Goal: Task Accomplishment & Management: Complete application form

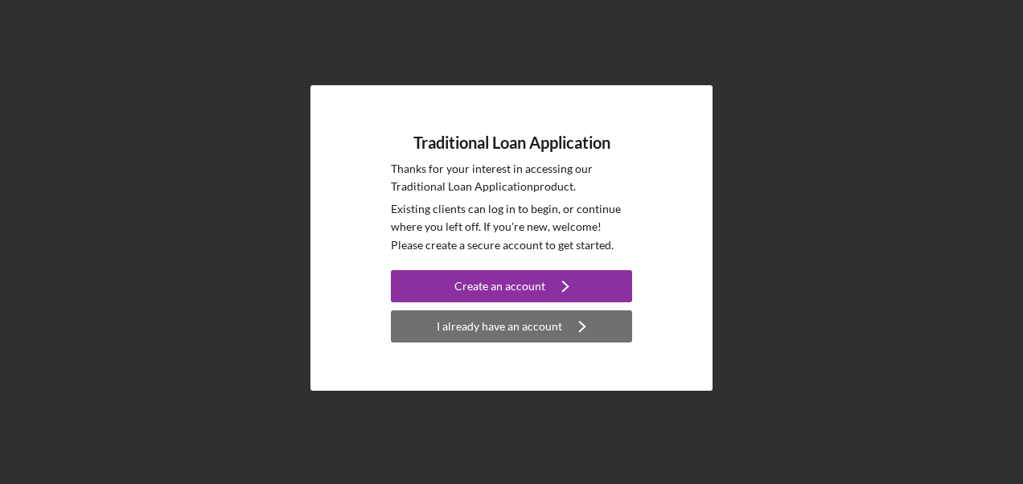
click at [491, 325] on div "I already have an account" at bounding box center [499, 326] width 125 height 32
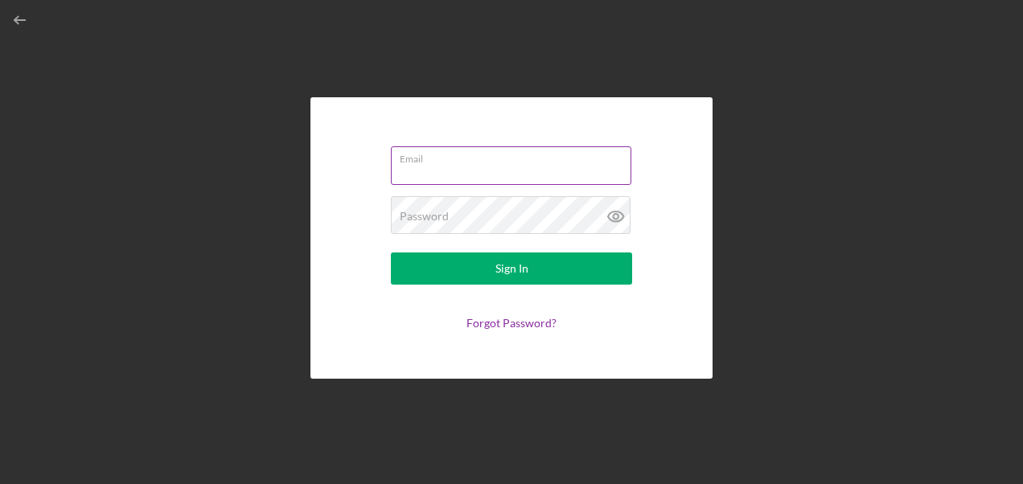
click at [473, 170] on input "Email" at bounding box center [511, 165] width 240 height 39
type input "[PERSON_NAME][EMAIL_ADDRESS][PERSON_NAME][DOMAIN_NAME]"
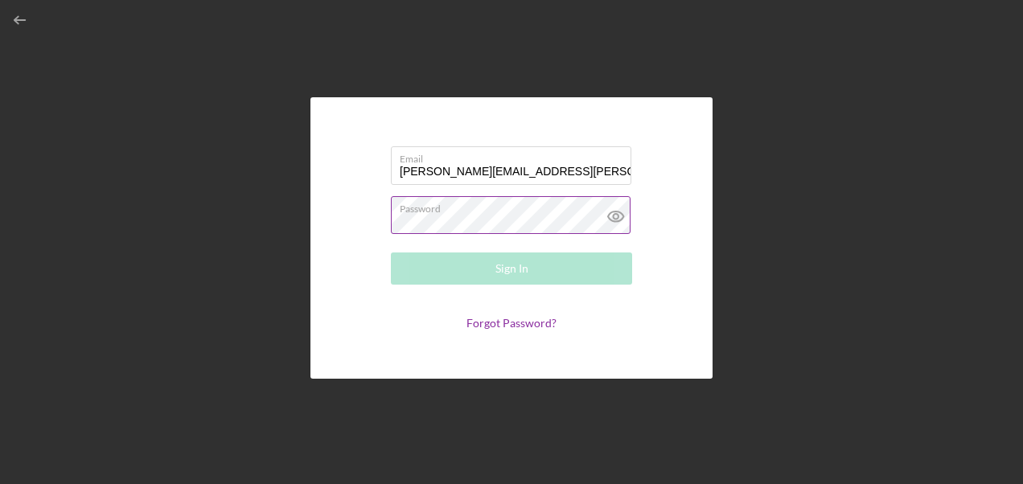
click at [458, 212] on div "Password Required" at bounding box center [511, 216] width 241 height 40
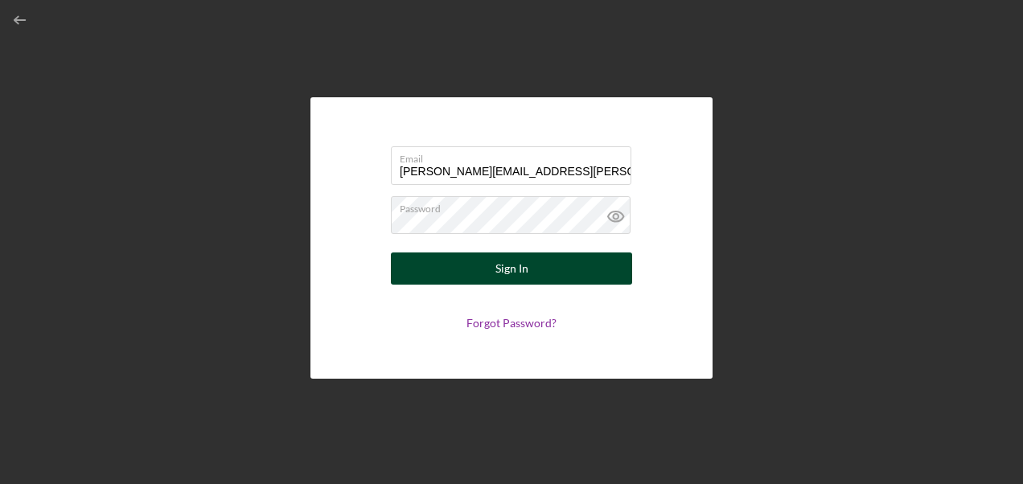
click at [524, 277] on div "Sign In" at bounding box center [511, 268] width 33 height 32
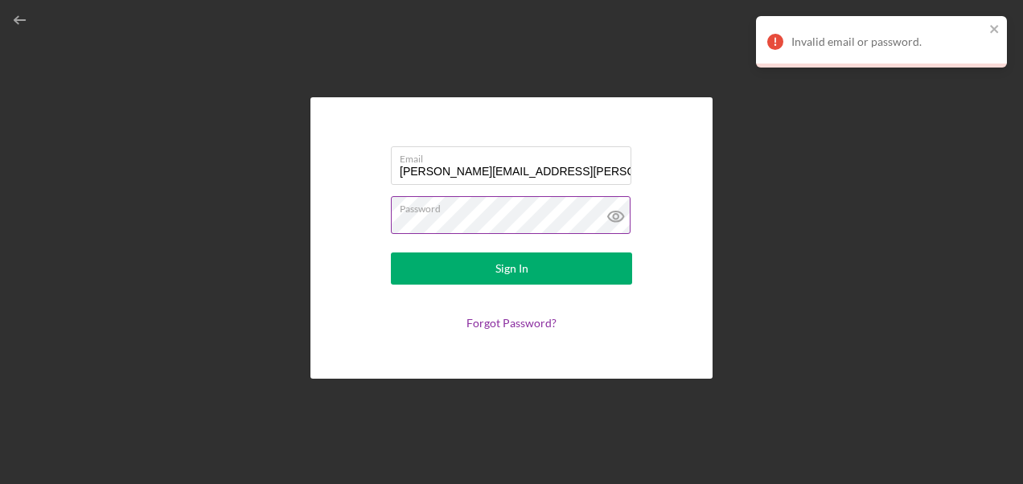
click at [616, 215] on icon at bounding box center [616, 216] width 40 height 40
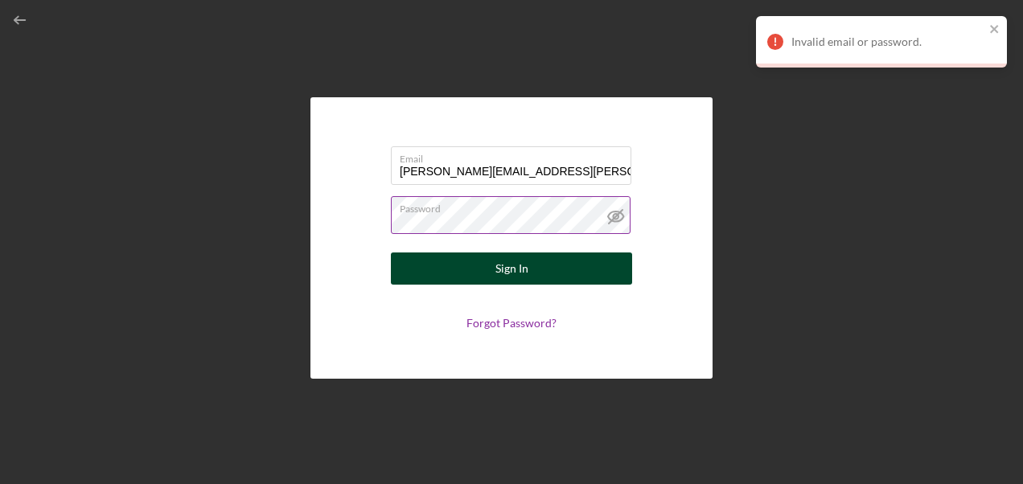
click at [499, 269] on div "Sign In" at bounding box center [511, 268] width 33 height 32
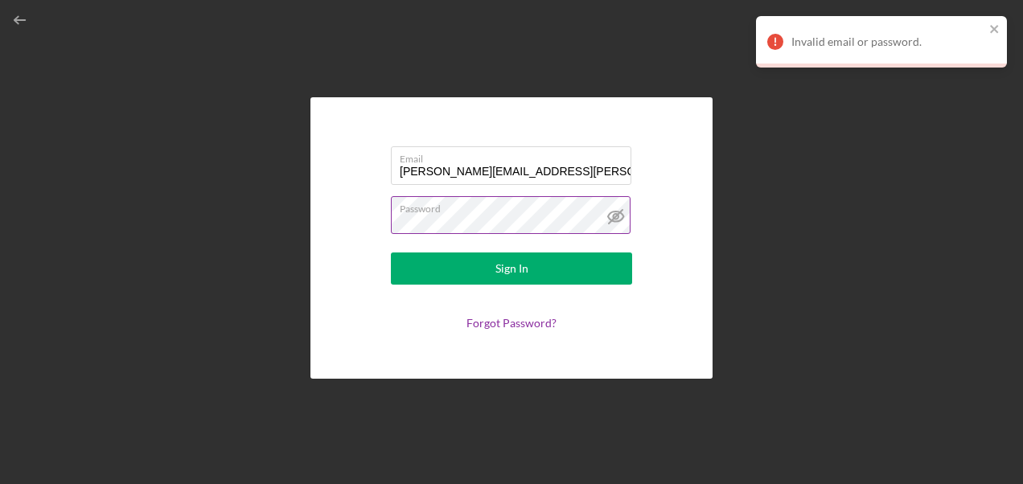
click at [487, 209] on label "Password" at bounding box center [516, 206] width 232 height 18
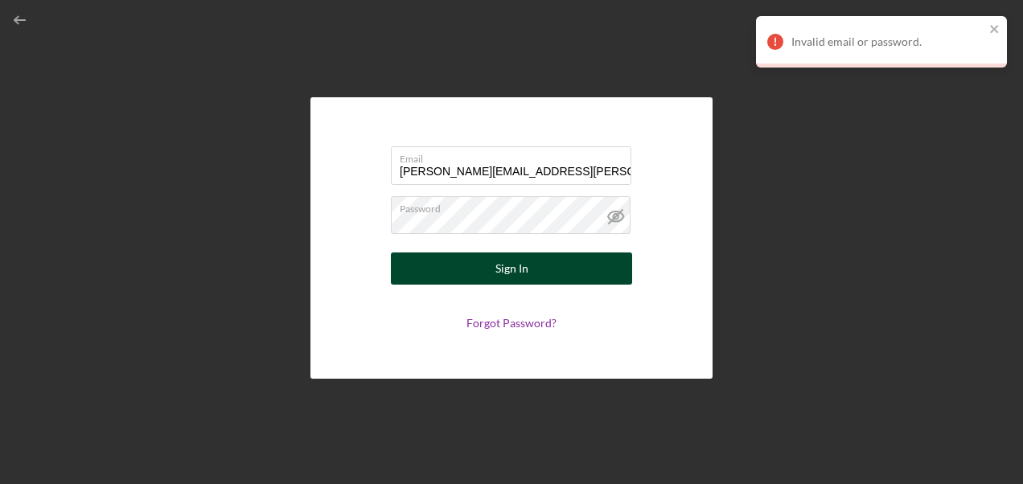
click at [523, 277] on div "Sign In" at bounding box center [511, 268] width 33 height 32
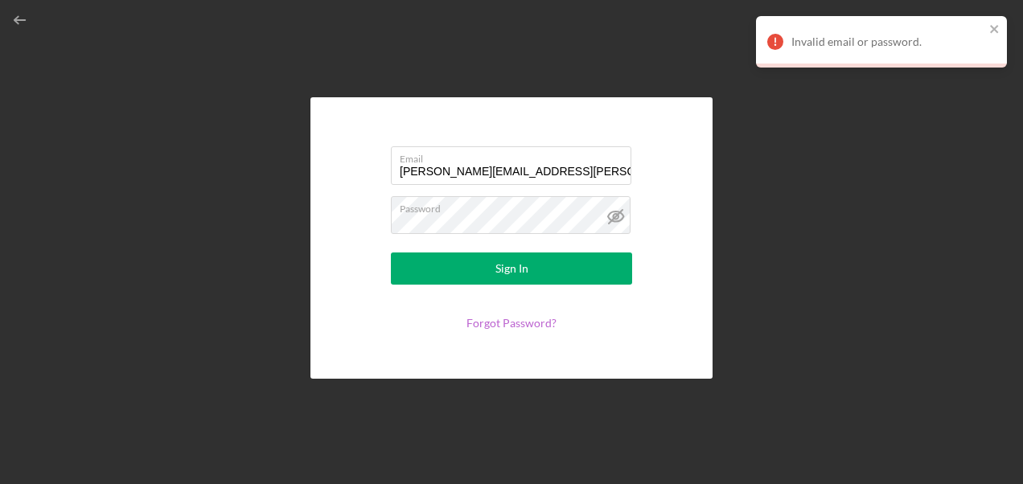
click at [497, 317] on link "Forgot Password?" at bounding box center [511, 323] width 90 height 14
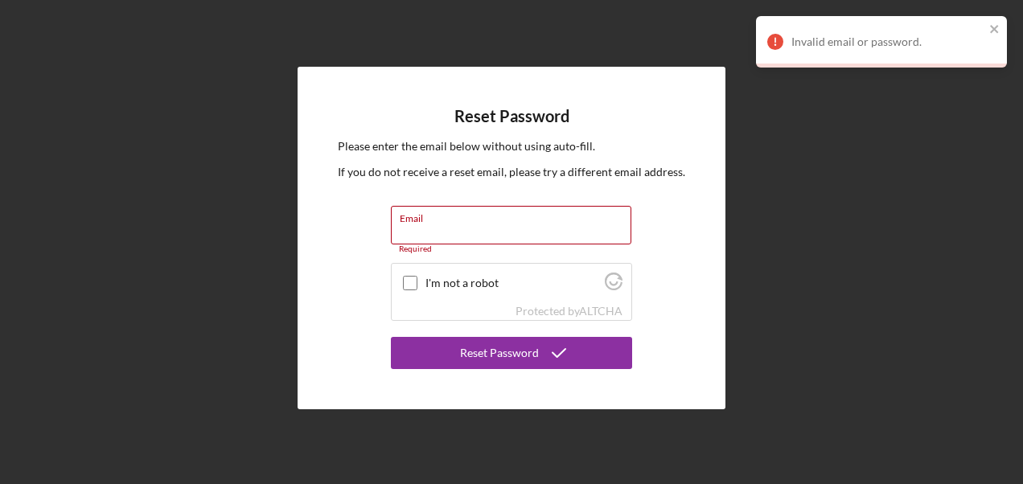
click at [991, 22] on div "Invalid email or password." at bounding box center [881, 41] width 251 height 51
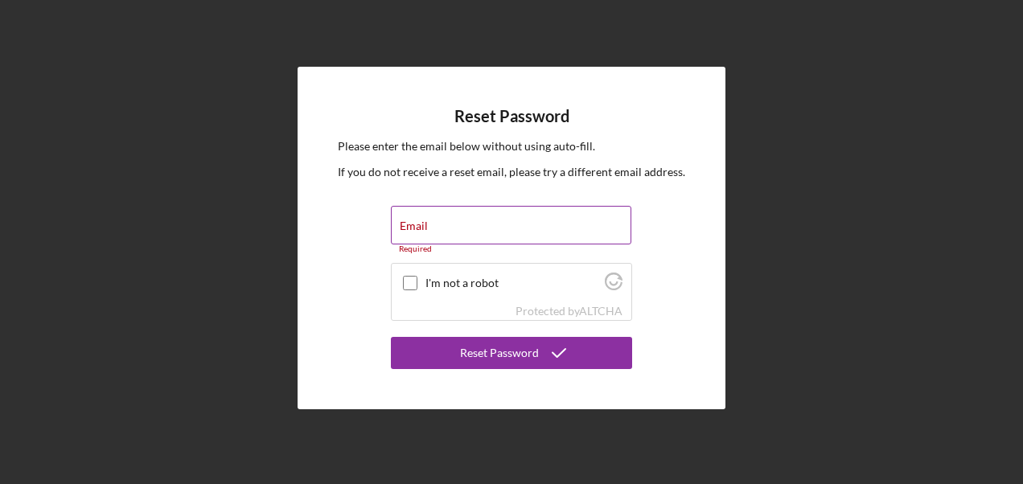
click at [436, 229] on input "Email" at bounding box center [511, 225] width 240 height 39
type input "[PERSON_NAME][EMAIL_ADDRESS][PERSON_NAME][DOMAIN_NAME]"
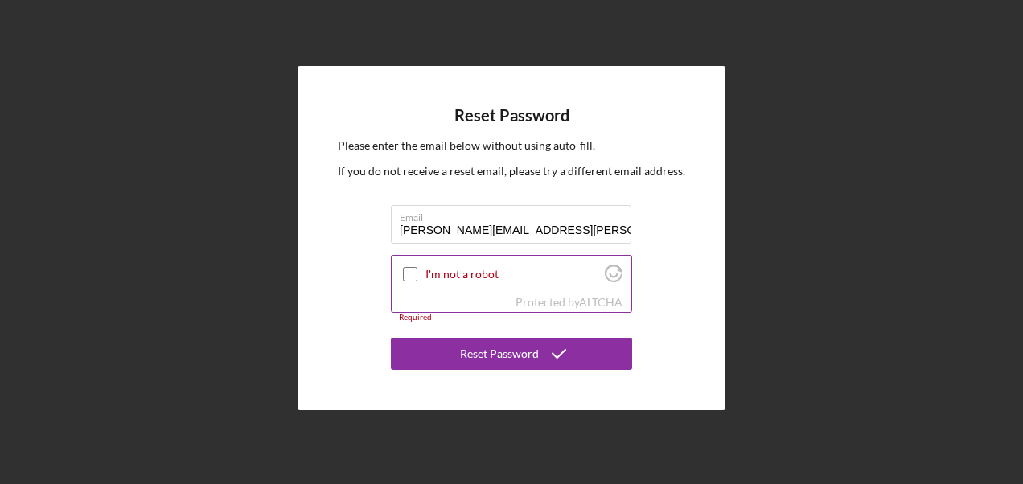
click at [415, 279] on input "I'm not a robot" at bounding box center [410, 274] width 14 height 14
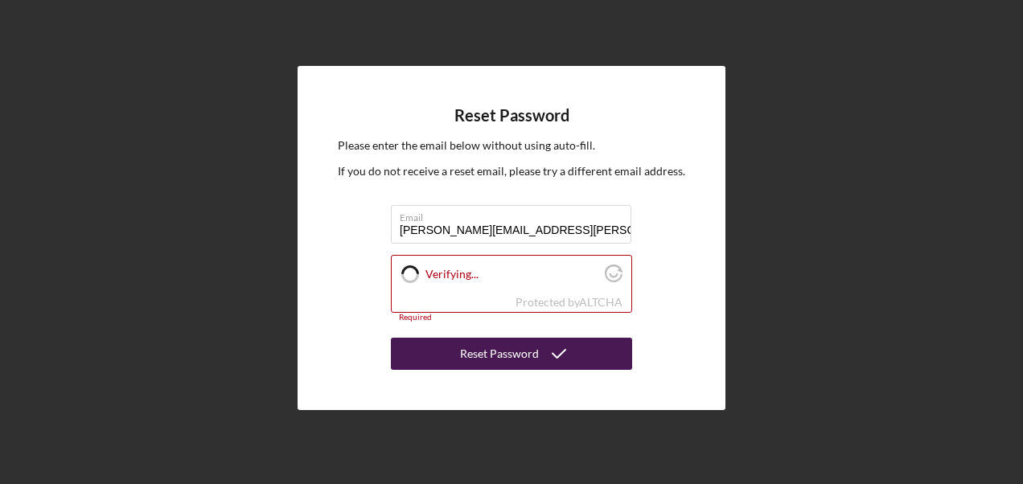
checkbox input "true"
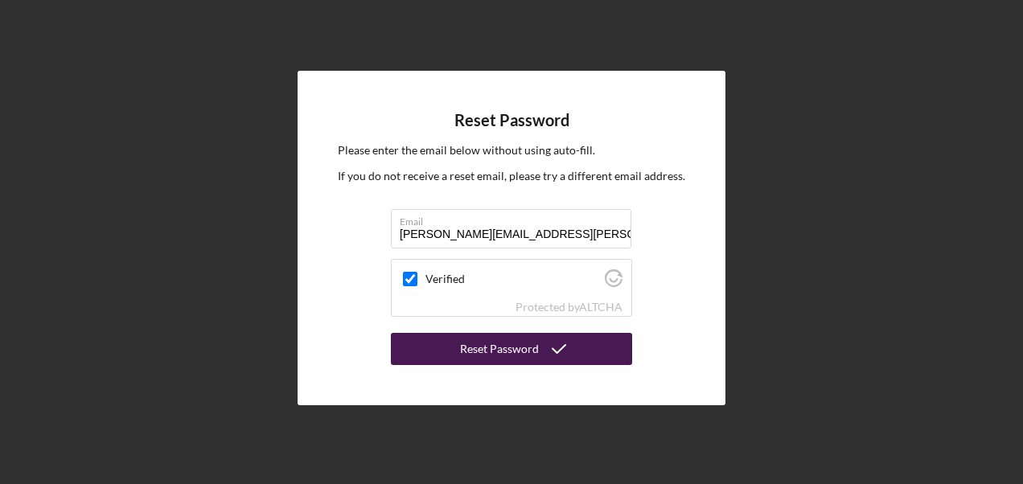
click at [476, 359] on div "Reset Password" at bounding box center [499, 349] width 79 height 32
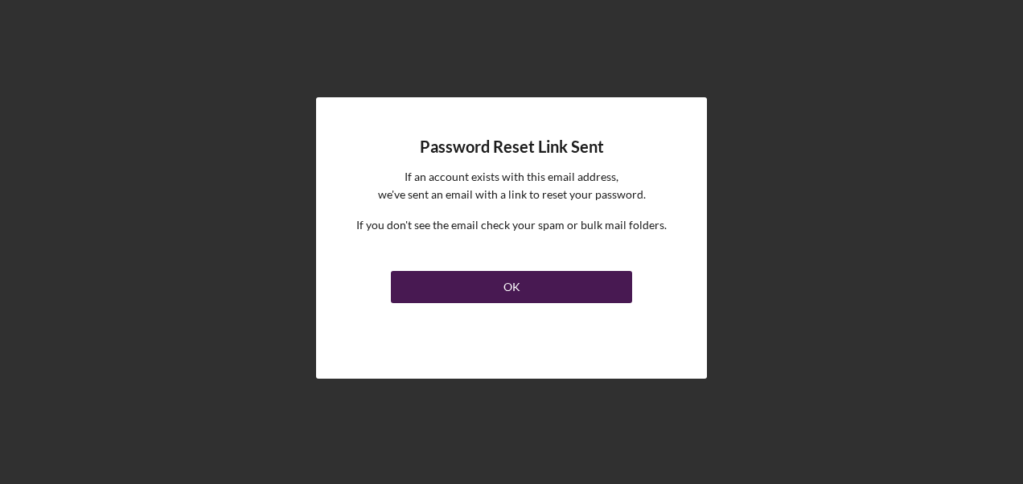
click at [523, 282] on button "OK" at bounding box center [511, 287] width 241 height 32
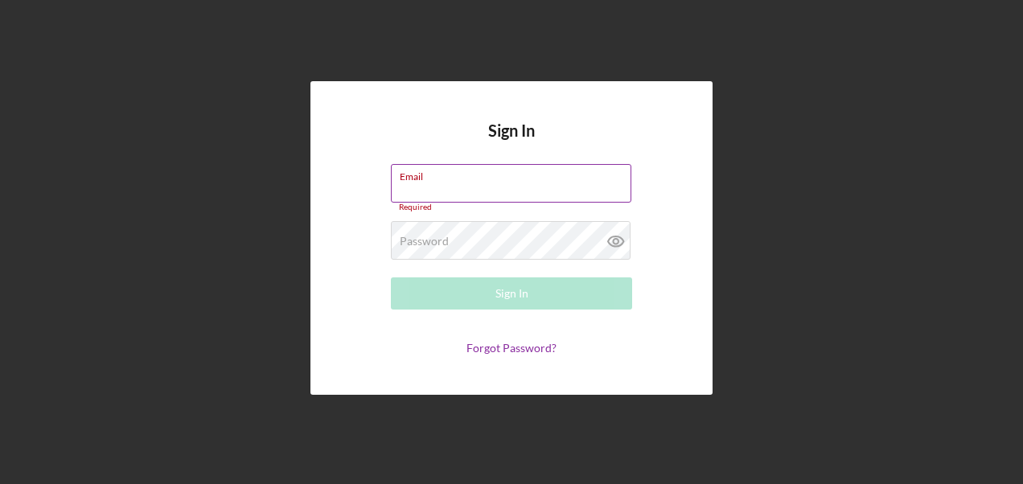
click at [446, 180] on div "Email Required" at bounding box center [511, 188] width 241 height 48
type input "[PERSON_NAME][EMAIL_ADDRESS][PERSON_NAME][DOMAIN_NAME]"
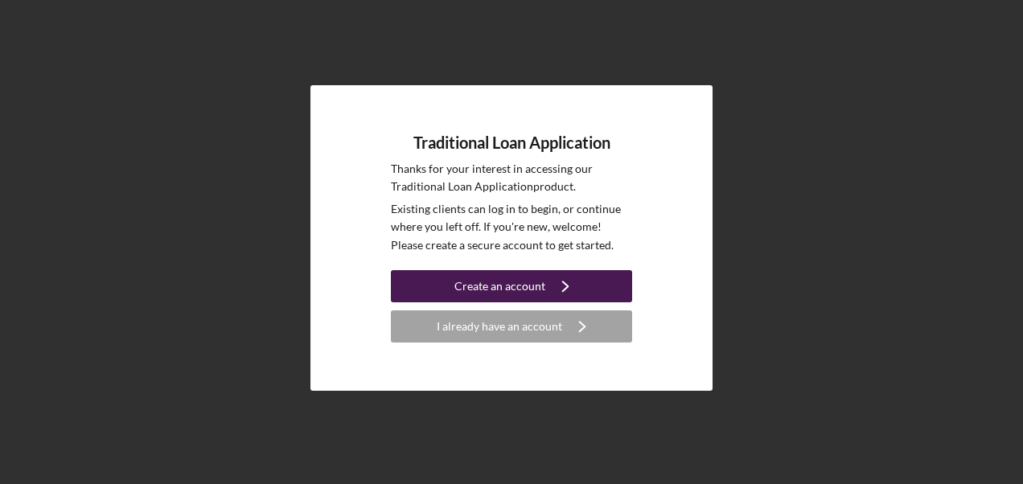
click at [550, 279] on icon "Icon/Navigate" at bounding box center [565, 286] width 40 height 40
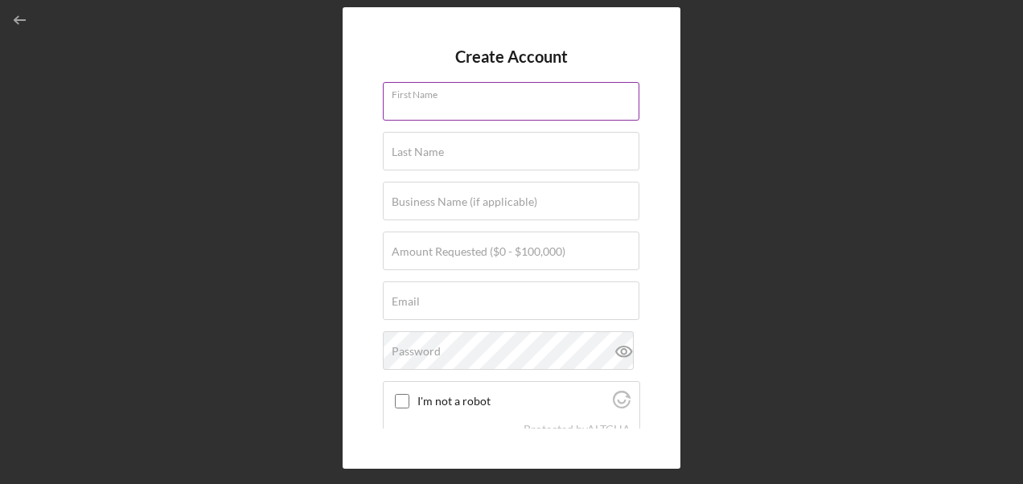
click at [504, 96] on div "First Name" at bounding box center [511, 102] width 257 height 40
type input "[PERSON_NAME]"
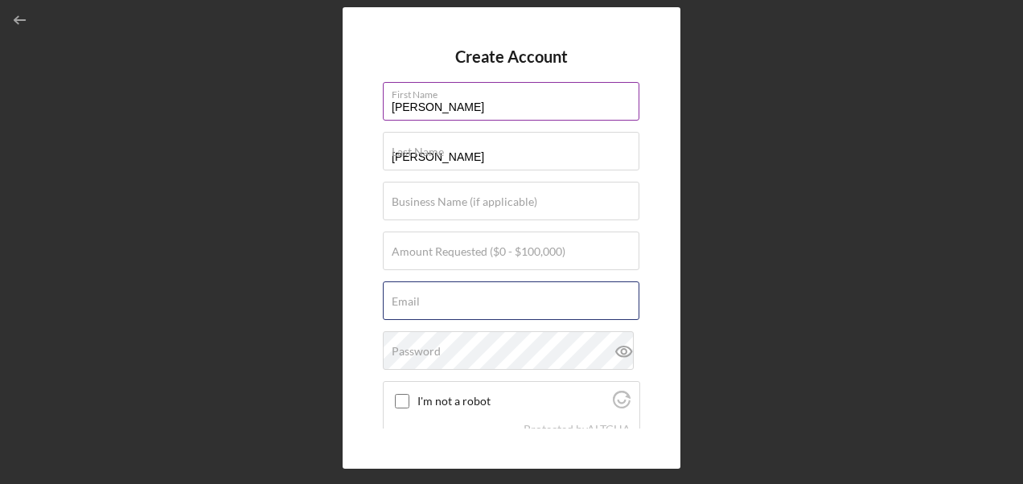
type input "[PERSON_NAME][EMAIL_ADDRESS][PERSON_NAME][DOMAIN_NAME]"
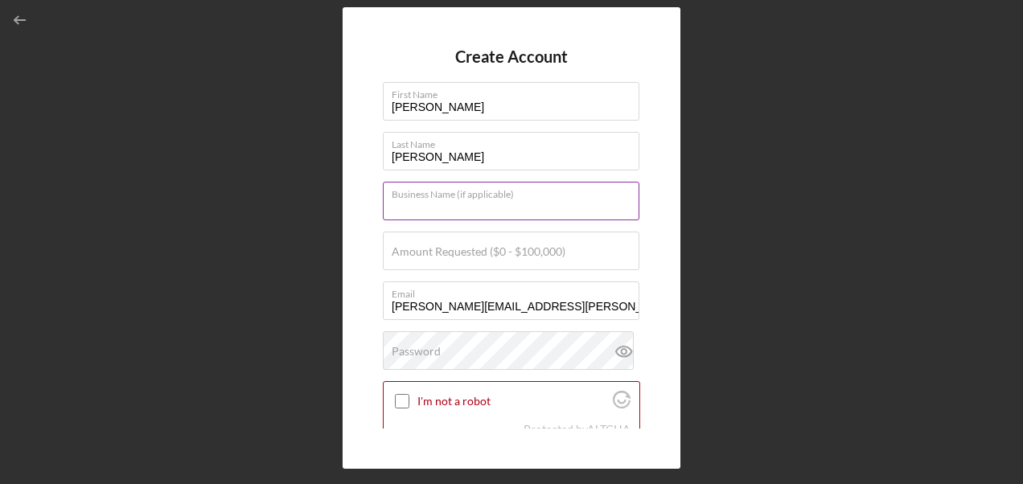
click at [562, 211] on input "Business Name (if applicable)" at bounding box center [511, 201] width 256 height 39
type input "The Treasure [PERSON_NAME] Early Learning Center"
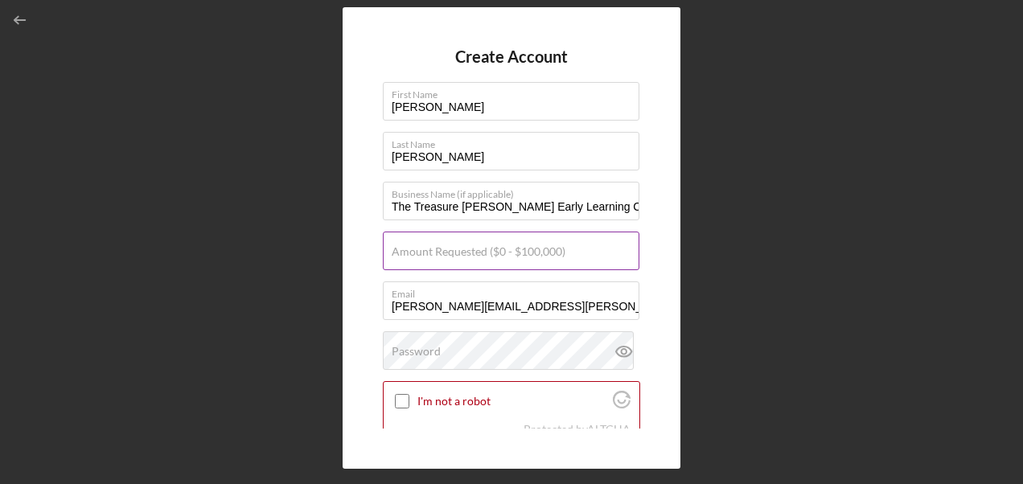
click at [501, 257] on label "Amount Requested ($0 - $100,000)" at bounding box center [479, 251] width 174 height 13
click at [501, 257] on input "Amount Requested ($0 - $100,000)" at bounding box center [511, 251] width 256 height 39
type input "$5"
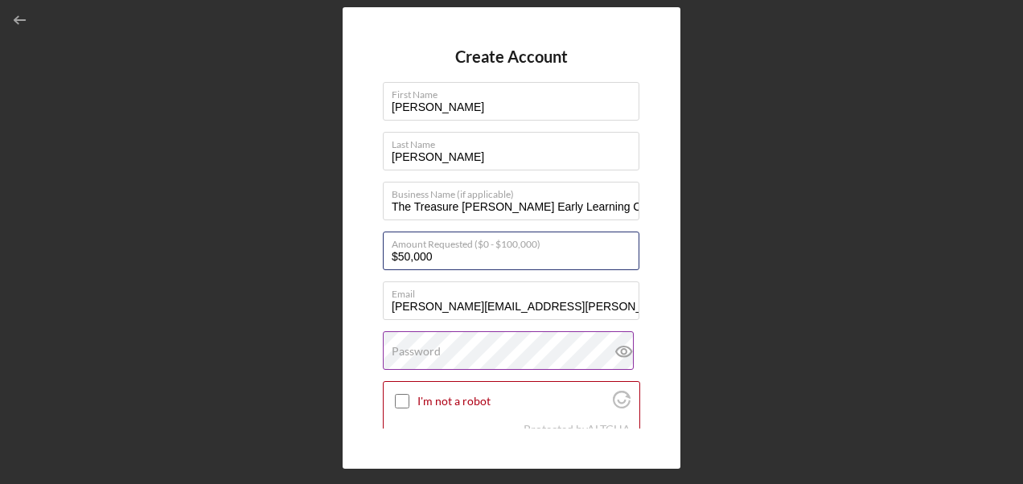
type input "$50,000"
click at [621, 351] on icon at bounding box center [623, 351] width 5 height 5
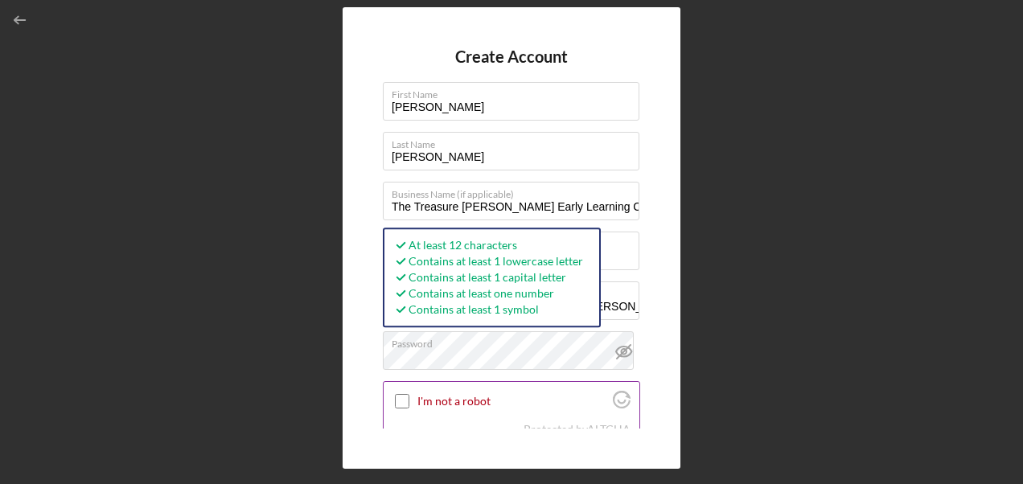
click at [395, 404] on input "I'm not a robot" at bounding box center [402, 401] width 14 height 14
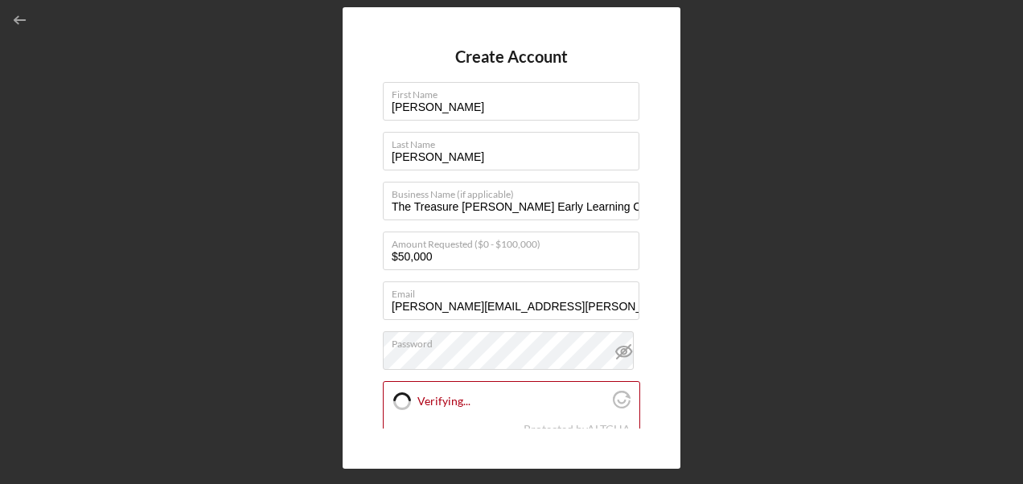
checkbox input "true"
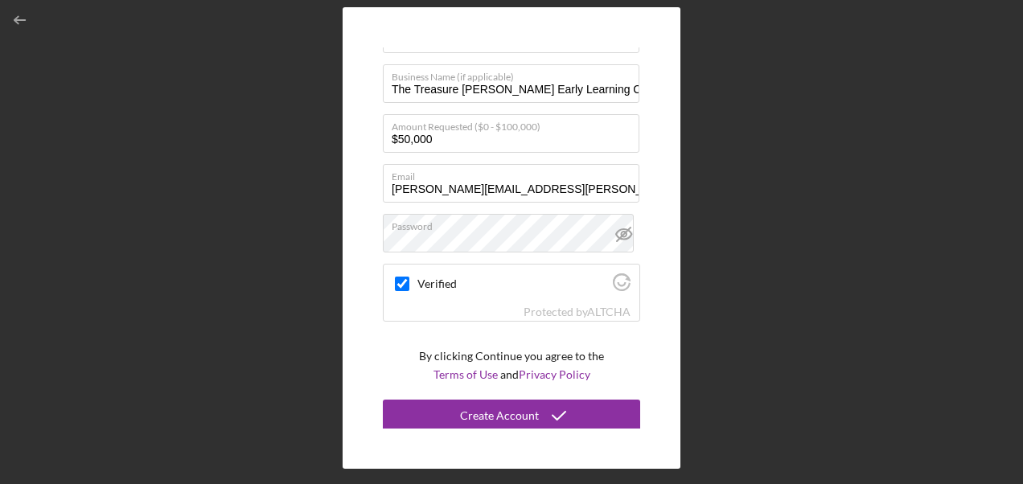
scroll to position [120, 0]
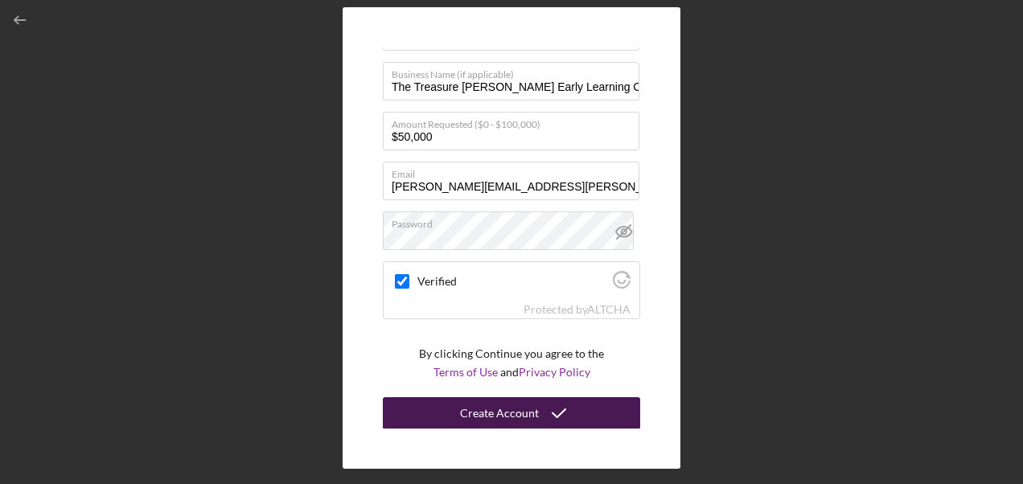
click at [548, 407] on icon "submit" at bounding box center [559, 413] width 40 height 40
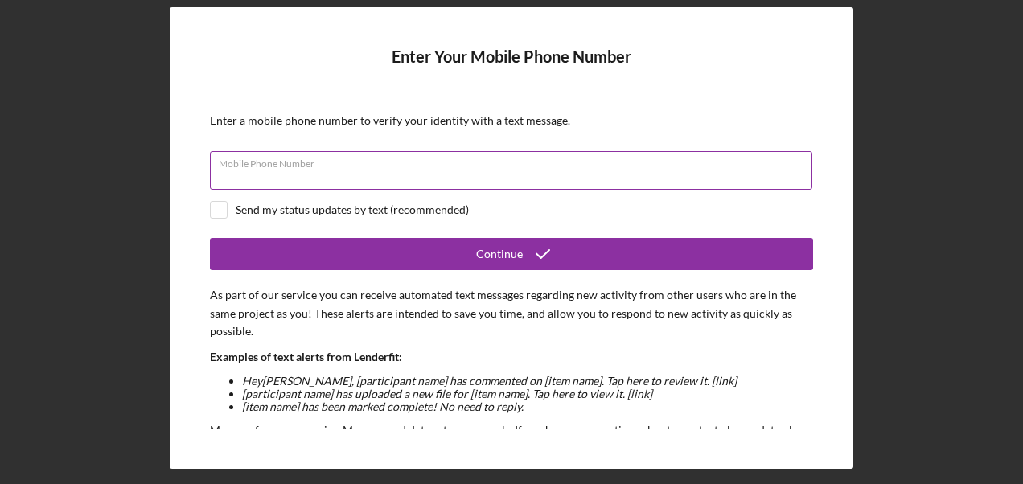
click at [338, 162] on div "Mobile Phone Number" at bounding box center [511, 171] width 603 height 40
type input "[PHONE_NUMBER]"
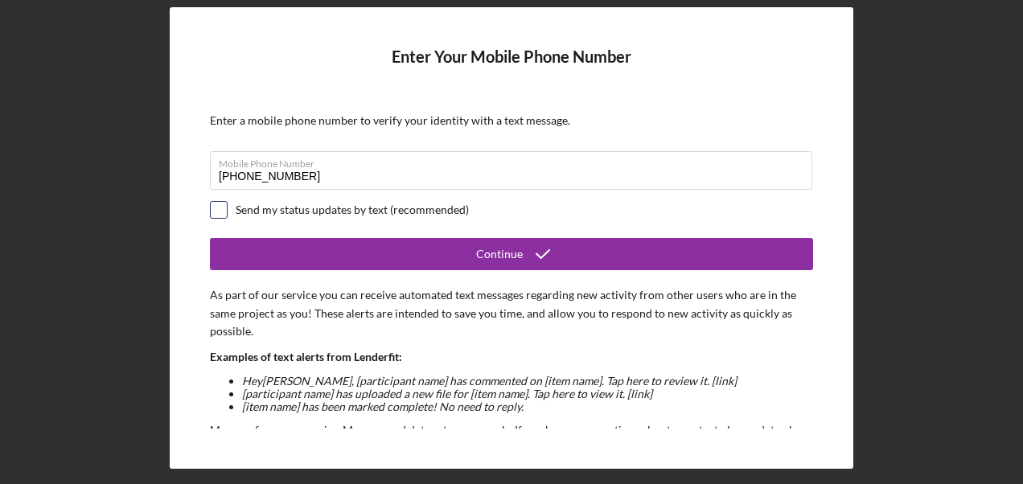
click at [219, 207] on input "checkbox" at bounding box center [219, 210] width 16 height 16
checkbox input "true"
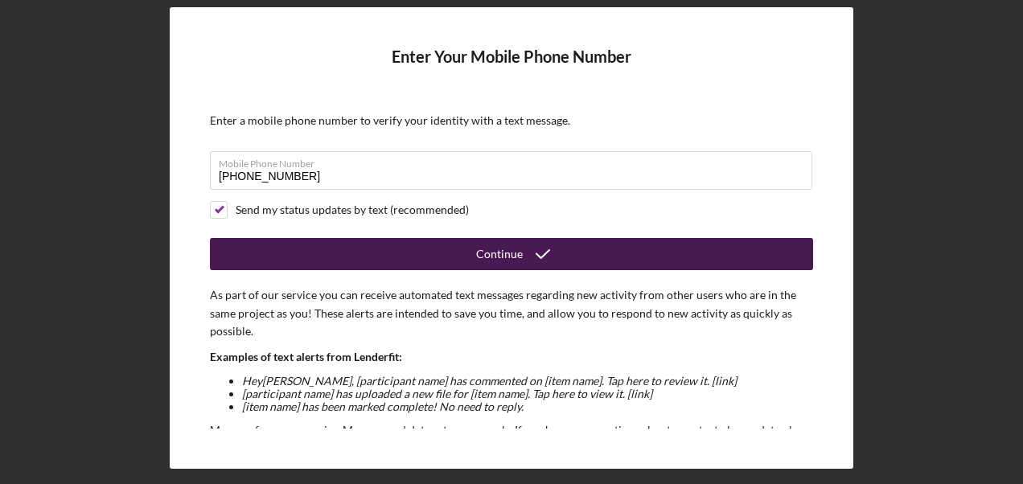
click at [545, 254] on icon "submit" at bounding box center [543, 254] width 40 height 40
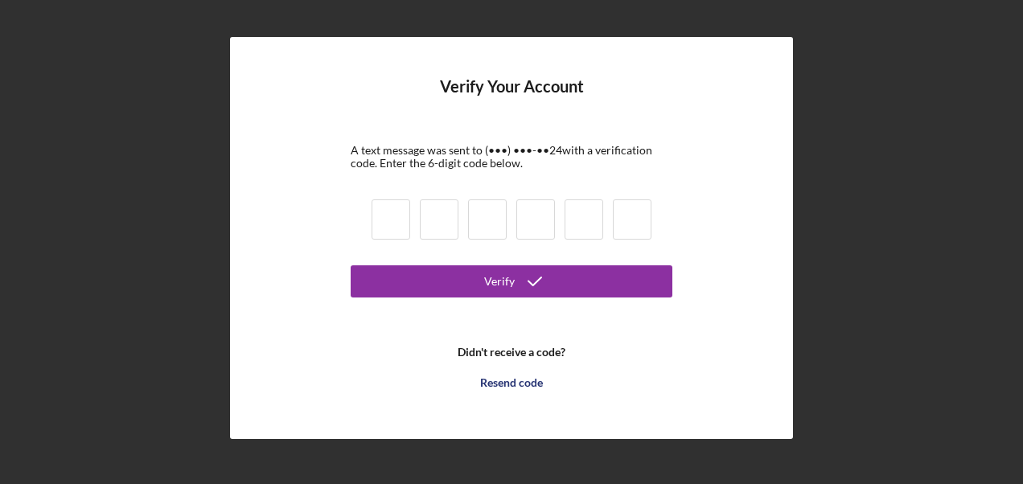
drag, startPoint x: 413, startPoint y: 195, endPoint x: 355, endPoint y: 214, distance: 61.8
click at [412, 195] on div at bounding box center [511, 222] width 289 height 55
click at [380, 215] on input at bounding box center [390, 219] width 39 height 40
type input "5"
type input "7"
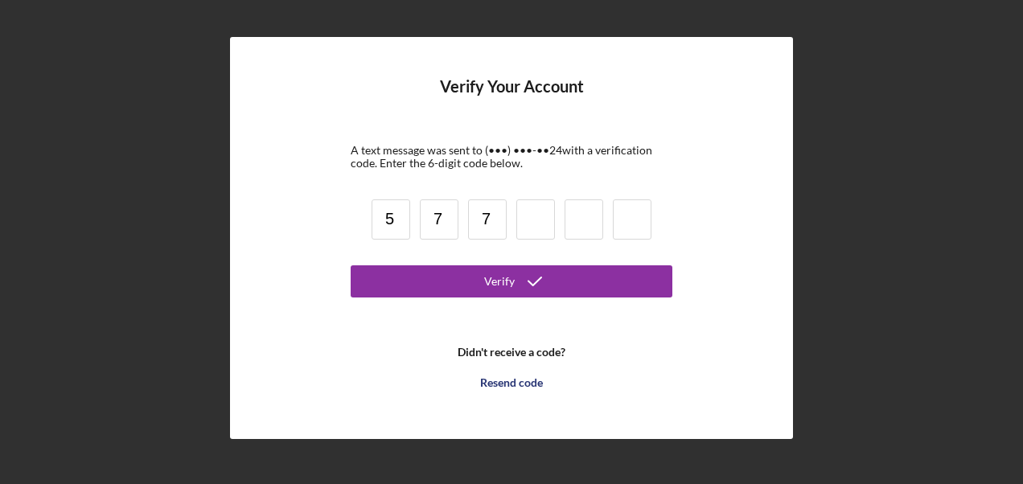
type input "7"
type input "6"
type input "9"
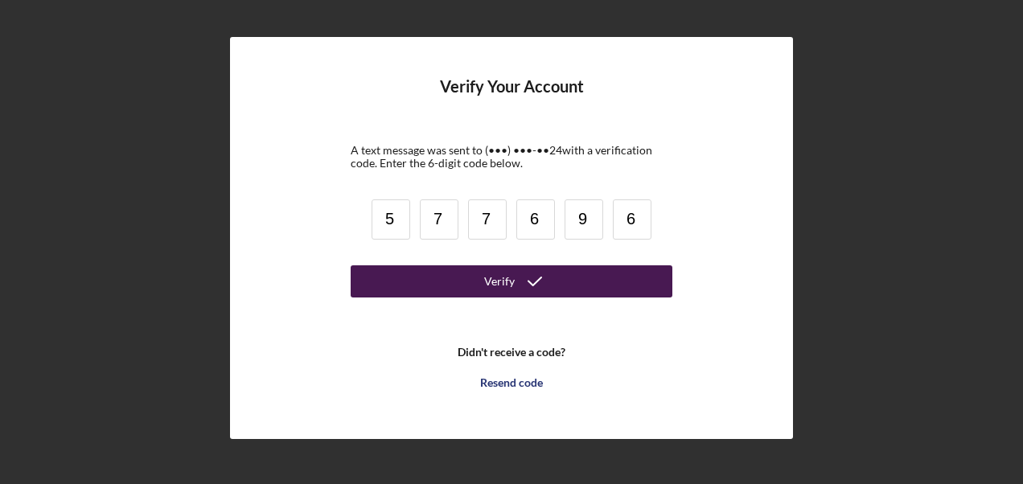
type input "6"
click at [626, 296] on button "Verify" at bounding box center [512, 281] width 322 height 32
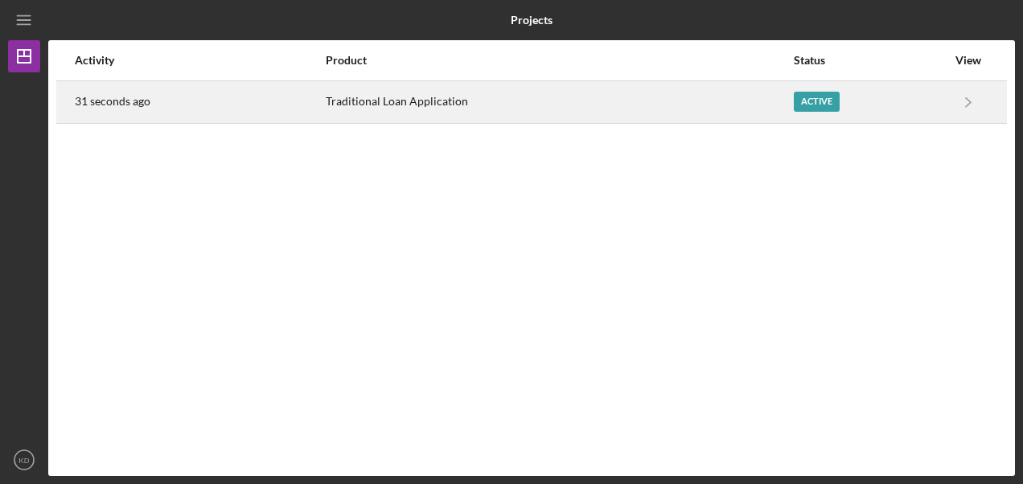
click at [823, 97] on div "Active" at bounding box center [817, 102] width 46 height 20
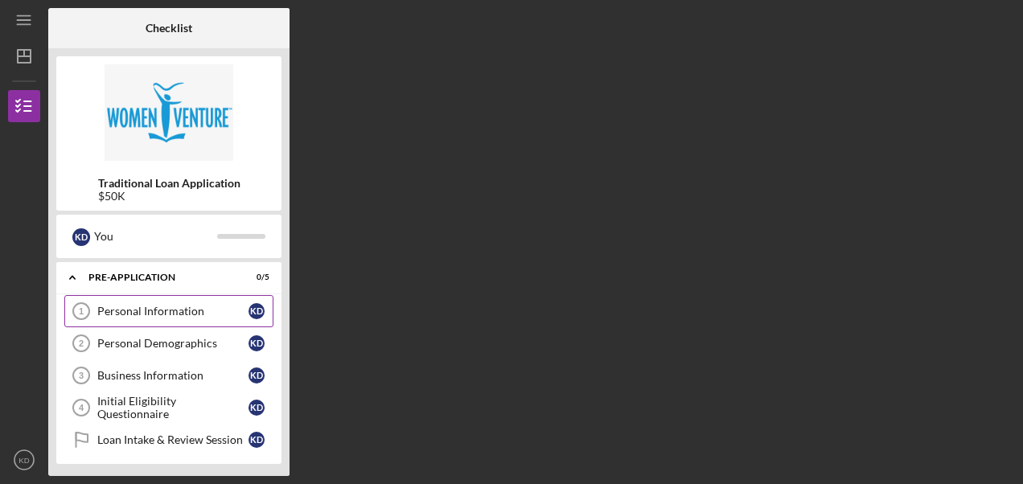
click at [158, 316] on div "Personal Information" at bounding box center [172, 311] width 151 height 13
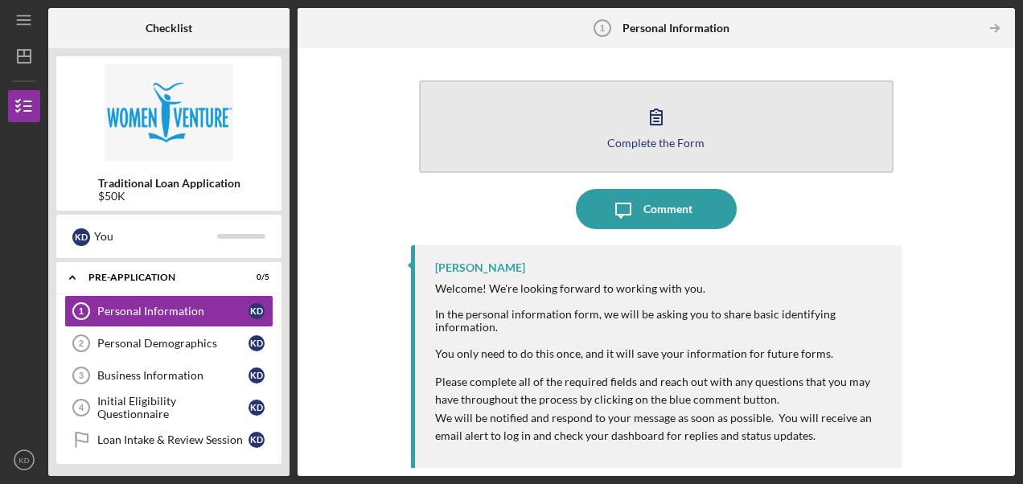
click at [651, 137] on div "Complete the Form" at bounding box center [655, 143] width 97 height 12
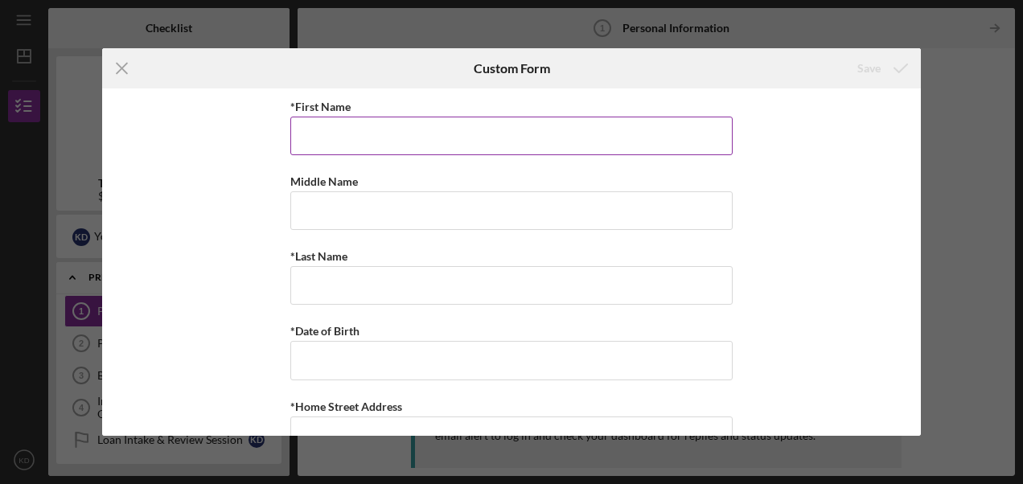
click at [532, 144] on input "*First Name" at bounding box center [511, 136] width 442 height 39
type input "[PERSON_NAME]"
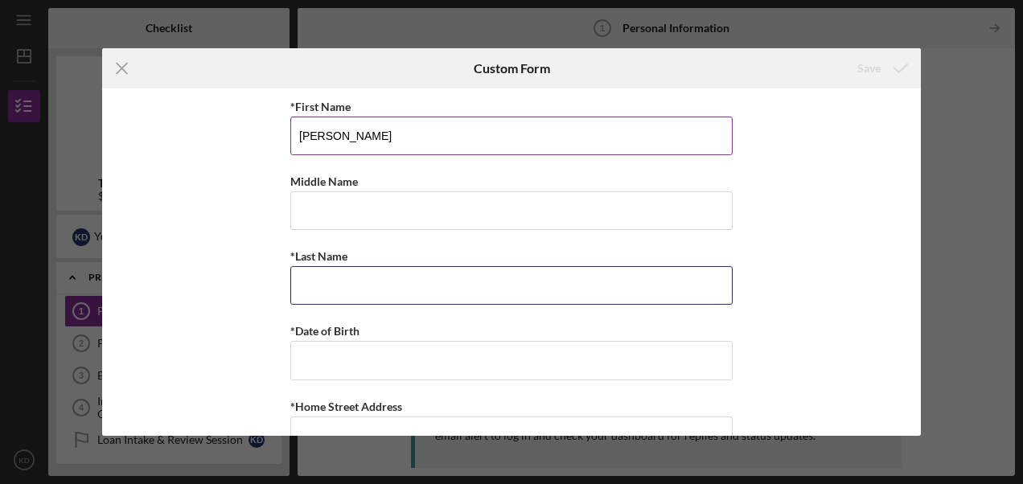
type input "[PERSON_NAME]"
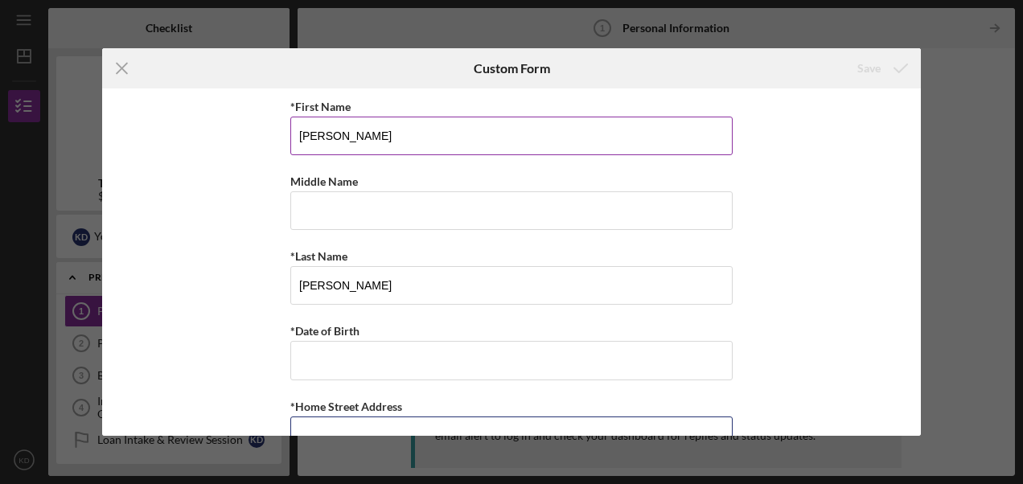
type textarea "[STREET_ADDRESS]"
type input "[PERSON_NAME]"
type input "MN"
type input "55343"
type input "MN"
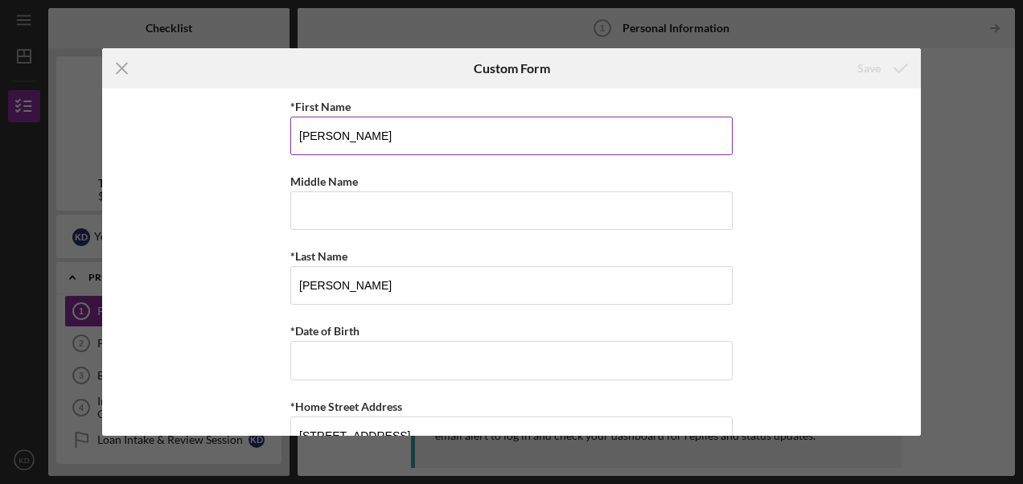
type input "[PHONE_NUMBER]"
type input "[PERSON_NAME][EMAIL_ADDRESS][PERSON_NAME][DOMAIN_NAME]"
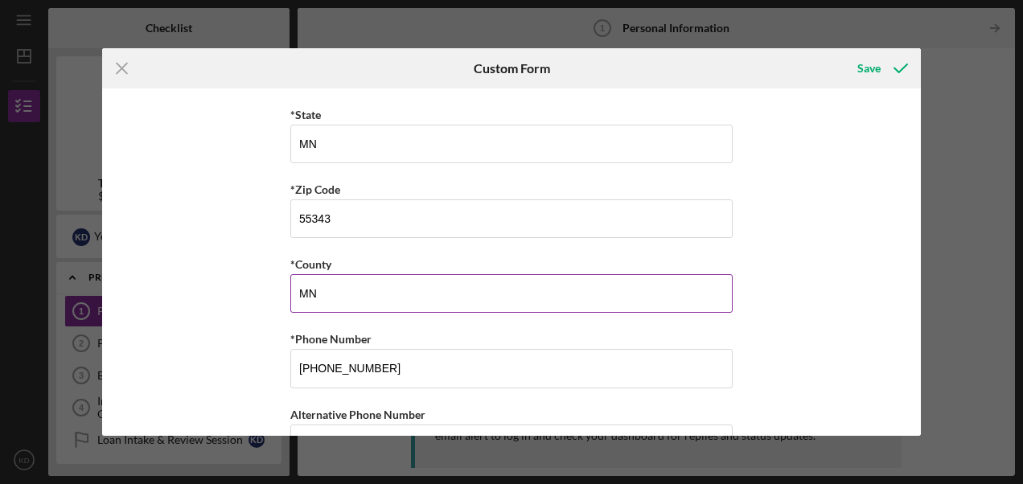
scroll to position [601, 0]
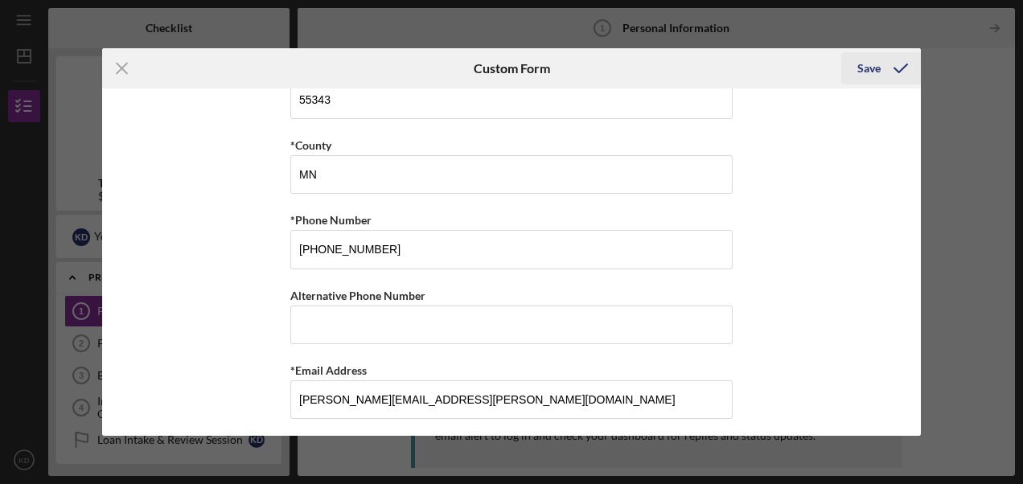
click at [868, 72] on div "Save" at bounding box center [868, 68] width 23 height 32
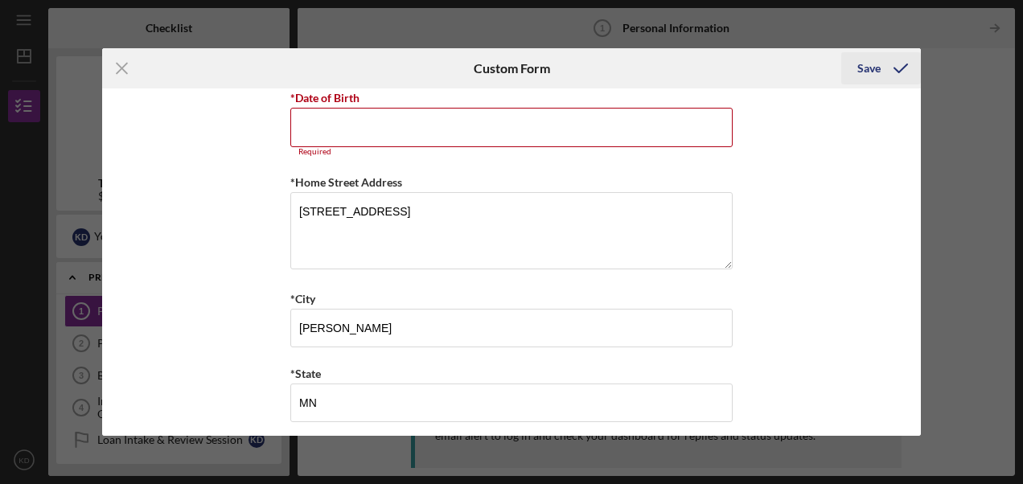
scroll to position [231, 0]
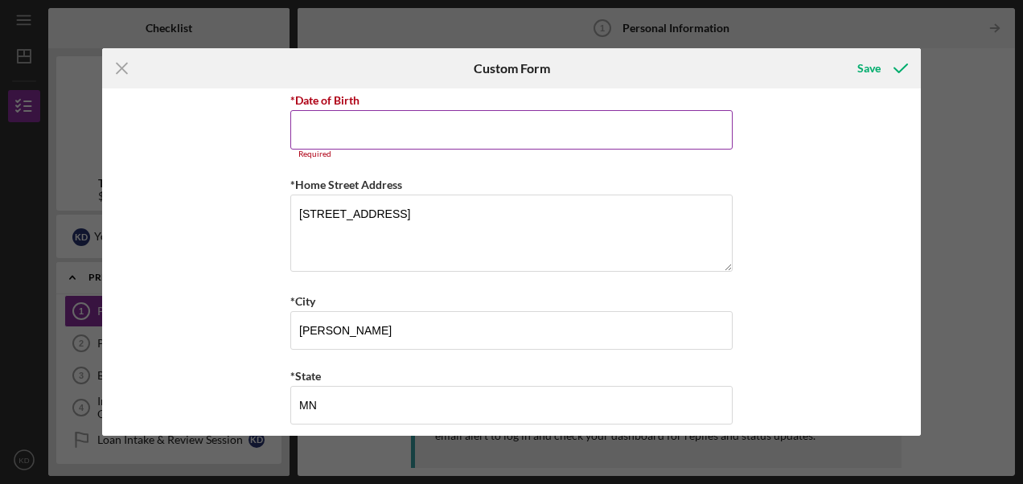
click at [533, 128] on input "*Date of Birth" at bounding box center [511, 129] width 442 height 39
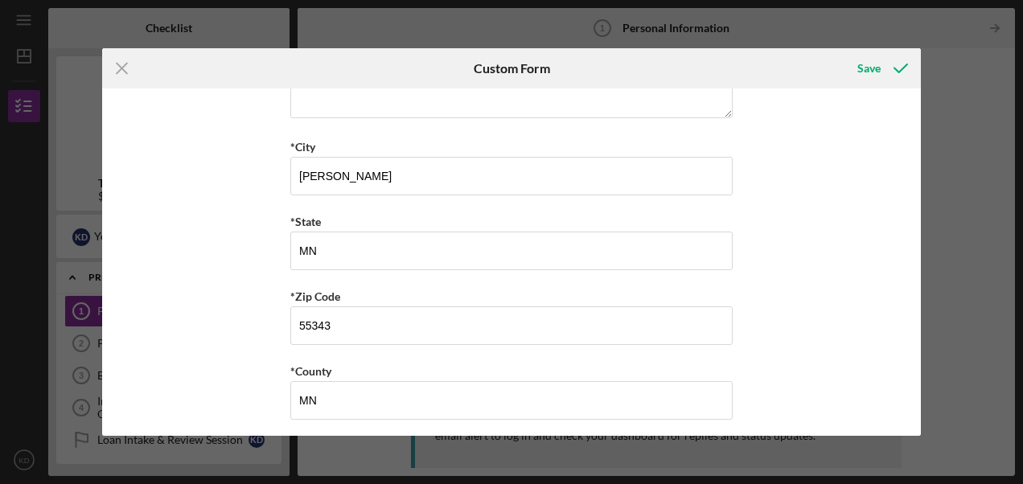
scroll to position [601, 0]
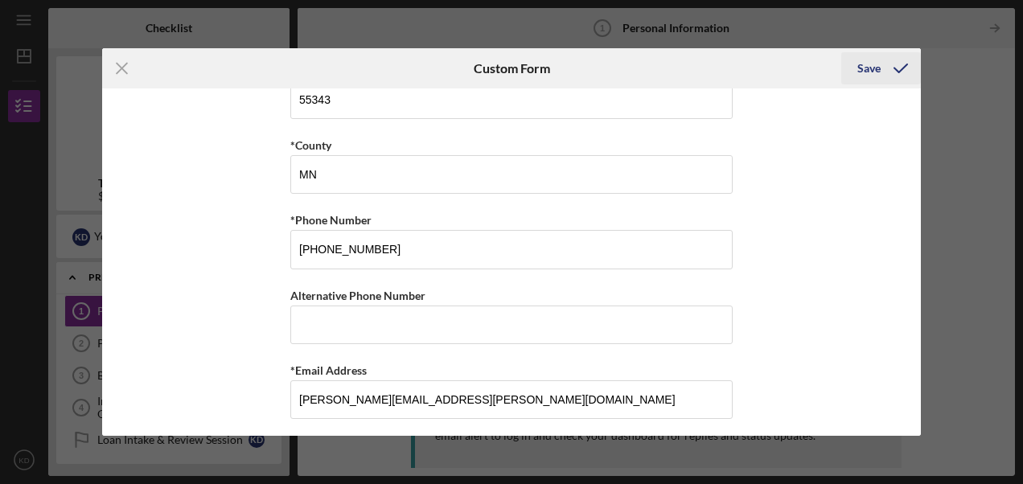
type input "[DATE]"
click at [881, 63] on button "Save" at bounding box center [881, 68] width 80 height 32
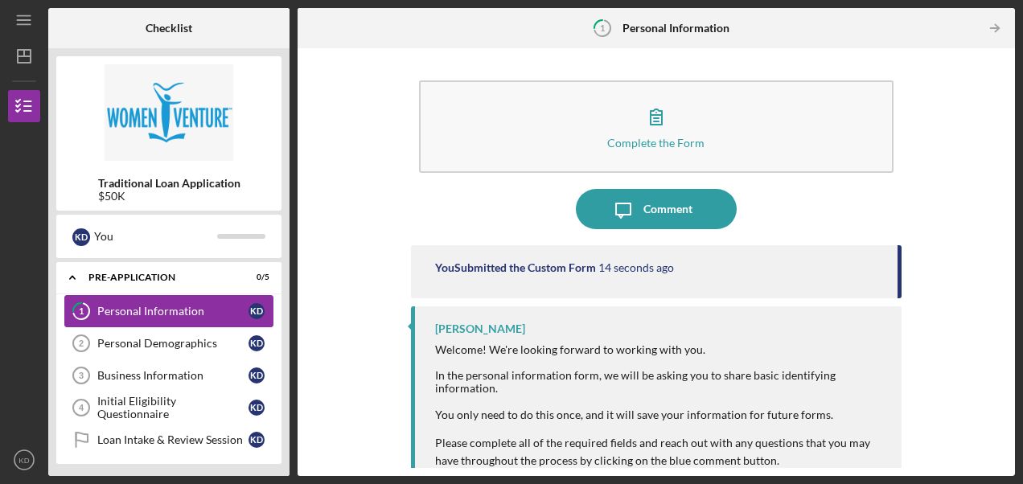
click at [167, 313] on div "Personal Information" at bounding box center [172, 311] width 151 height 13
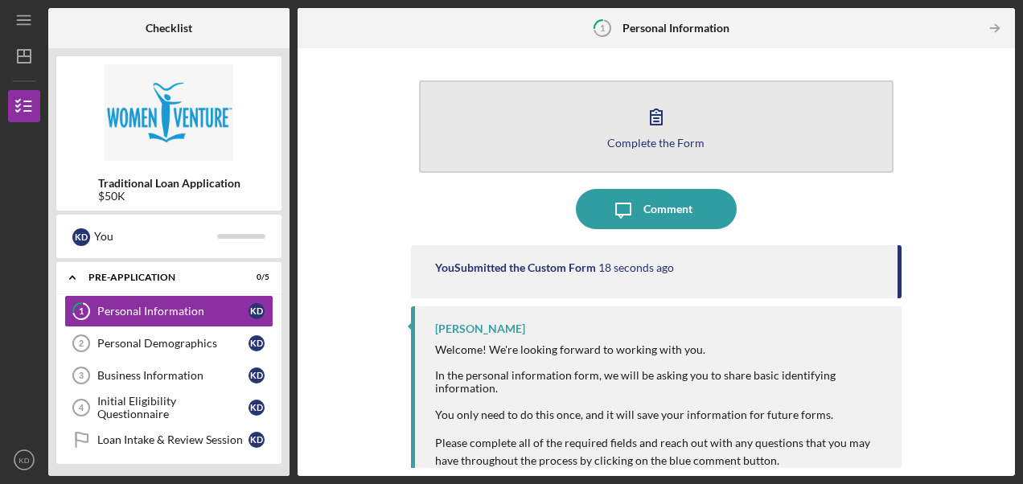
click at [642, 148] on button "Complete the Form Form" at bounding box center [656, 126] width 474 height 92
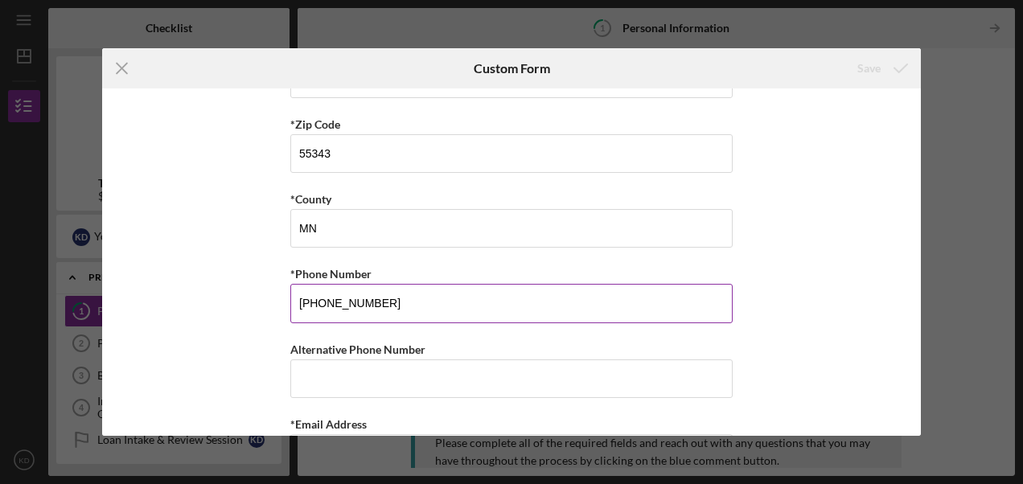
scroll to position [601, 0]
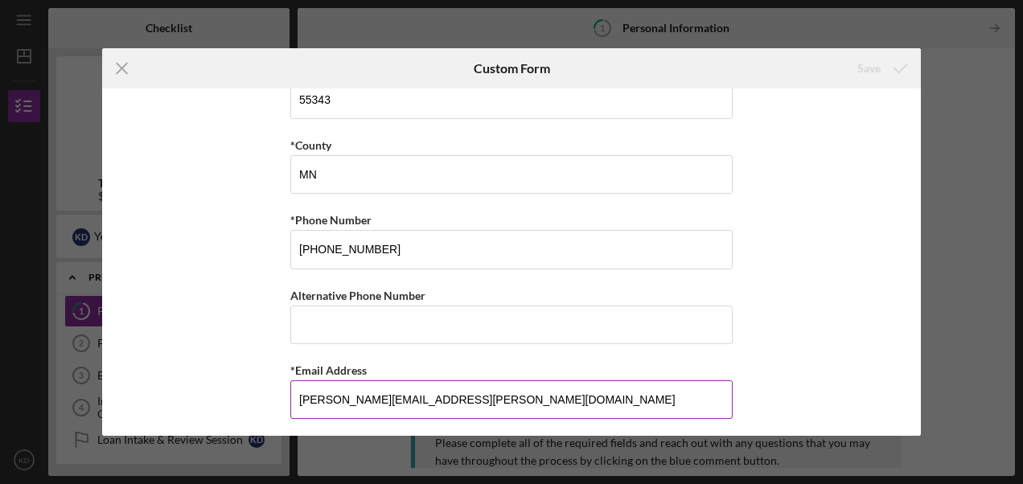
click at [465, 393] on input "[PERSON_NAME][EMAIL_ADDRESS][PERSON_NAME][DOMAIN_NAME]" at bounding box center [511, 399] width 442 height 39
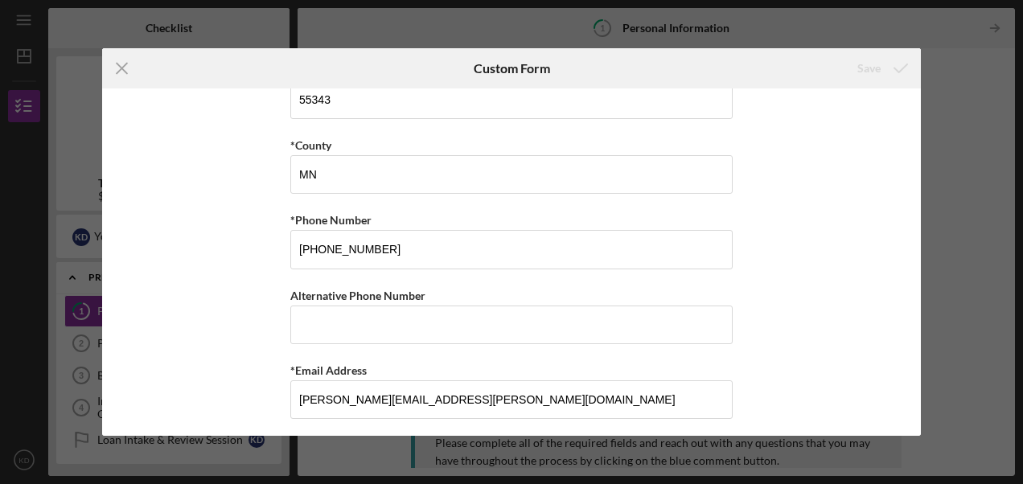
click at [788, 371] on div "*First Name [PERSON_NAME] Middle Name *Last Name [PERSON_NAME] *Date of Birth […" at bounding box center [511, 261] width 819 height 347
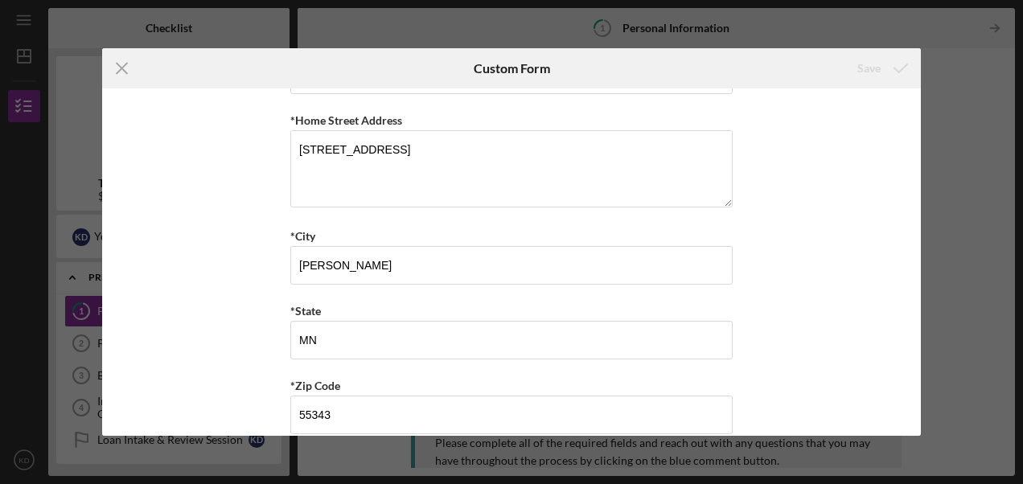
scroll to position [0, 0]
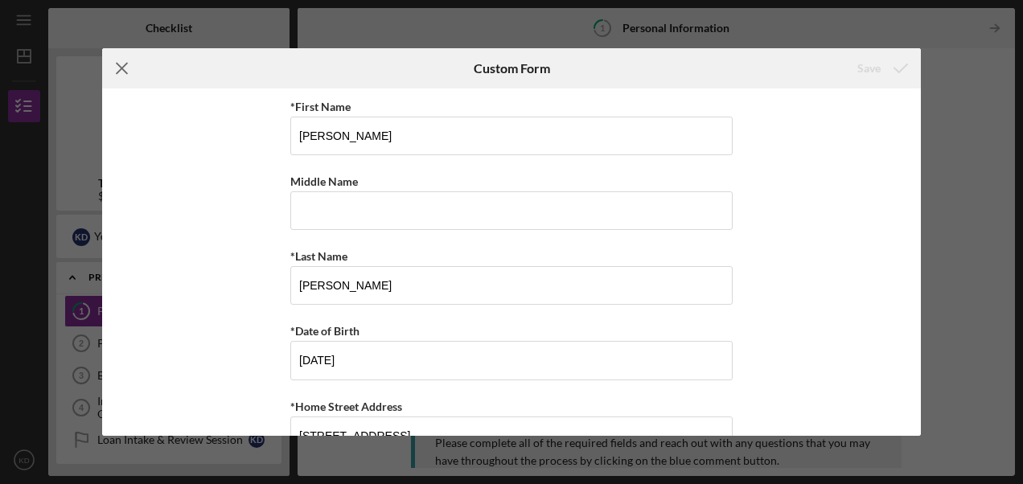
click at [111, 68] on icon "Icon/Menu Close" at bounding box center [122, 68] width 40 height 40
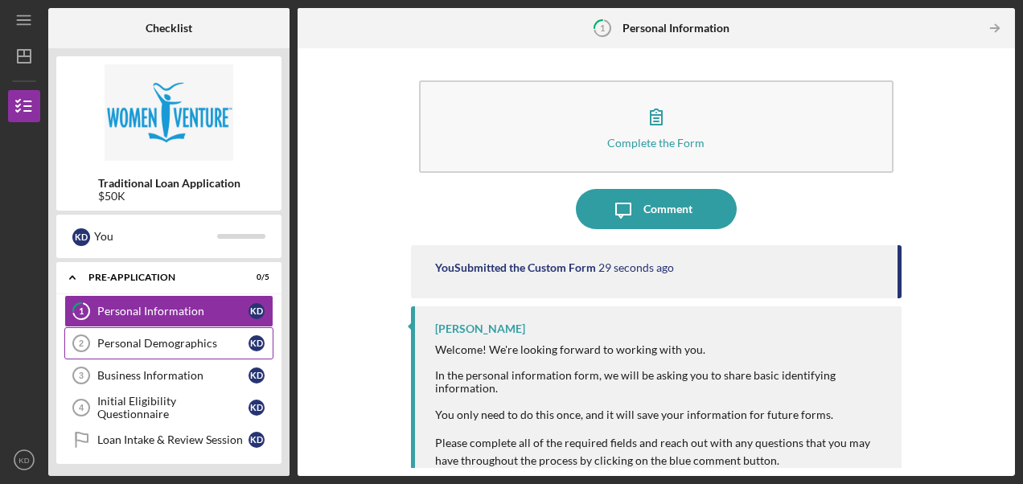
click at [177, 342] on div "Personal Demographics" at bounding box center [172, 343] width 151 height 13
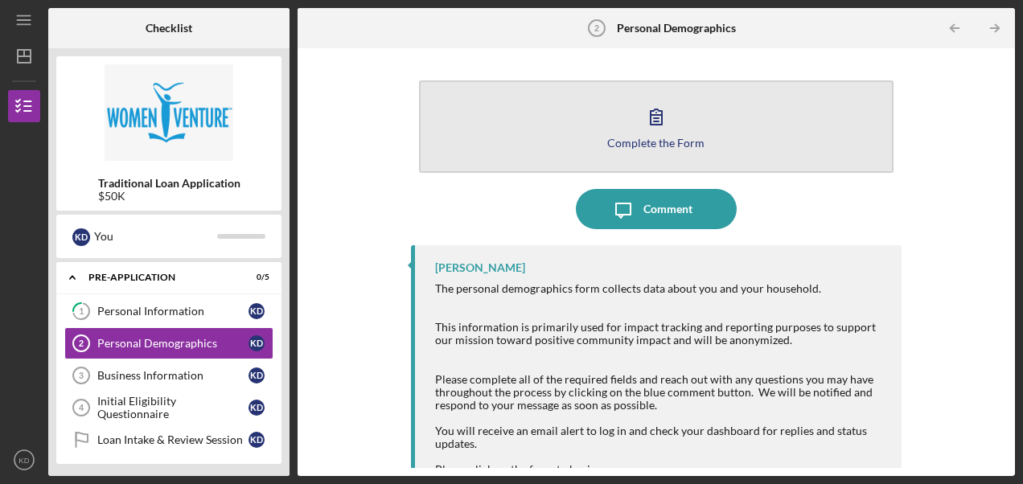
click at [670, 113] on icon "button" at bounding box center [656, 116] width 40 height 40
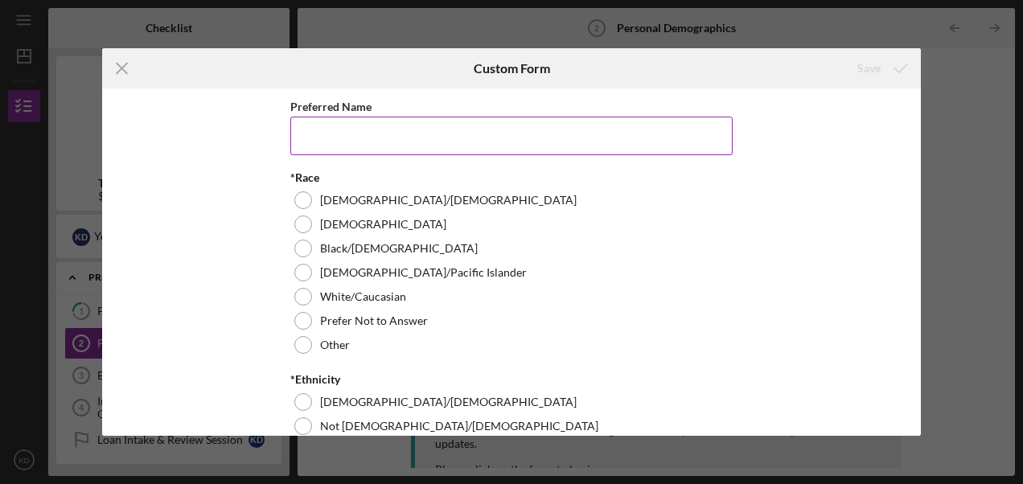
click at [369, 133] on input "Preferred Name" at bounding box center [511, 136] width 442 height 39
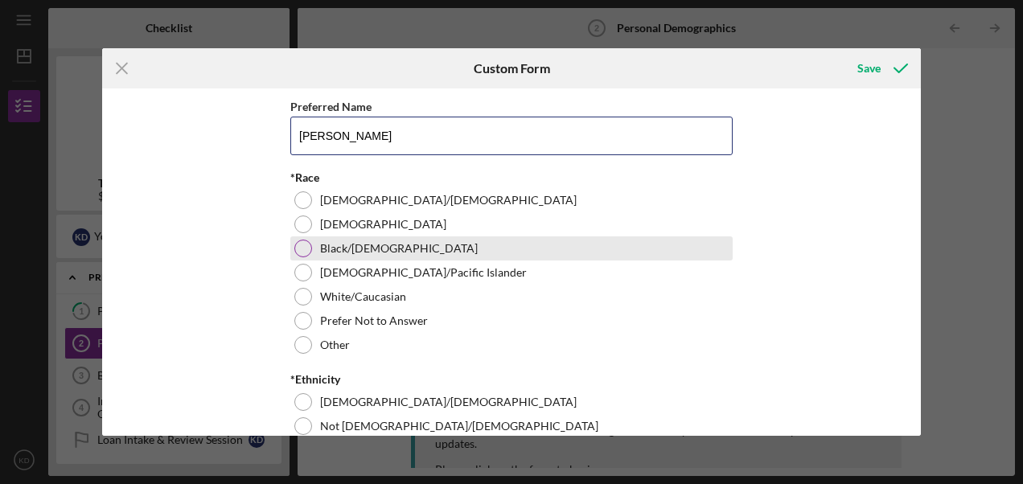
type input "[PERSON_NAME]"
click at [299, 252] on div at bounding box center [303, 249] width 18 height 18
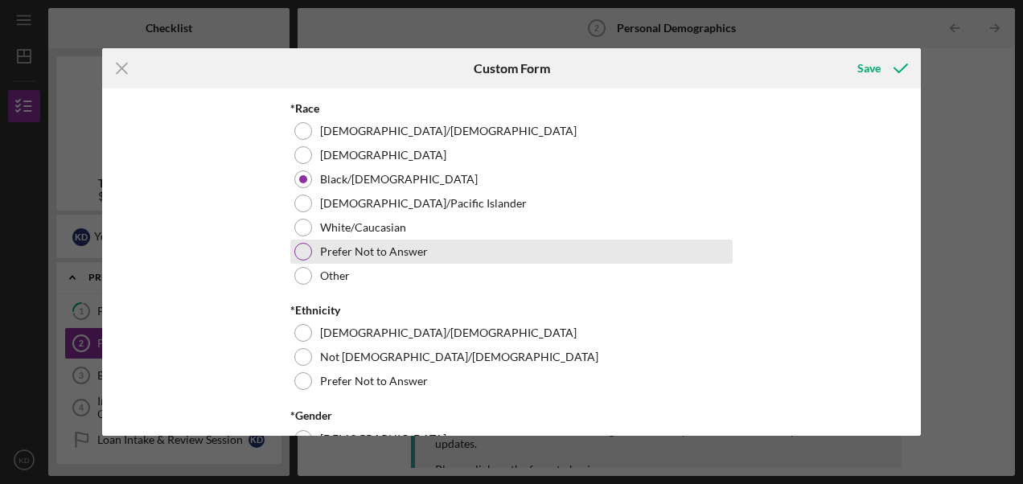
scroll to position [161, 0]
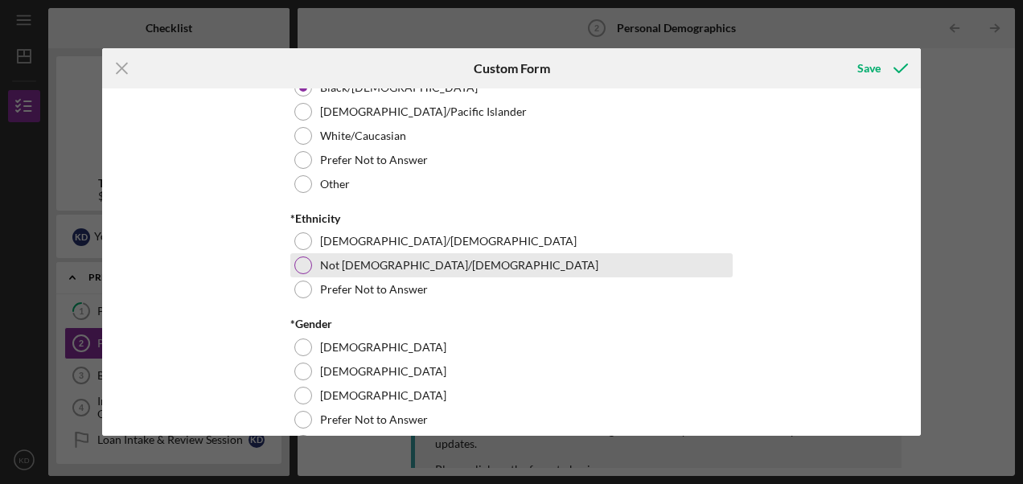
click at [296, 268] on div at bounding box center [303, 265] width 18 height 18
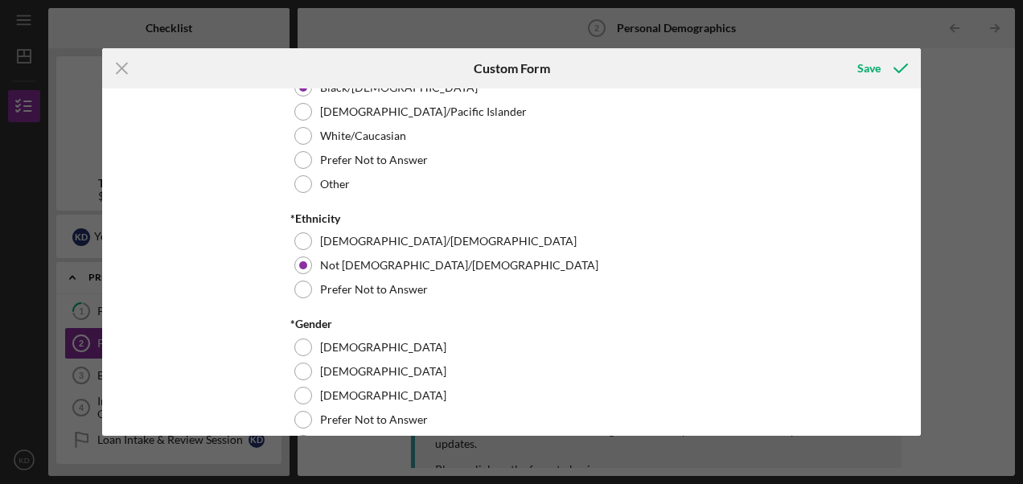
scroll to position [322, 0]
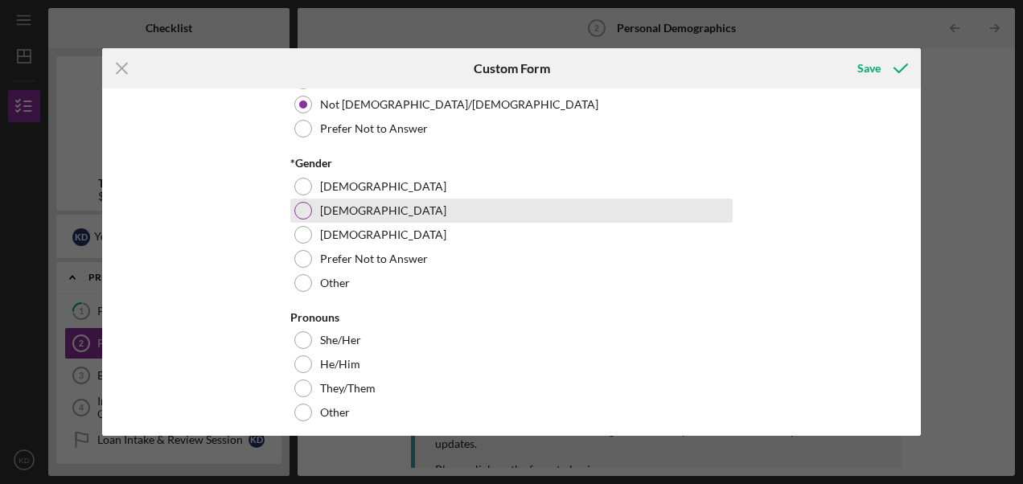
click at [304, 205] on div at bounding box center [303, 211] width 18 height 18
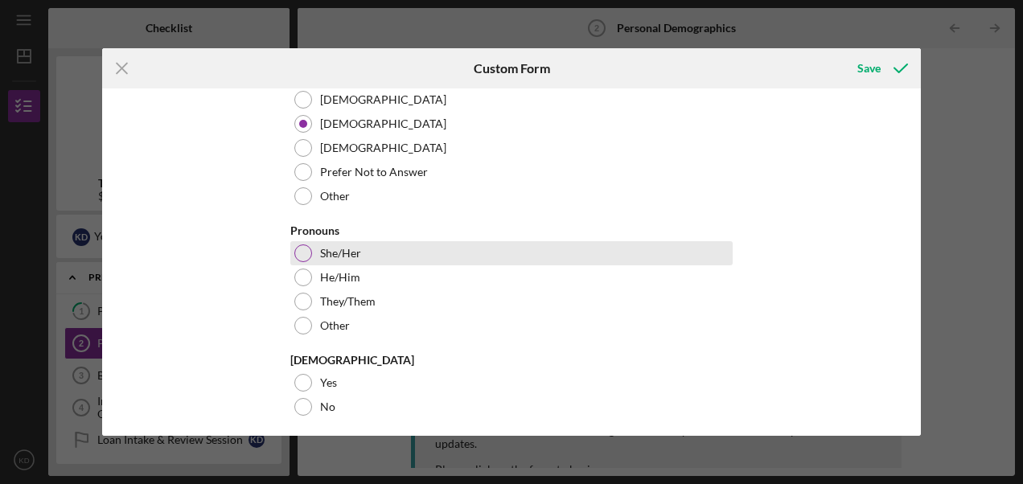
scroll to position [402, 0]
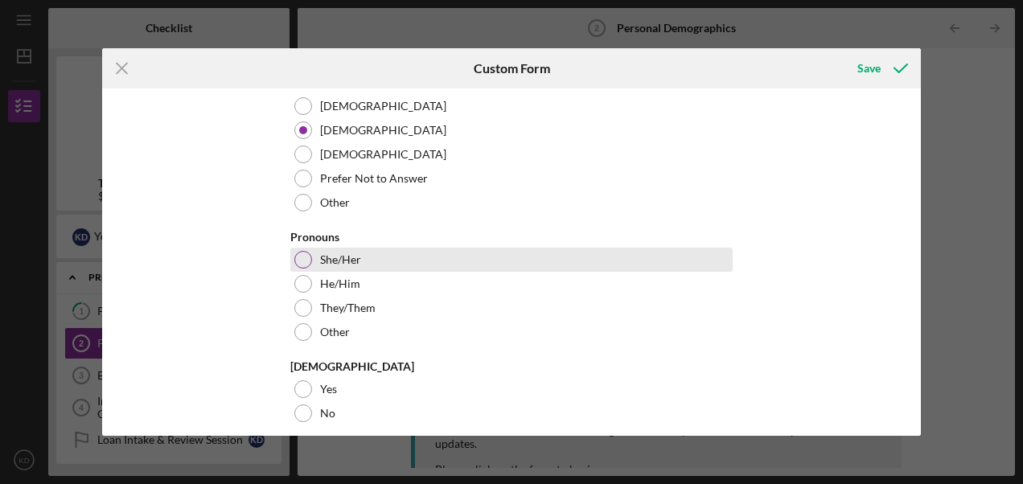
click at [299, 261] on div at bounding box center [303, 260] width 18 height 18
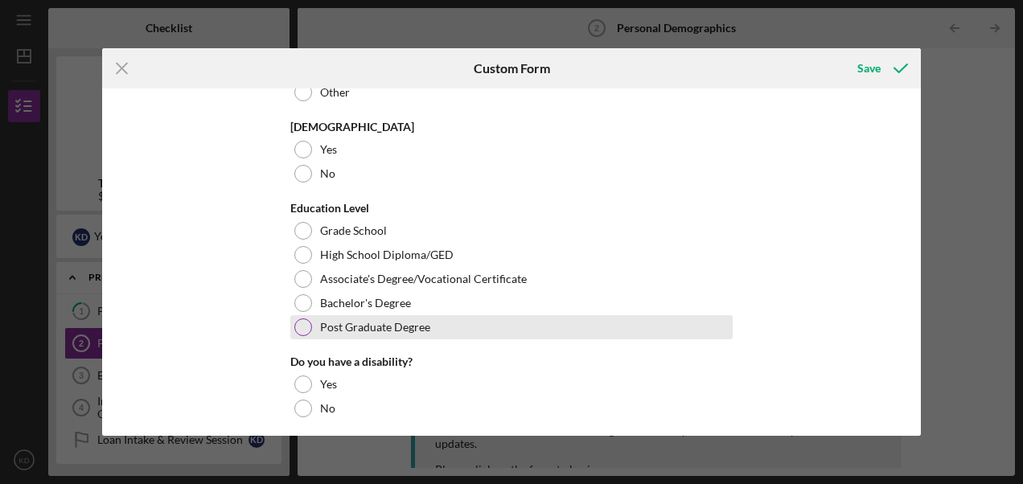
scroll to position [643, 0]
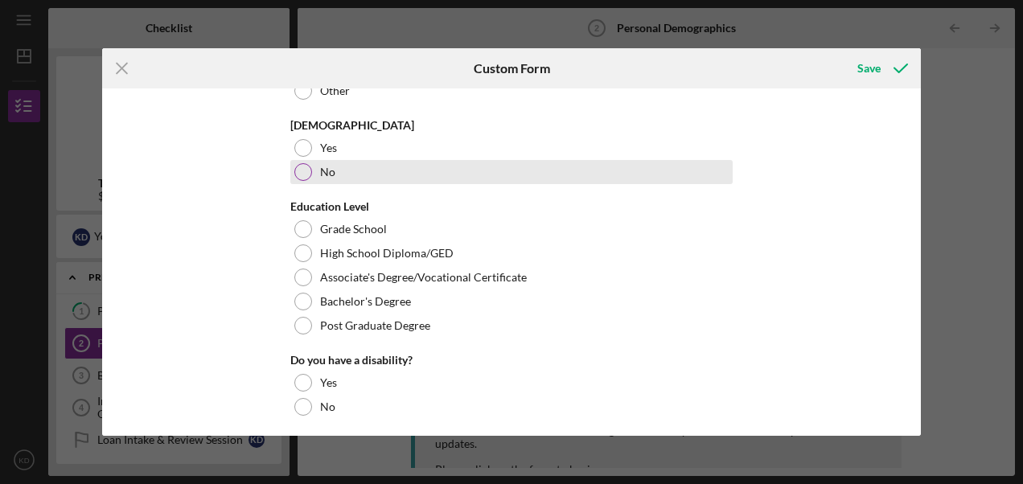
click at [304, 174] on div at bounding box center [303, 172] width 18 height 18
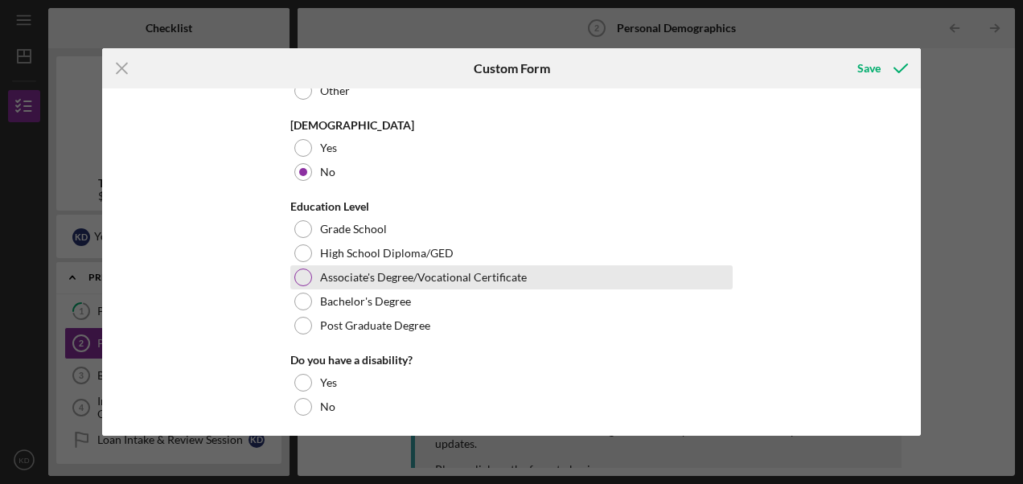
click at [298, 277] on div at bounding box center [303, 278] width 18 height 18
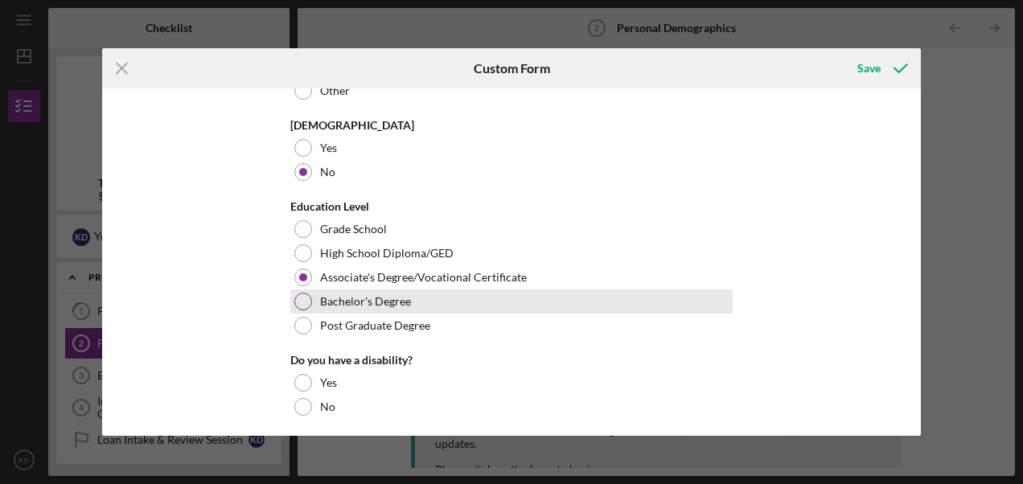
scroll to position [804, 0]
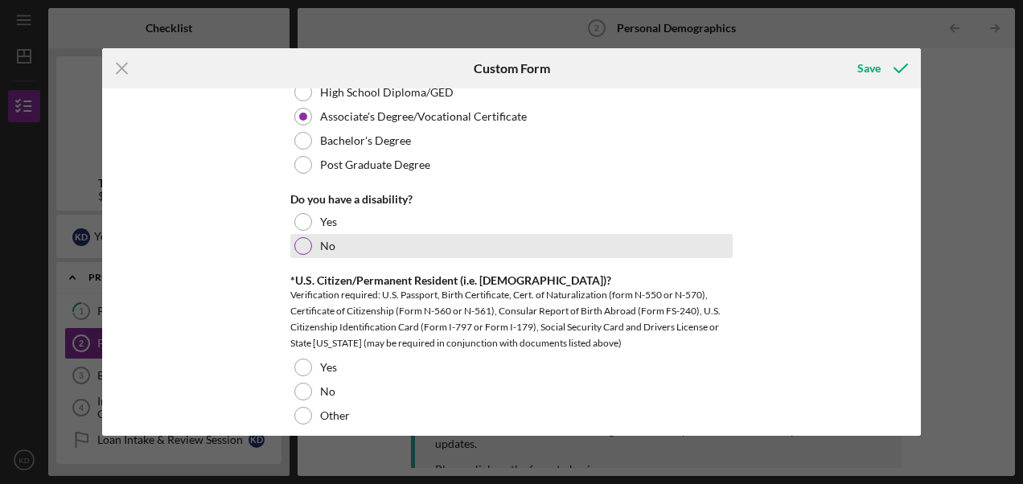
click at [301, 251] on div at bounding box center [303, 246] width 18 height 18
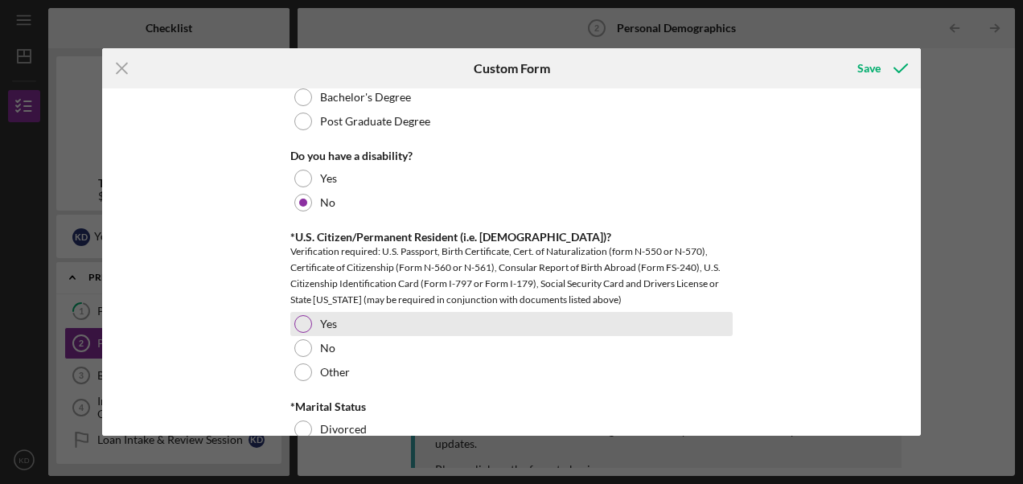
scroll to position [884, 0]
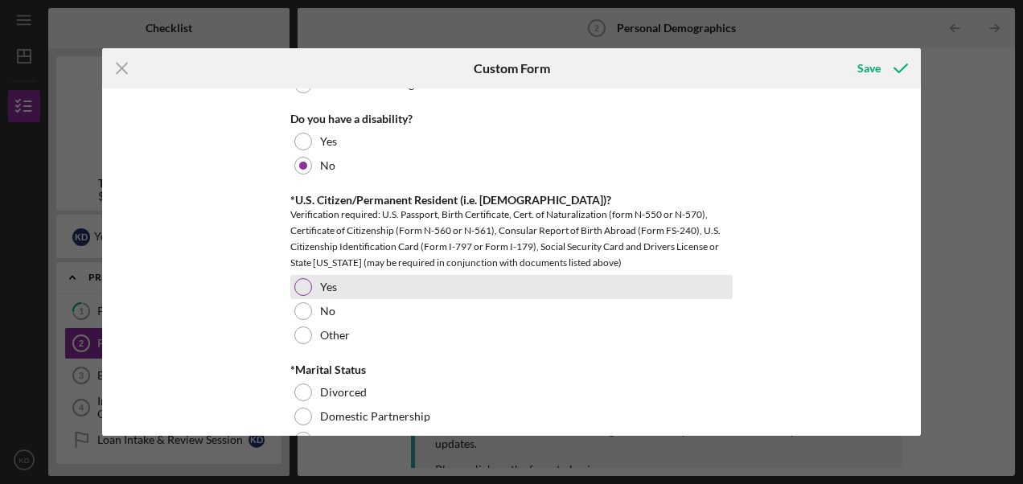
click at [294, 287] on div at bounding box center [303, 287] width 18 height 18
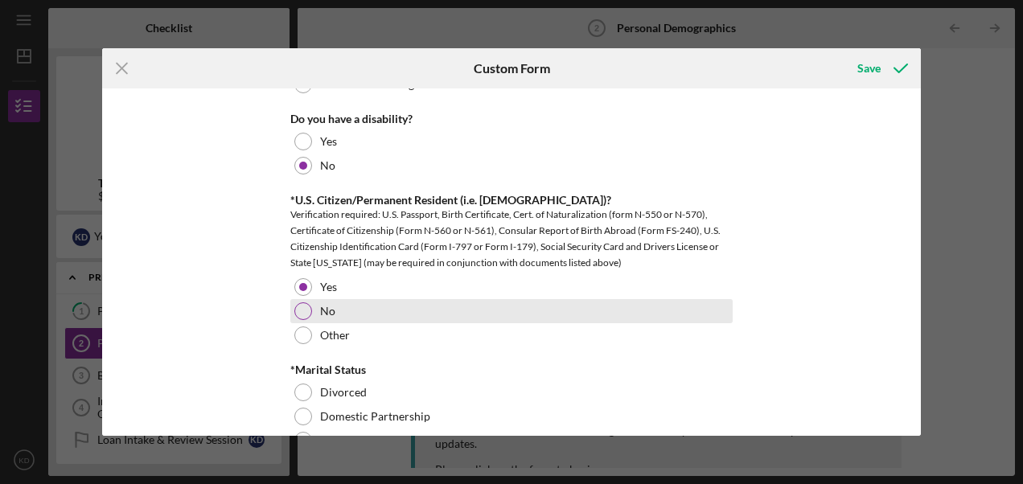
scroll to position [1126, 0]
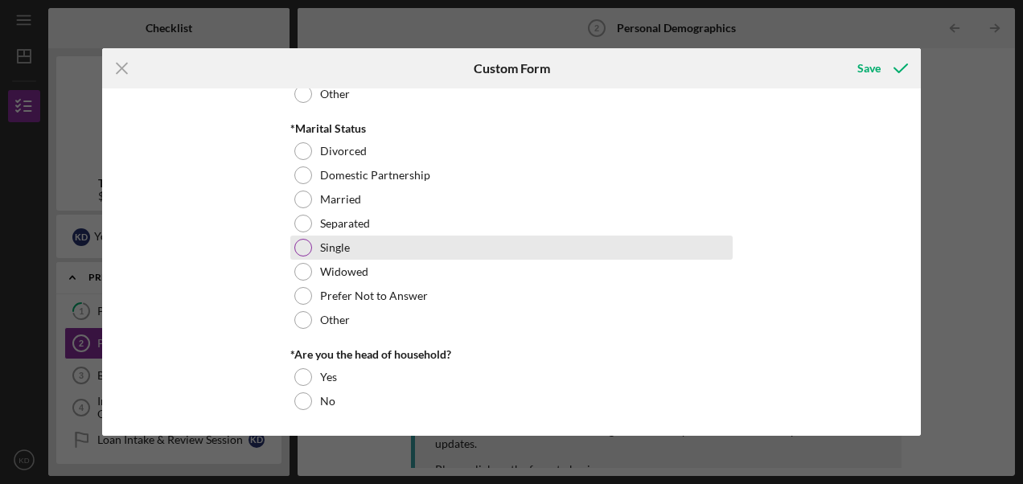
click at [298, 244] on div at bounding box center [303, 248] width 18 height 18
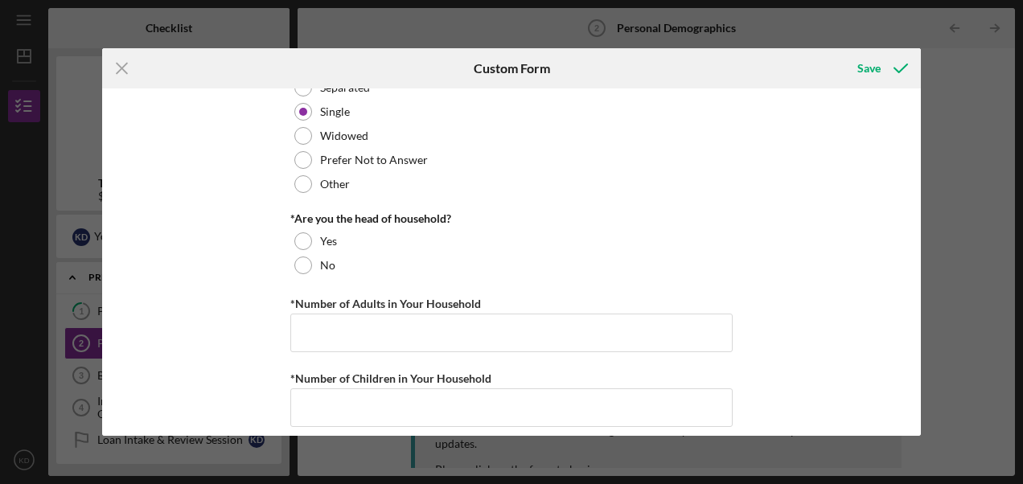
scroll to position [1287, 0]
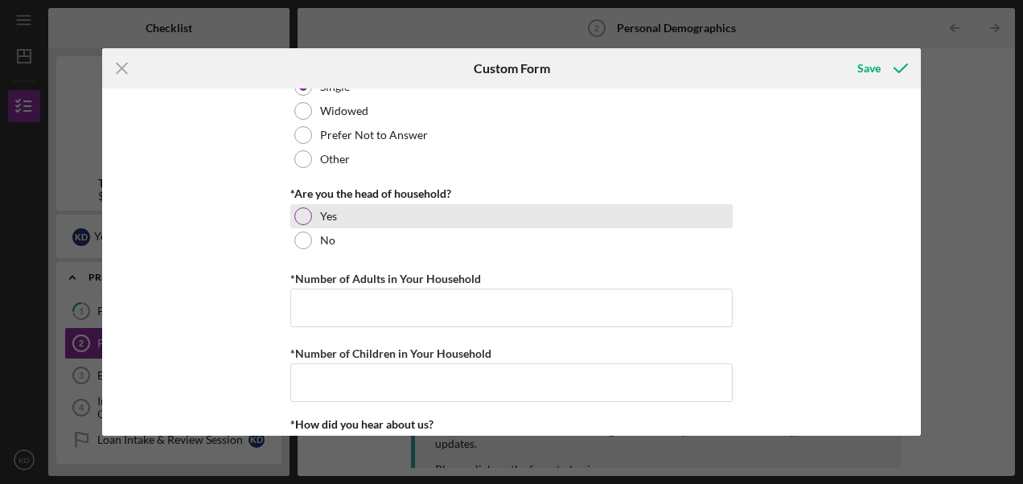
click at [302, 214] on div at bounding box center [303, 216] width 18 height 18
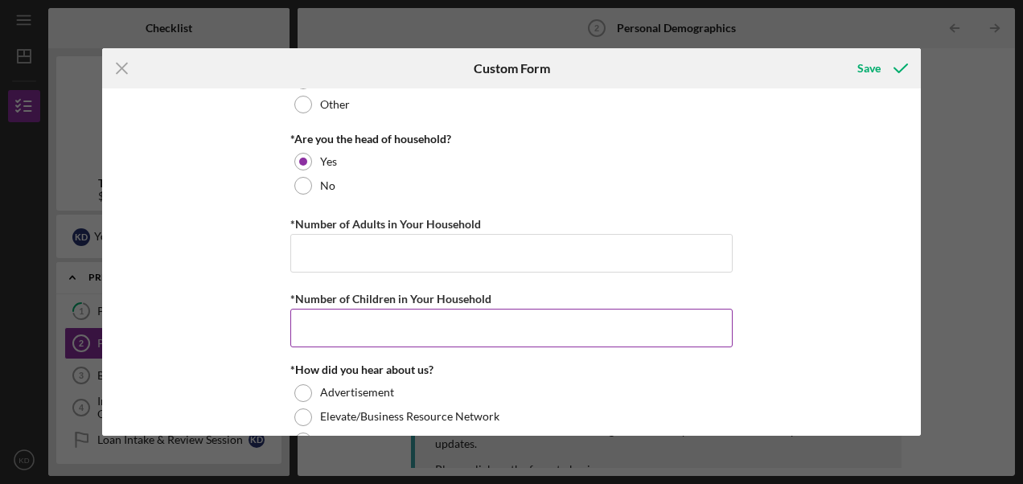
scroll to position [1367, 0]
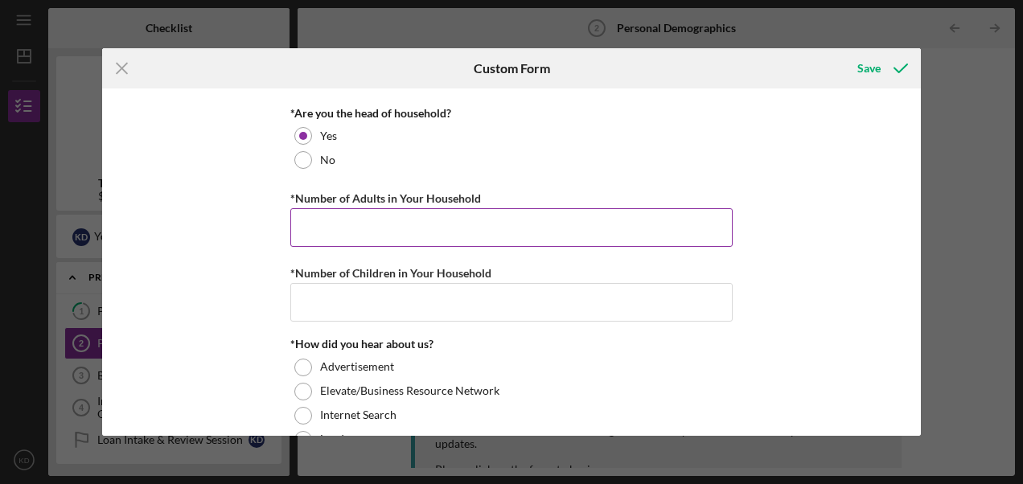
click at [419, 236] on input "*Number of Adults in Your Household" at bounding box center [511, 227] width 442 height 39
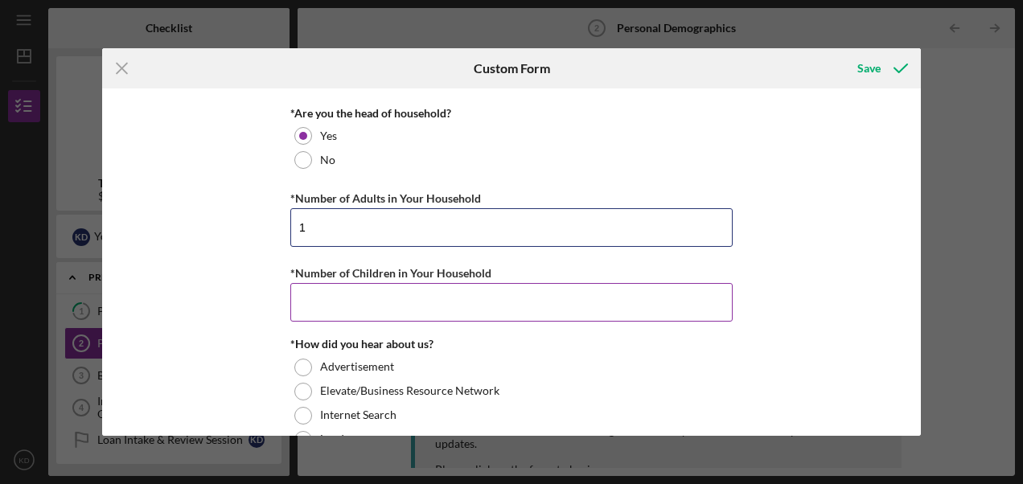
type input "1"
click at [376, 301] on input "*Number of Children in Your Household" at bounding box center [511, 302] width 442 height 39
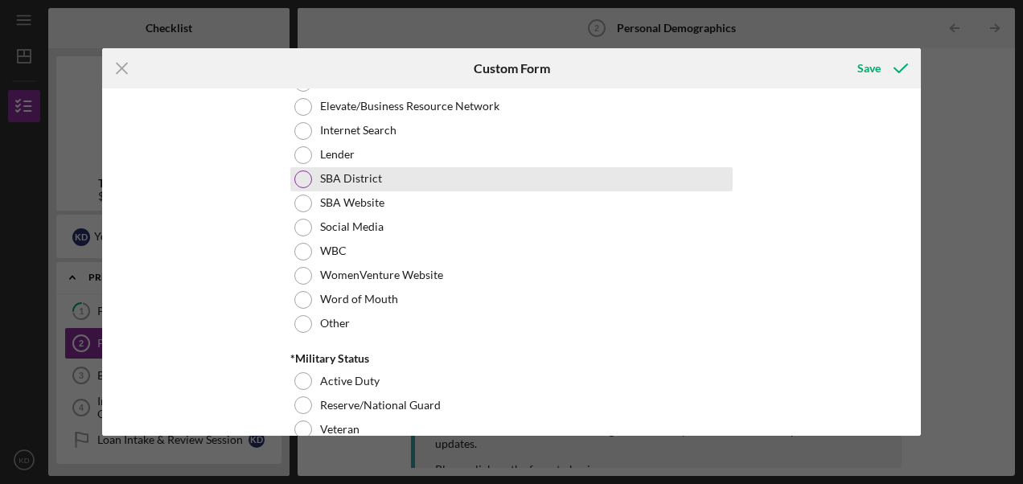
scroll to position [1566, 0]
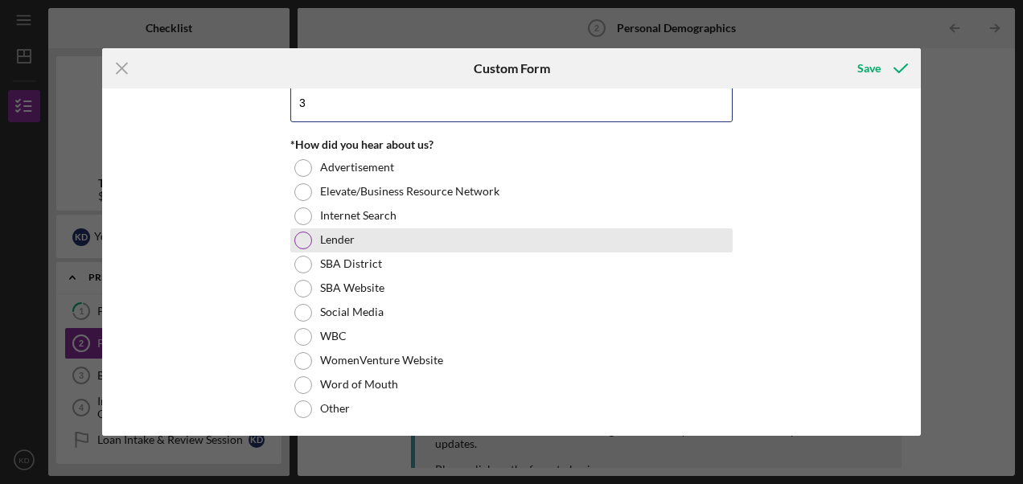
type input "3"
click at [301, 242] on div at bounding box center [303, 241] width 18 height 18
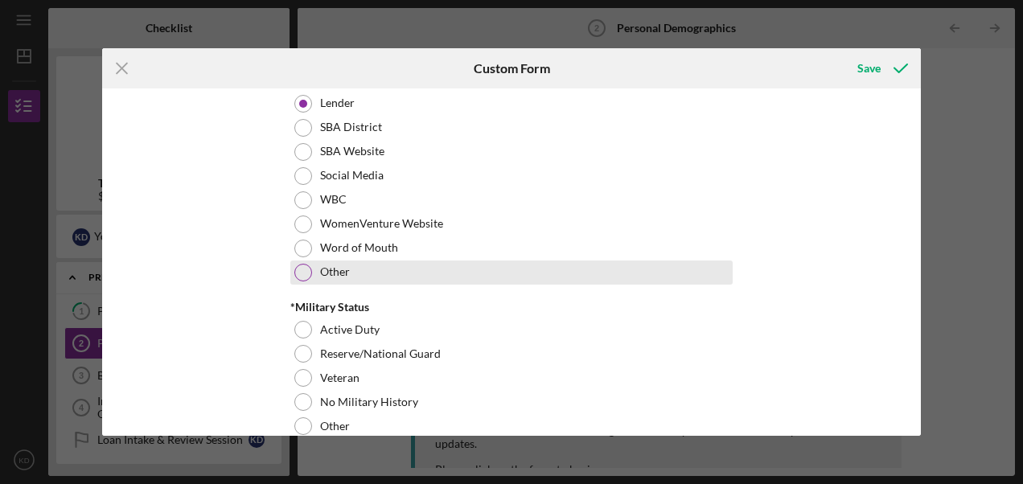
scroll to position [1727, 0]
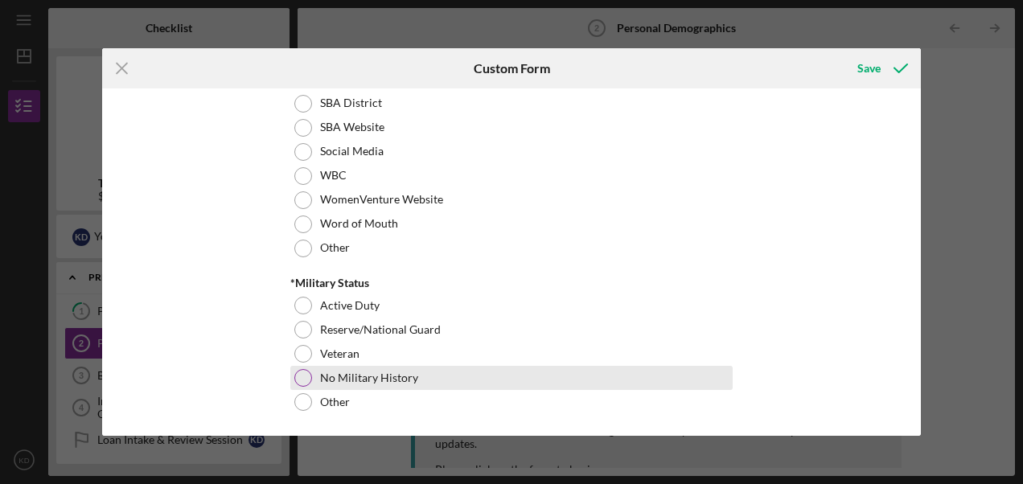
click at [302, 373] on div at bounding box center [303, 378] width 18 height 18
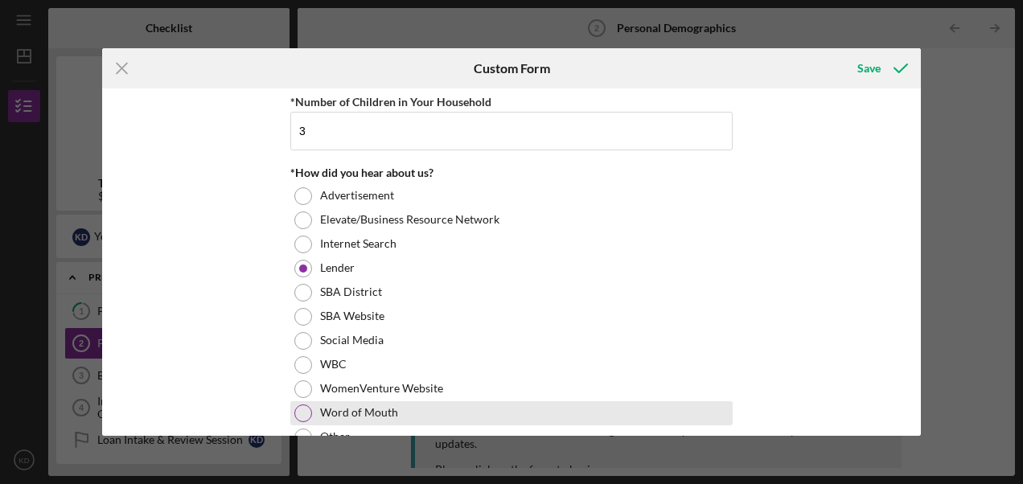
scroll to position [1486, 0]
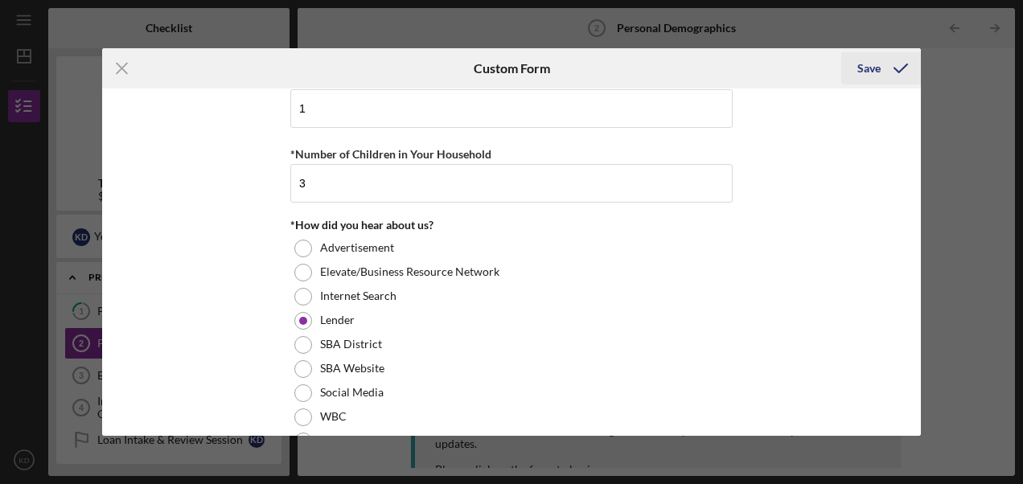
click at [878, 63] on div "Save" at bounding box center [868, 68] width 23 height 32
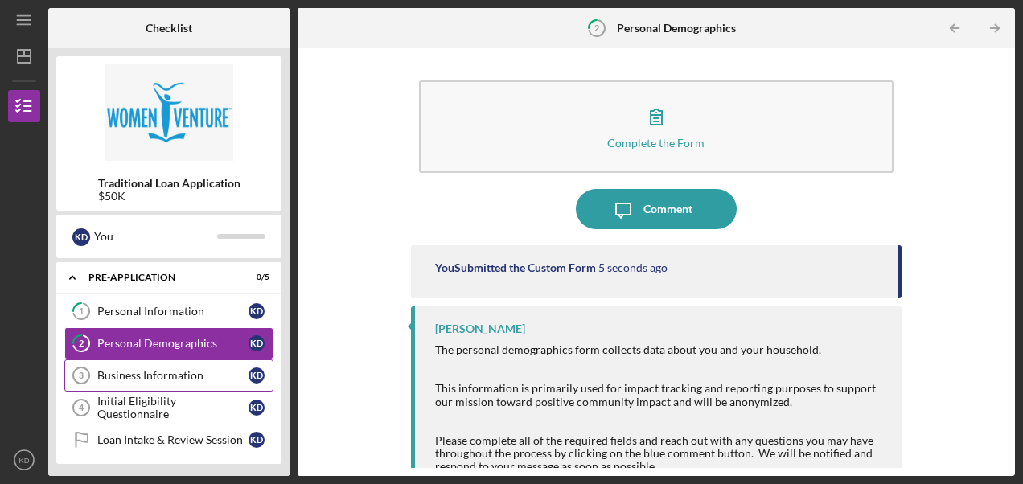
click at [117, 369] on div "Business Information" at bounding box center [172, 375] width 151 height 13
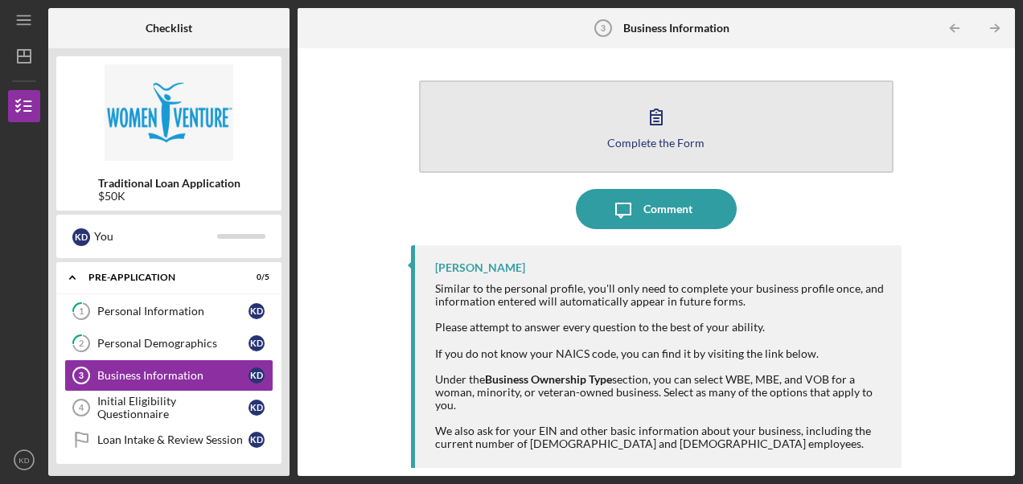
click at [683, 121] on button "Complete the Form Form" at bounding box center [656, 126] width 474 height 92
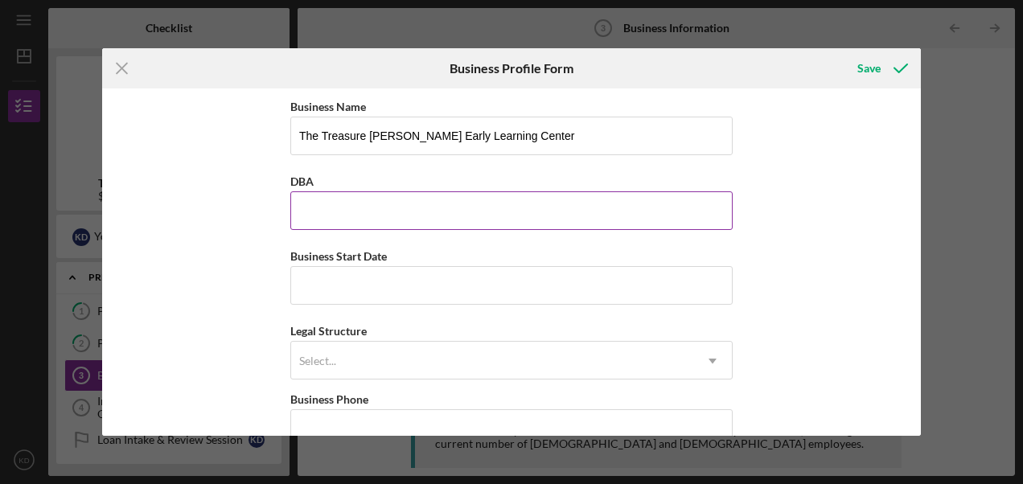
click at [448, 207] on input "DBA" at bounding box center [511, 210] width 442 height 39
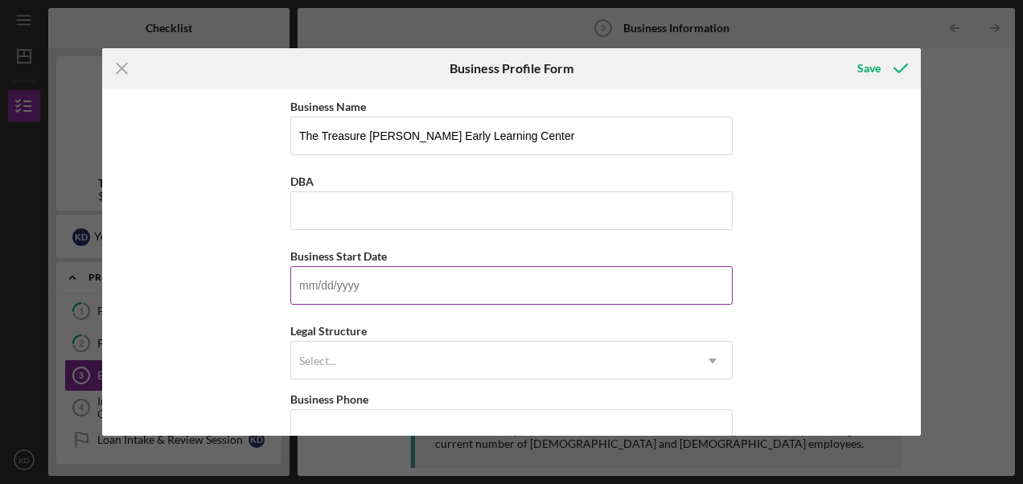
click at [381, 280] on input "Business Start Date" at bounding box center [511, 285] width 442 height 39
type input "[PHONE_NUMBER]"
type input "55343"
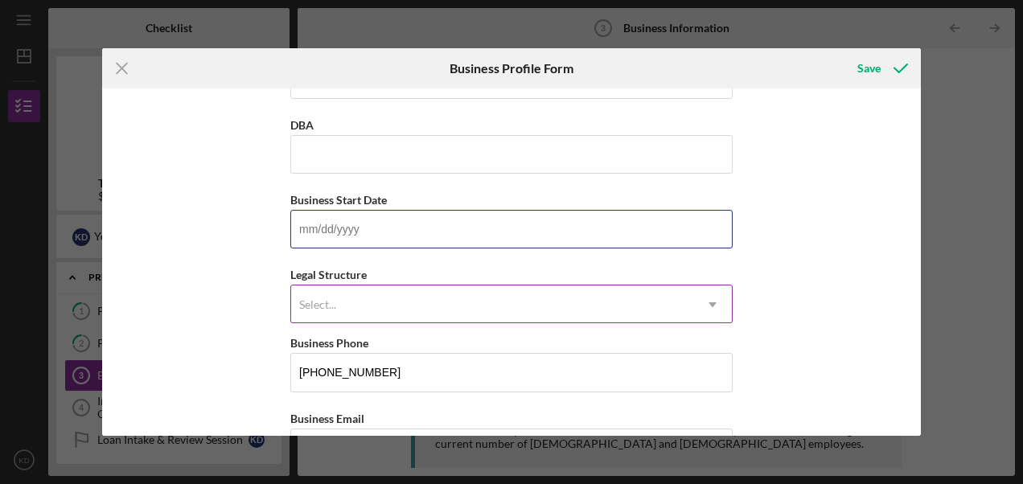
scroll to position [80, 0]
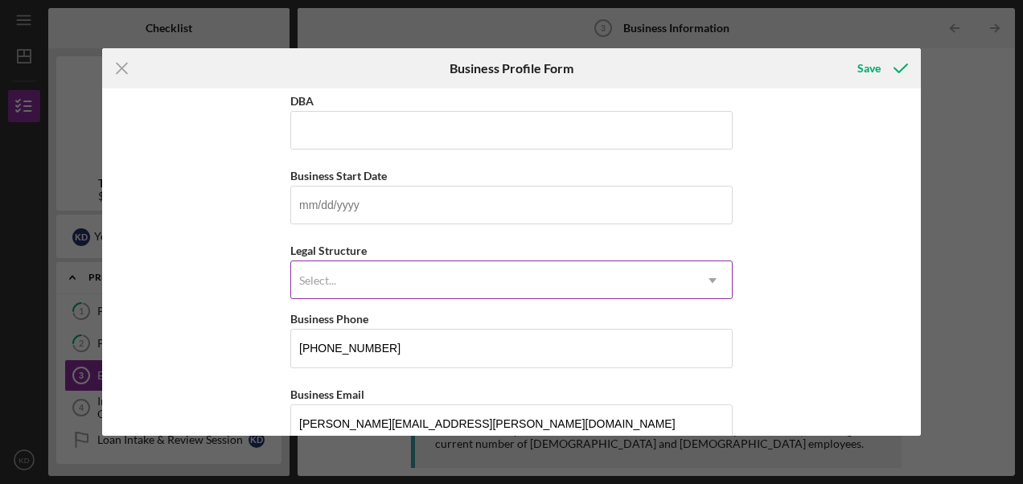
click at [605, 278] on div "Select..." at bounding box center [492, 280] width 402 height 37
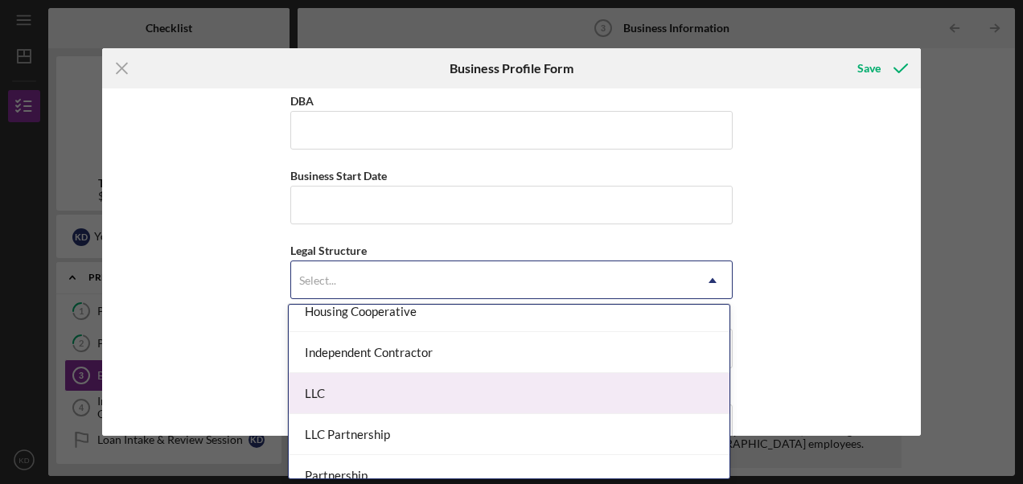
scroll to position [241, 0]
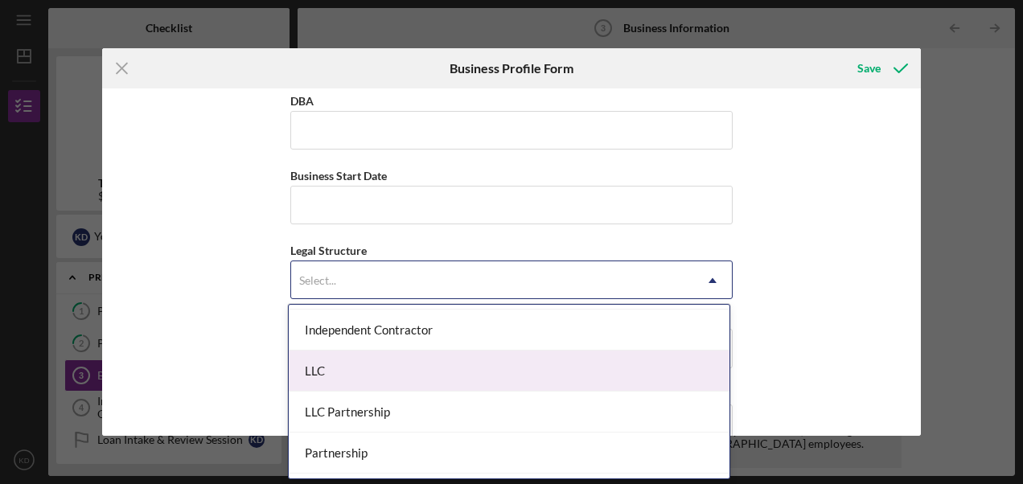
click at [405, 363] on div "LLC" at bounding box center [509, 371] width 441 height 41
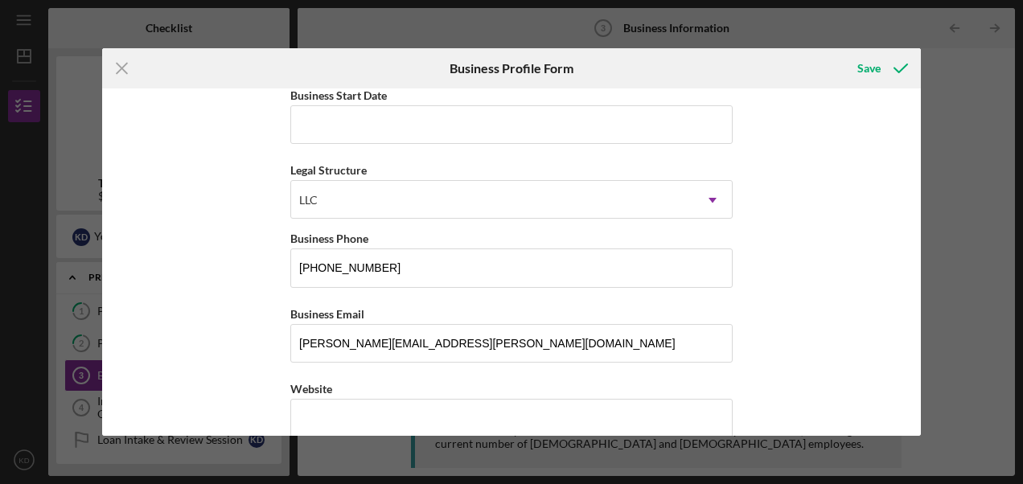
scroll to position [322, 0]
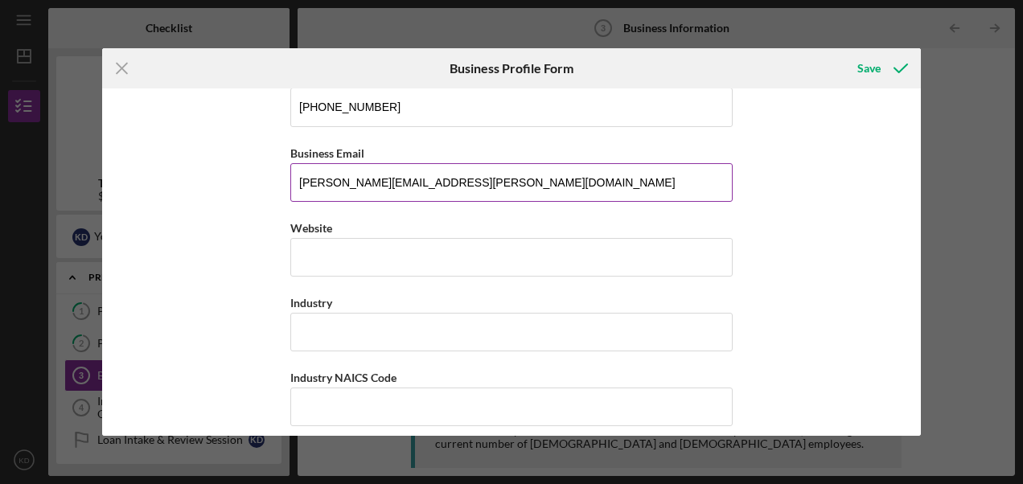
drag, startPoint x: 451, startPoint y: 179, endPoint x: 301, endPoint y: 172, distance: 150.5
click at [293, 167] on input "[PERSON_NAME][EMAIL_ADDRESS][PERSON_NAME][DOMAIN_NAME]" at bounding box center [511, 182] width 442 height 39
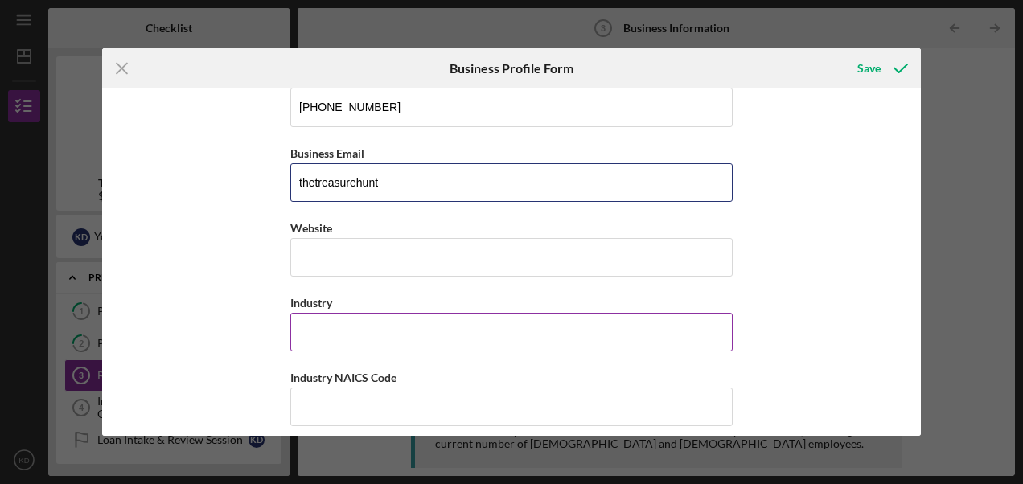
type input "[EMAIL_ADDRESS][DOMAIN_NAME]"
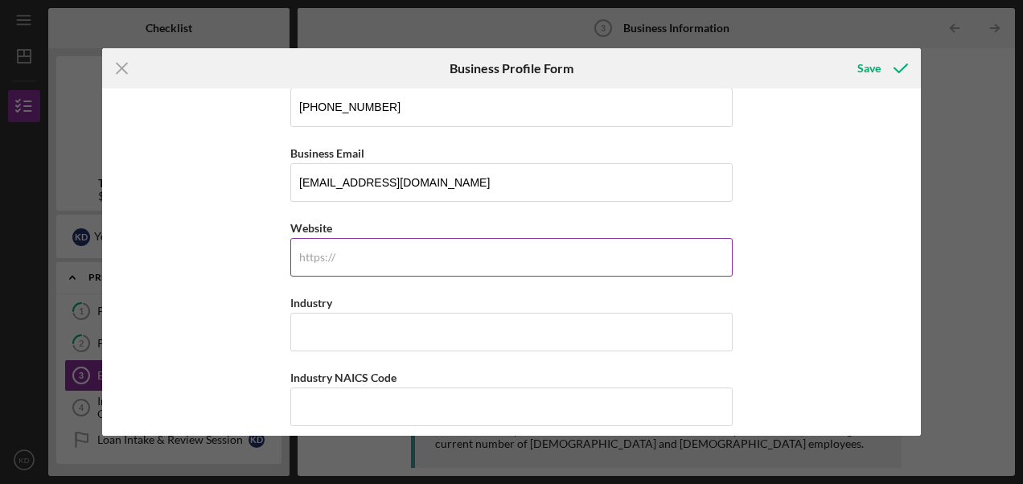
click at [412, 256] on input "Website" at bounding box center [511, 257] width 442 height 39
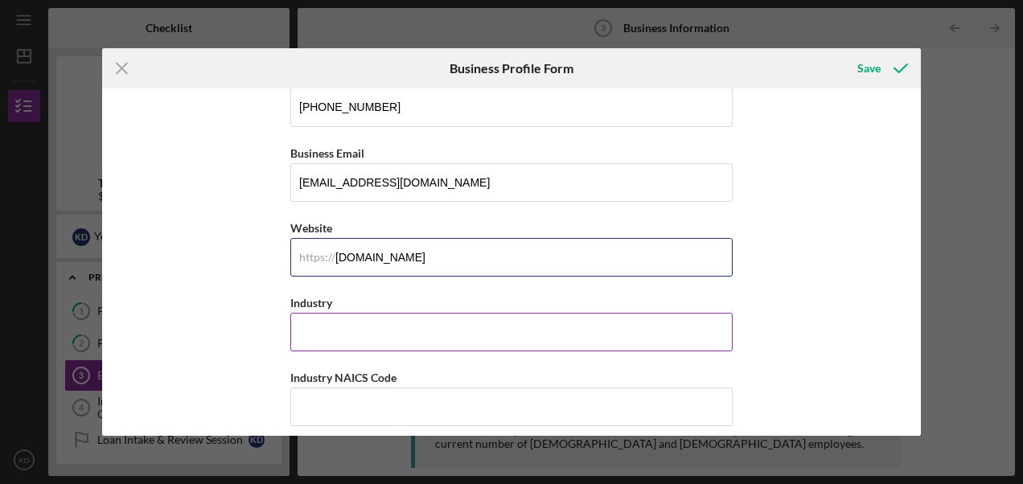
type input "[DOMAIN_NAME]"
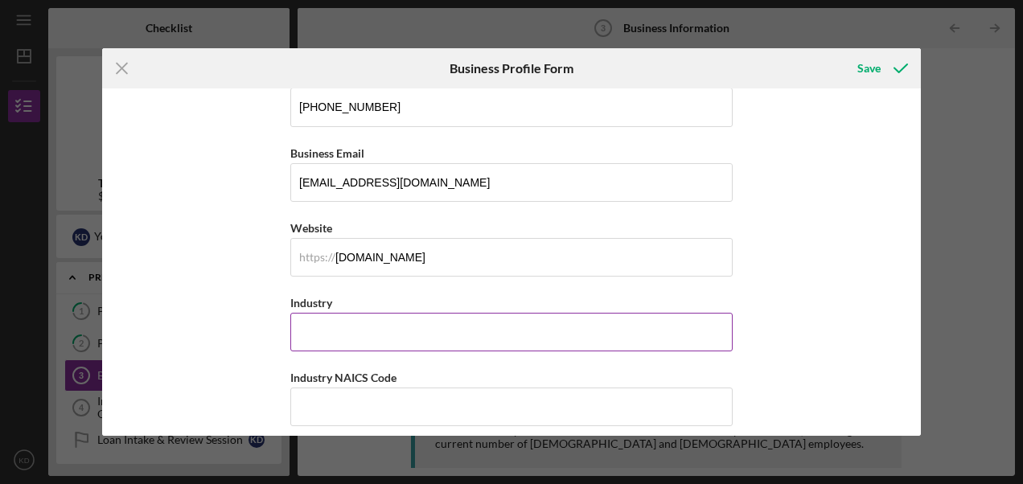
click at [295, 329] on input "Industry" at bounding box center [511, 332] width 442 height 39
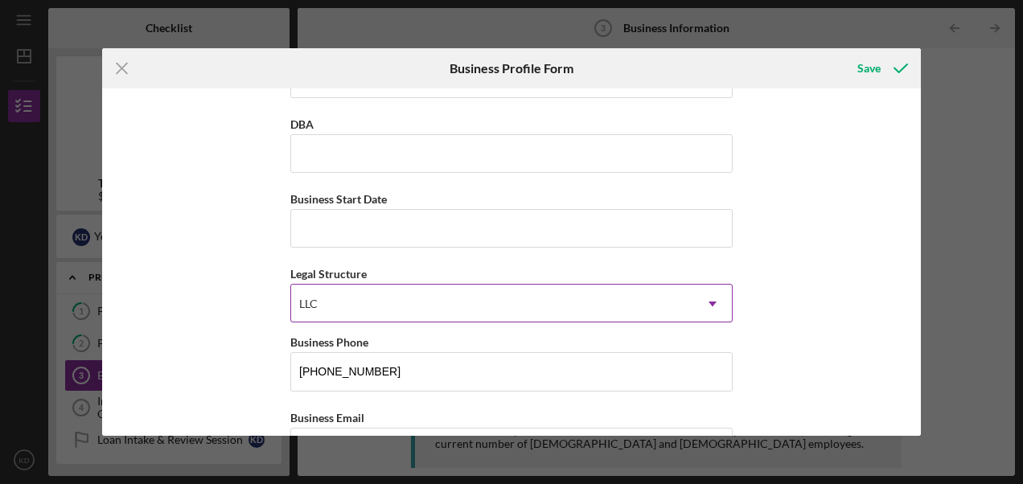
scroll to position [0, 0]
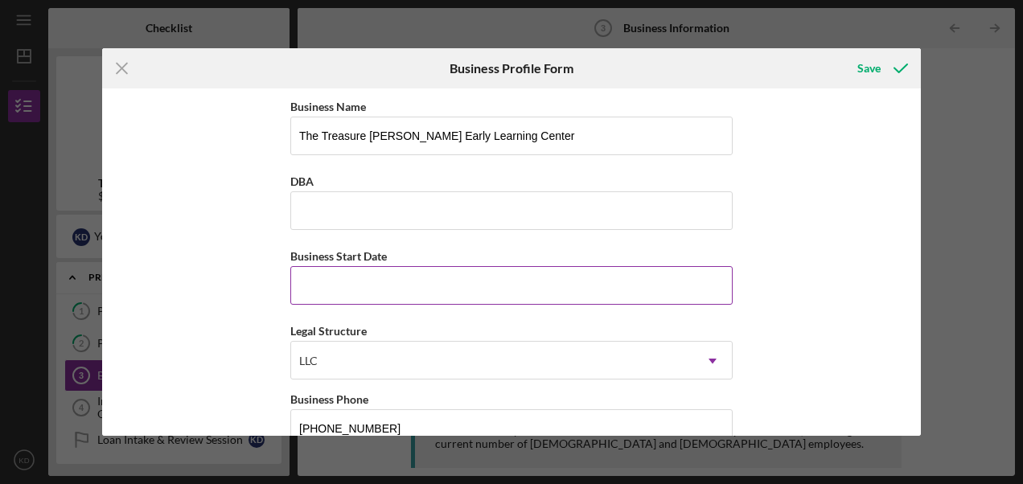
type input "Childcare"
click at [357, 285] on input "Business Start Date" at bounding box center [511, 285] width 442 height 39
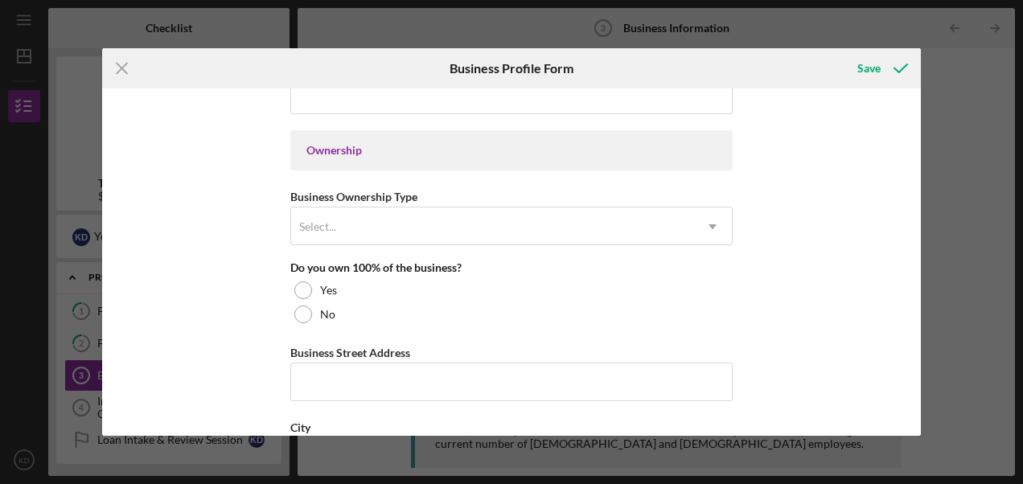
scroll to position [724, 0]
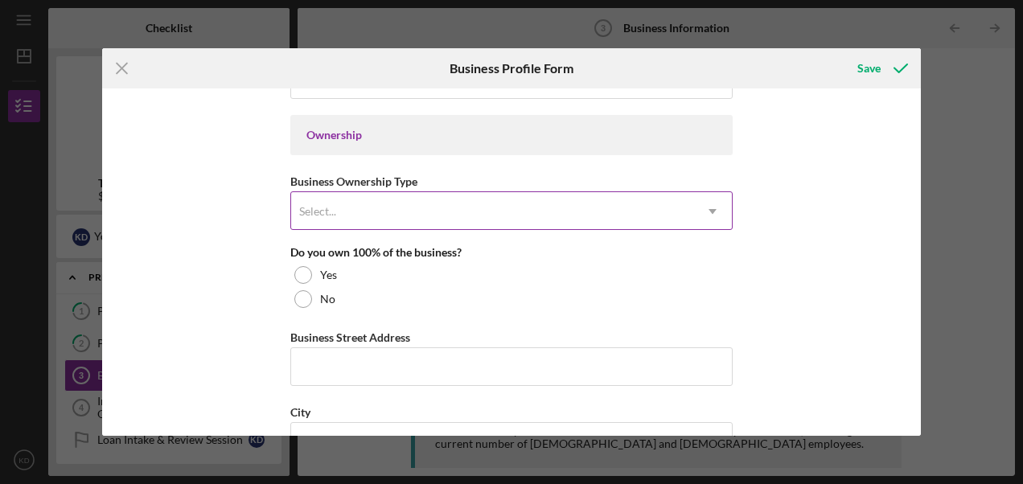
type input "[DATE]"
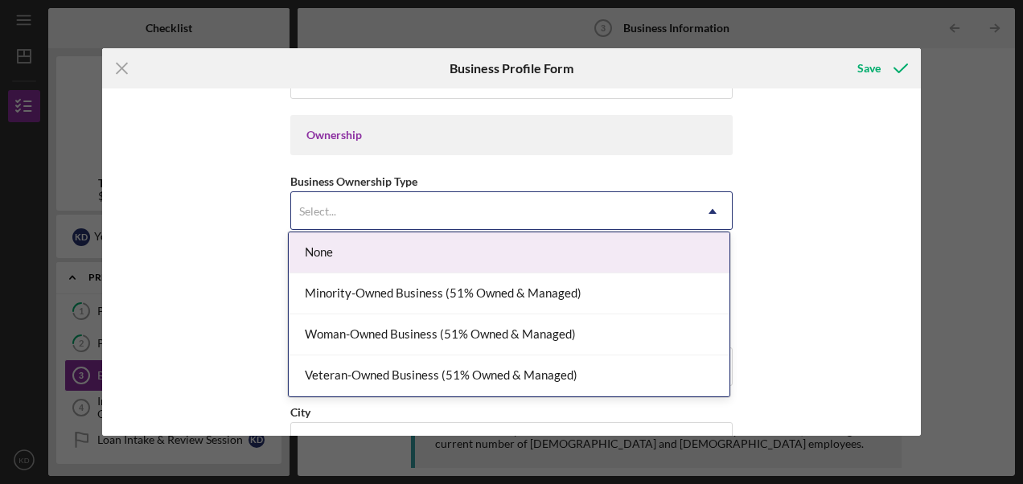
click at [470, 208] on div "Select..." at bounding box center [492, 211] width 402 height 37
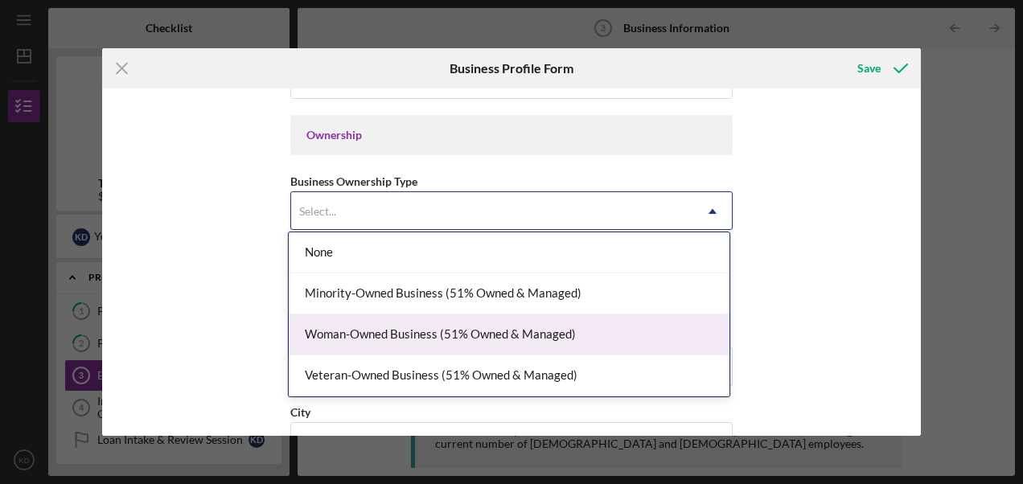
click at [460, 333] on div "Woman-Owned Business (51% Owned & Managed)" at bounding box center [509, 334] width 441 height 41
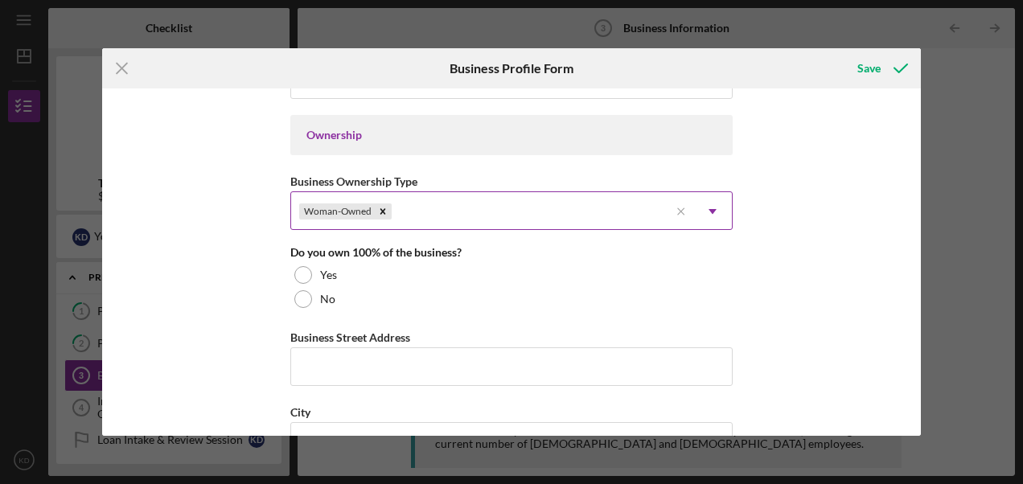
click at [717, 211] on icon "Icon/Dropdown Arrow" at bounding box center [712, 211] width 39 height 39
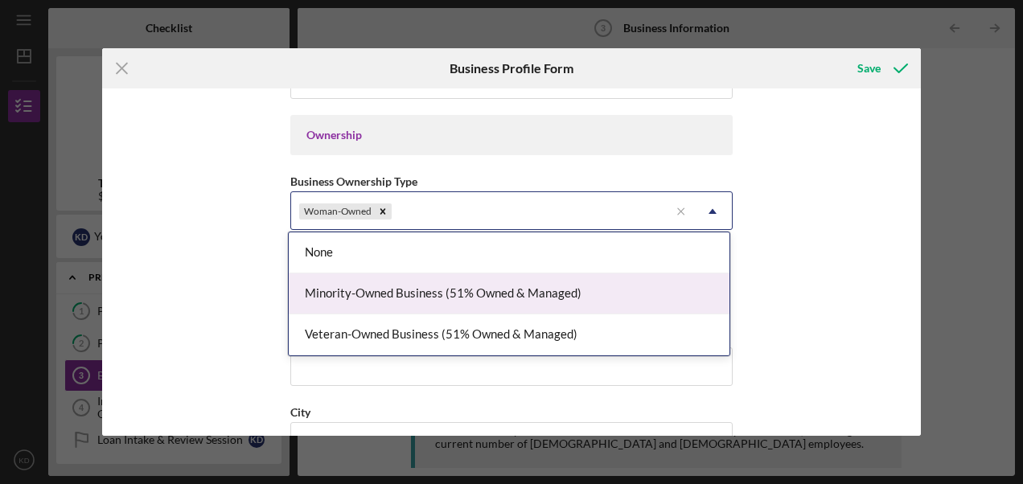
click at [485, 296] on div "Minority-Owned Business (51% Owned & Managed)" at bounding box center [509, 293] width 441 height 41
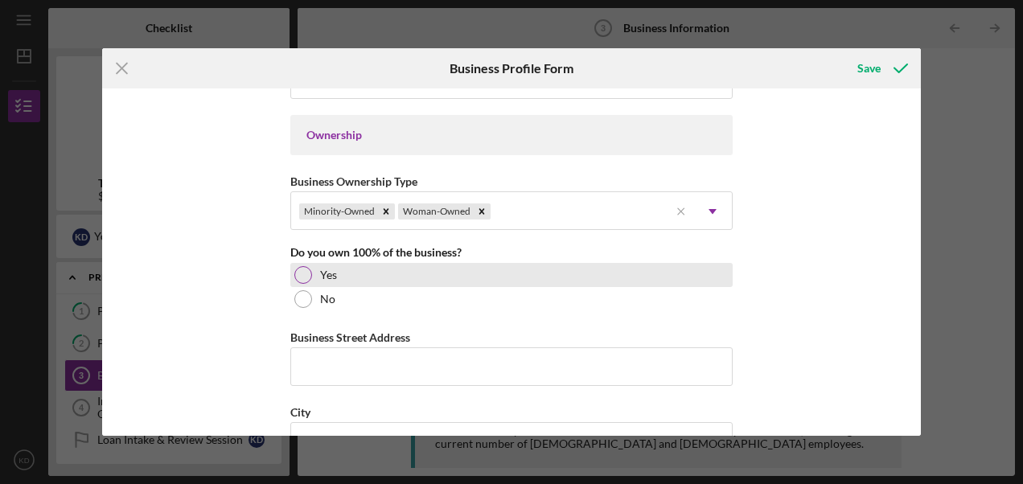
click at [302, 271] on div at bounding box center [303, 275] width 18 height 18
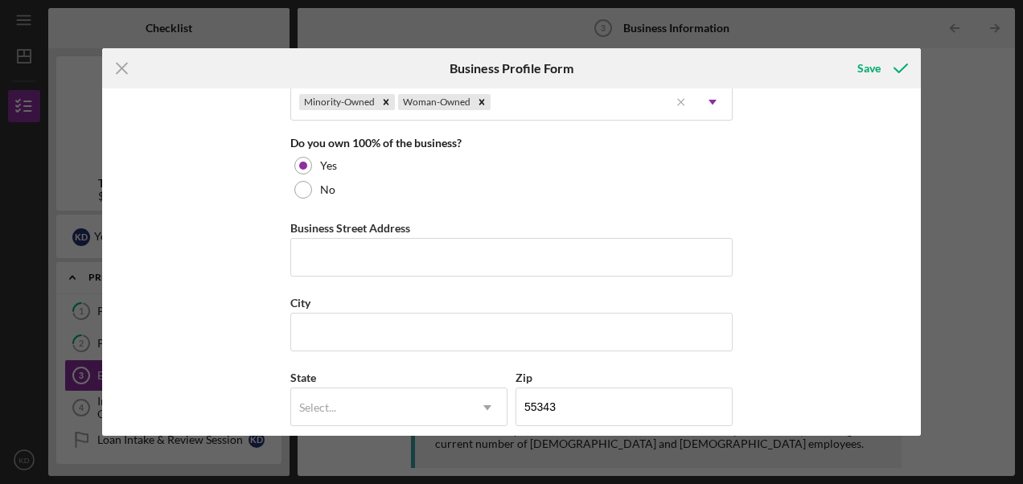
scroll to position [884, 0]
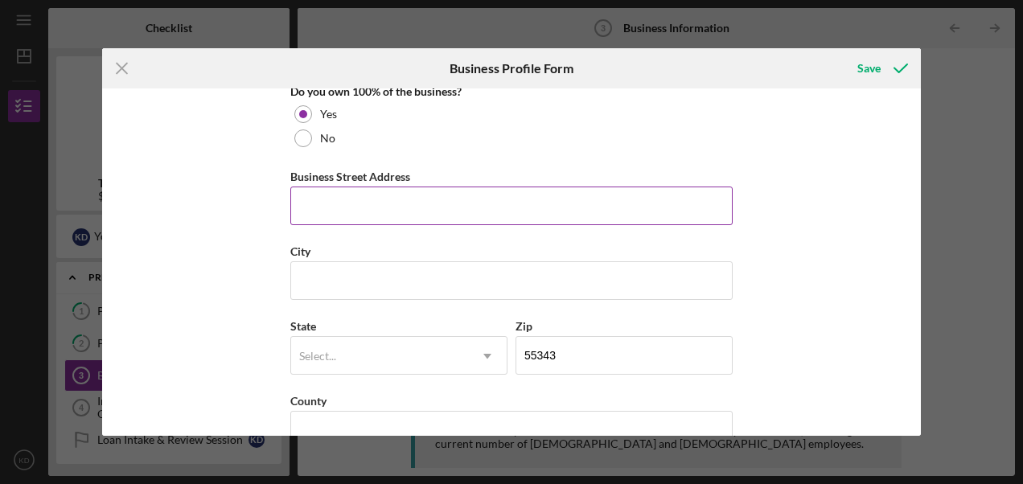
click at [400, 195] on input "Business Street Address" at bounding box center [511, 206] width 442 height 39
type input "6098"
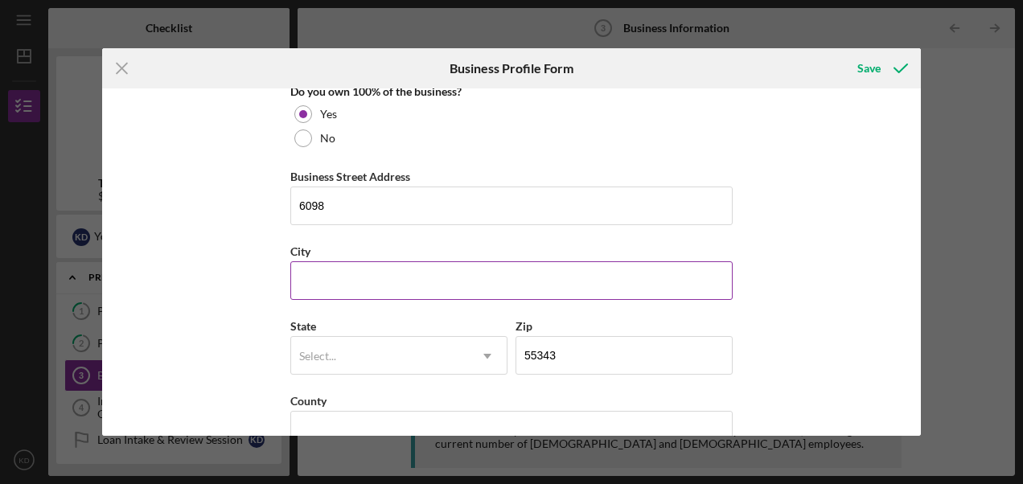
click at [500, 289] on input "City" at bounding box center [511, 280] width 442 height 39
click at [355, 275] on input "Brooklyn [PERSON_NAME]" at bounding box center [511, 280] width 442 height 39
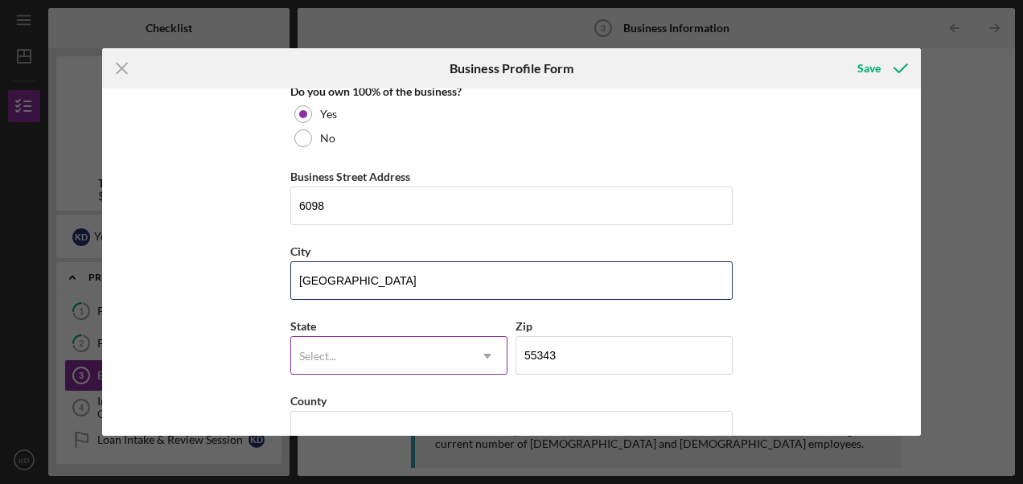
type input "[GEOGRAPHIC_DATA]"
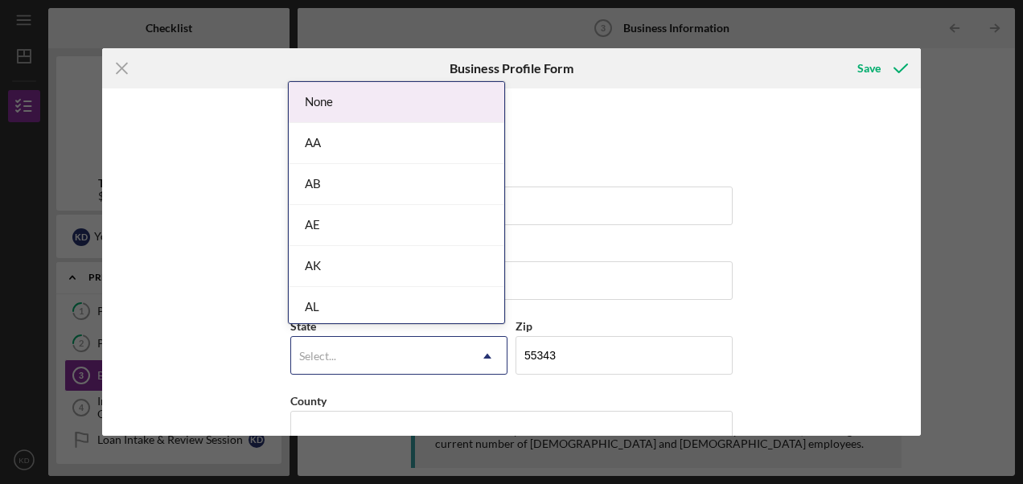
click at [352, 343] on div "Select..." at bounding box center [379, 356] width 177 height 37
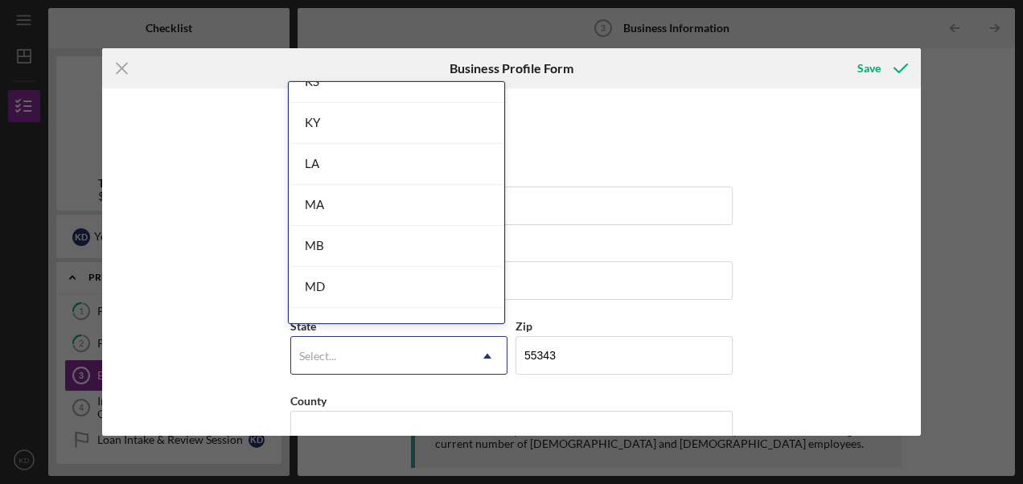
scroll to position [1206, 0]
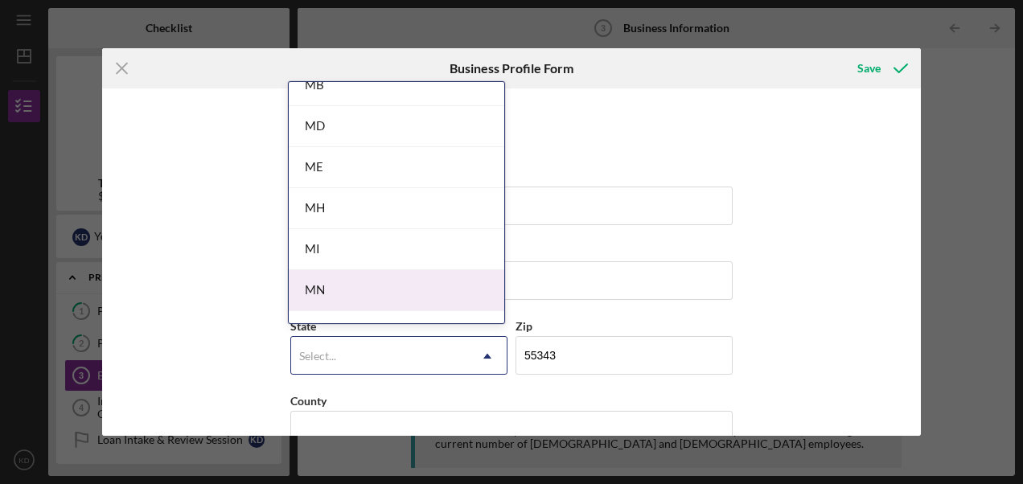
click at [349, 270] on div "MN" at bounding box center [396, 290] width 215 height 41
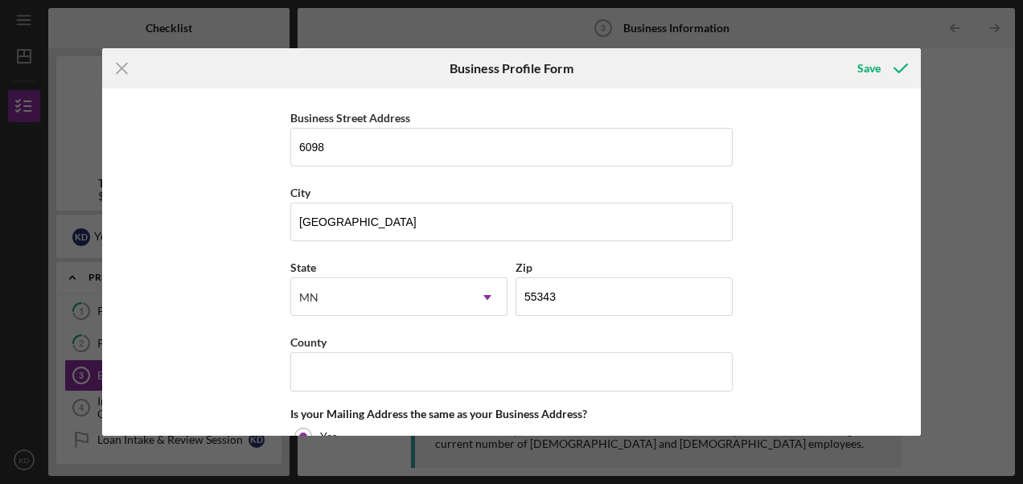
scroll to position [1045, 0]
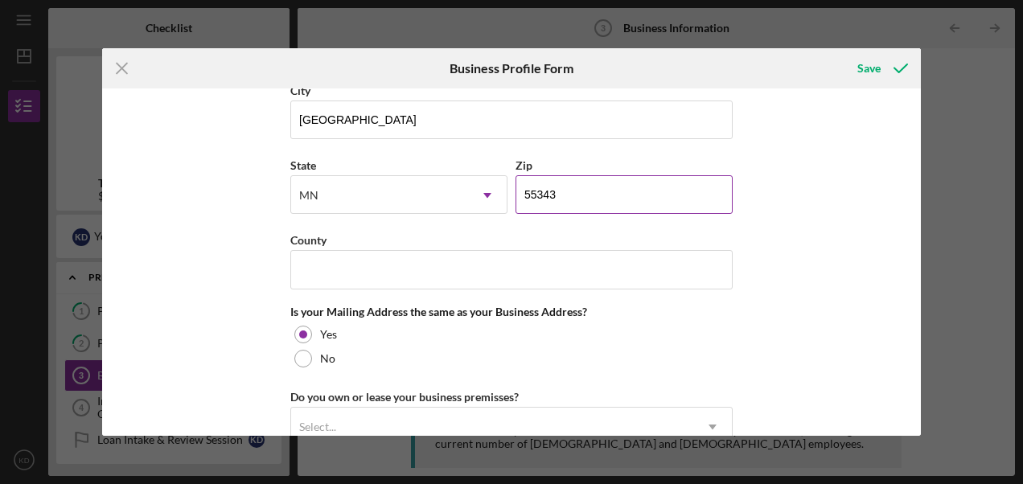
click at [543, 191] on input "55343" at bounding box center [623, 194] width 217 height 39
click at [552, 187] on input "55343" at bounding box center [623, 194] width 217 height 39
type input "55430"
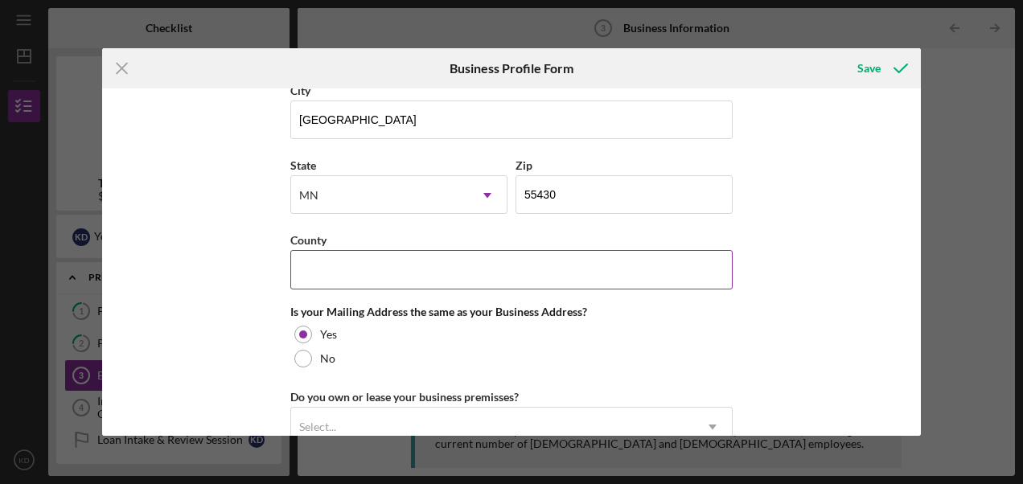
click at [411, 271] on input "County" at bounding box center [511, 269] width 442 height 39
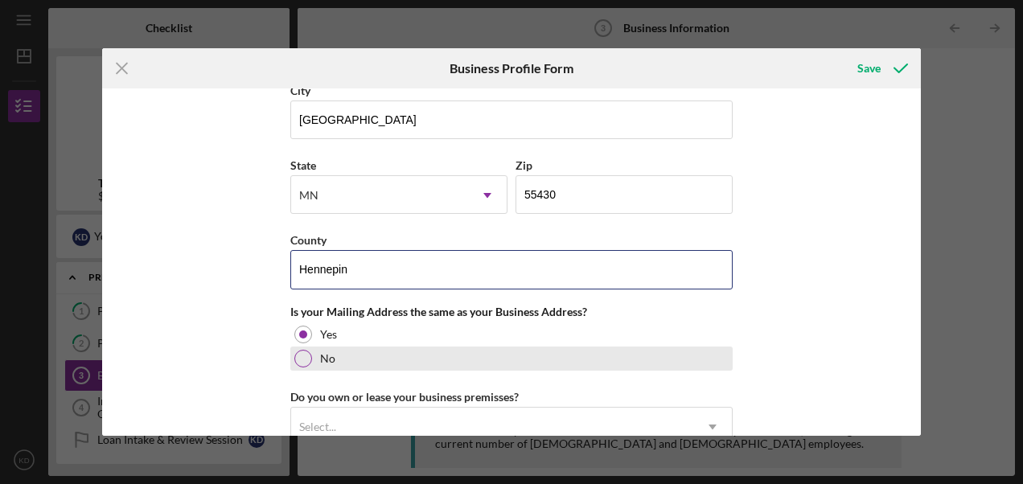
scroll to position [1126, 0]
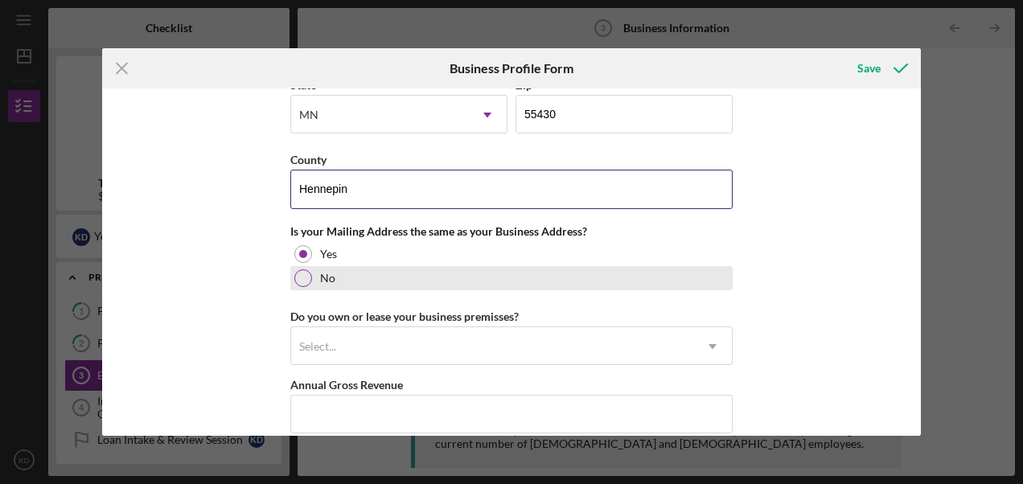
type input "Hennepin"
click at [298, 279] on div "No" at bounding box center [511, 278] width 442 height 24
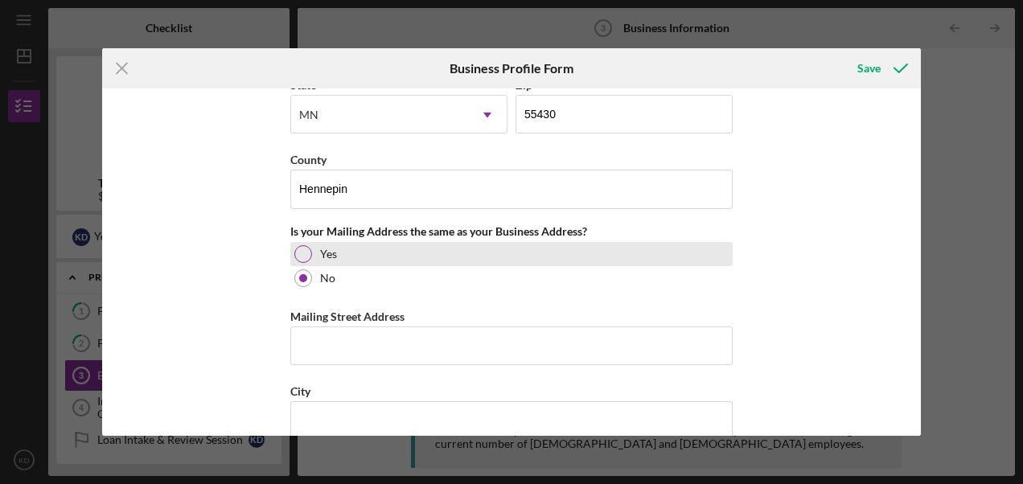
click at [298, 245] on div at bounding box center [303, 254] width 18 height 18
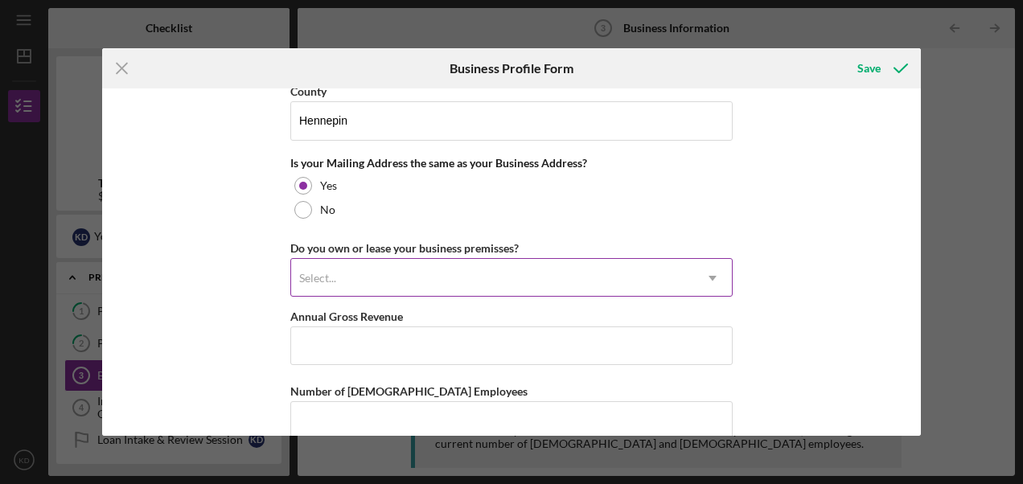
scroll to position [1287, 0]
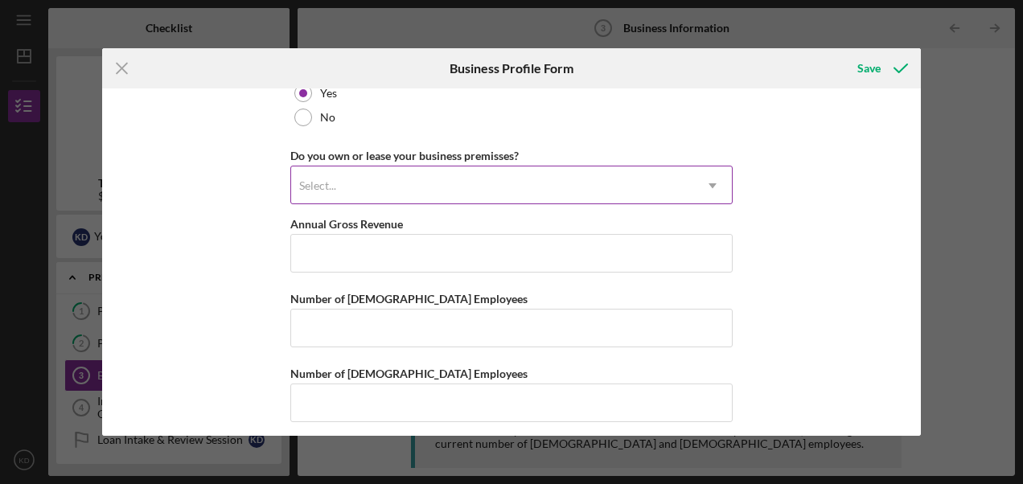
click at [453, 175] on div "Select..." at bounding box center [492, 185] width 402 height 37
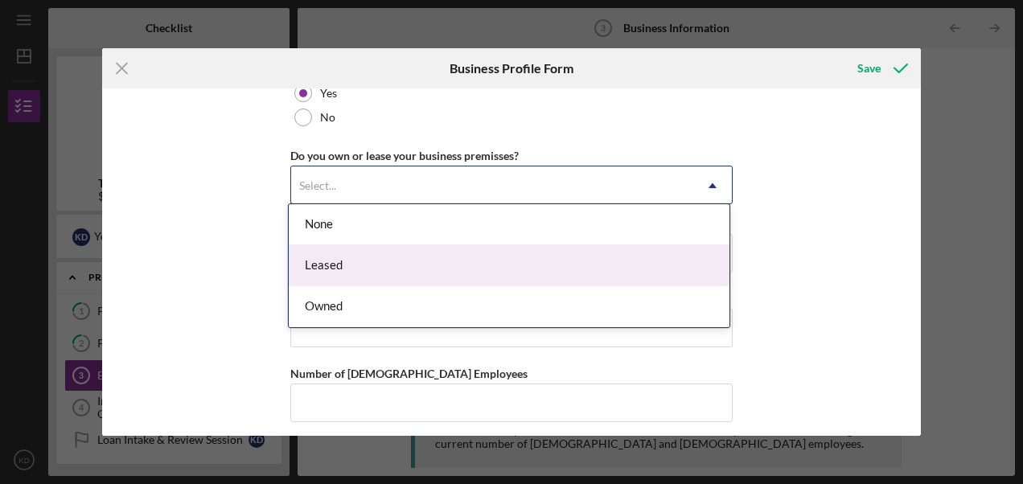
click at [360, 253] on div "Leased" at bounding box center [509, 265] width 441 height 41
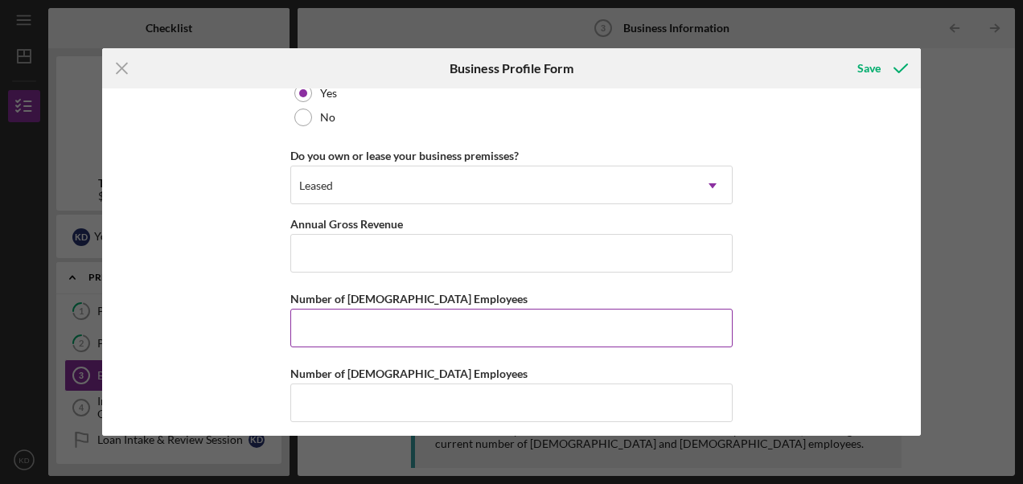
scroll to position [1288, 0]
click at [421, 318] on input "Number of [DEMOGRAPHIC_DATA] Employees" at bounding box center [511, 326] width 442 height 39
type input "1"
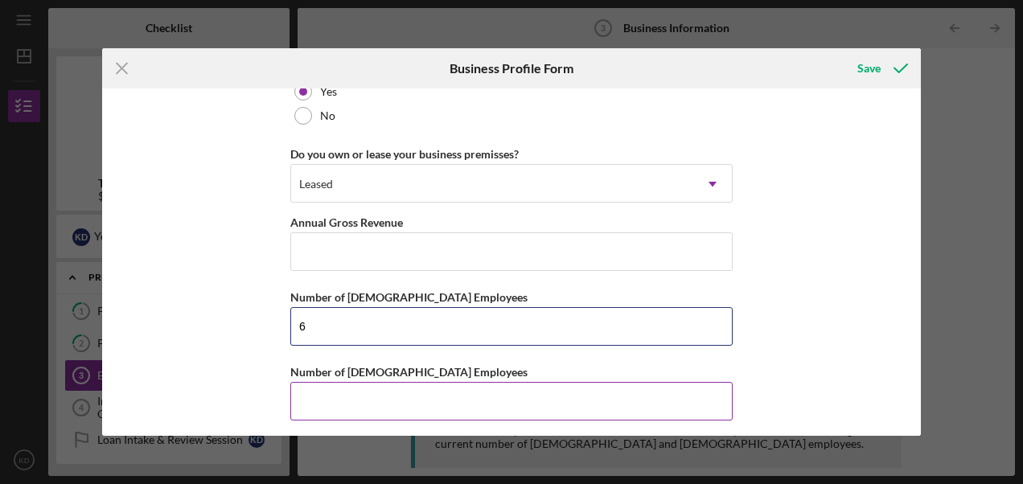
type input "6"
click at [331, 396] on input "Number of [DEMOGRAPHIC_DATA] Employees" at bounding box center [511, 401] width 442 height 39
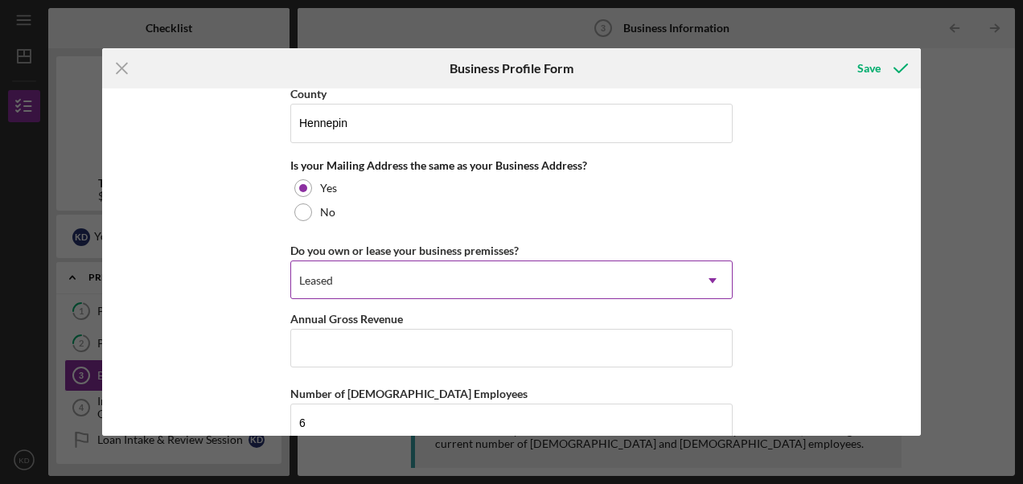
scroll to position [1208, 0]
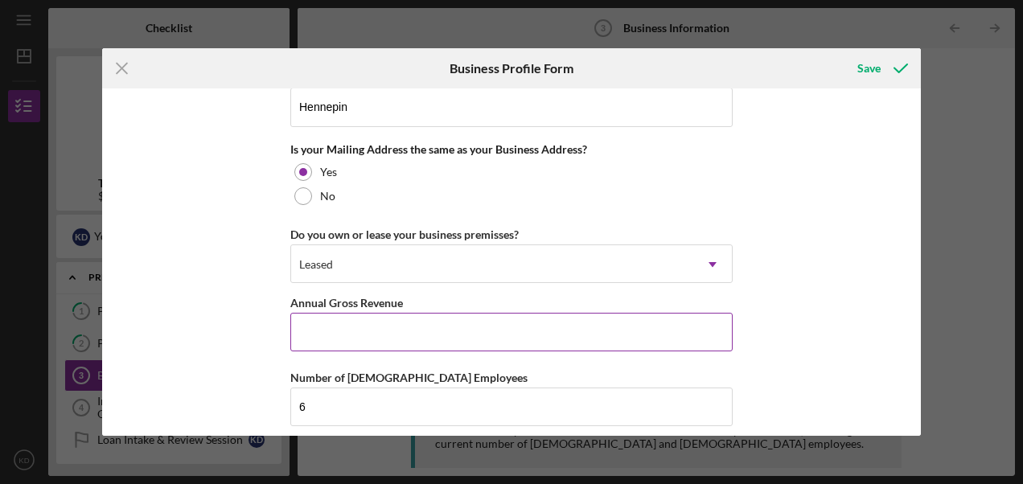
type input "4"
click at [347, 322] on input "Annual Gross Revenue" at bounding box center [511, 332] width 442 height 39
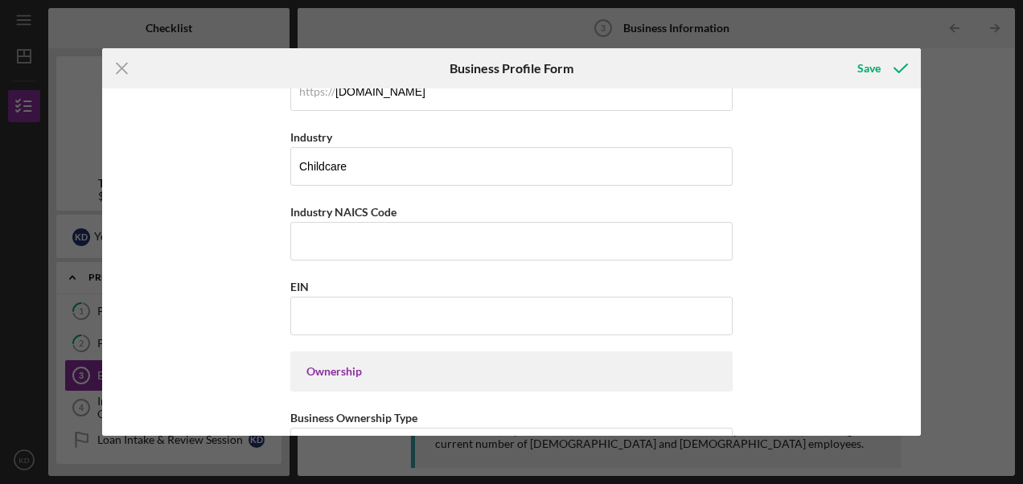
scroll to position [484, 0]
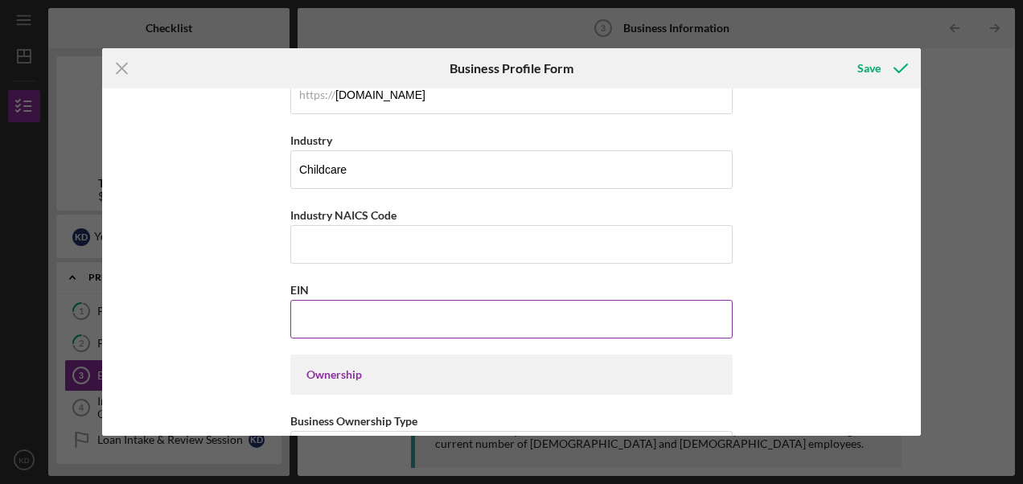
click at [344, 322] on input "EIN" at bounding box center [511, 319] width 442 height 39
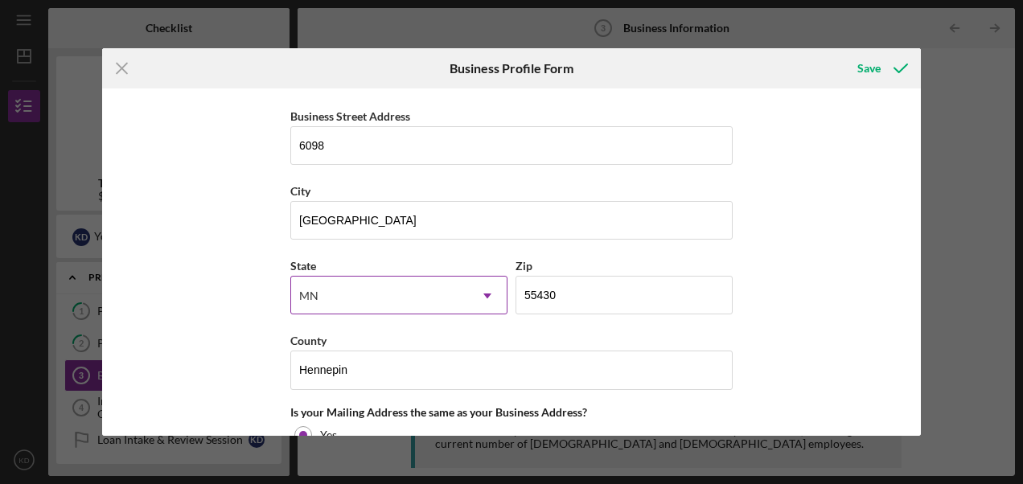
scroll to position [966, 0]
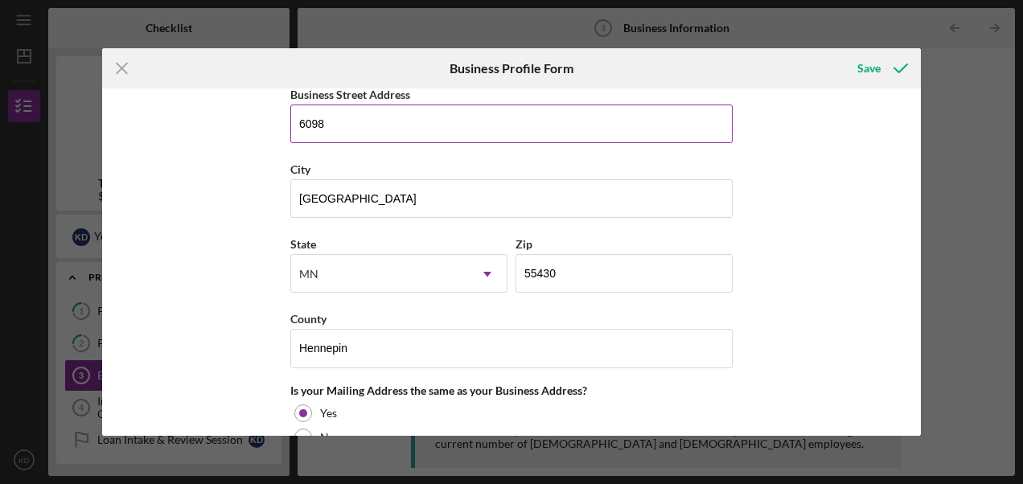
type input "[US_EMPLOYER_IDENTIFICATION_NUMBER]"
click at [355, 116] on input "6098" at bounding box center [511, 124] width 442 height 39
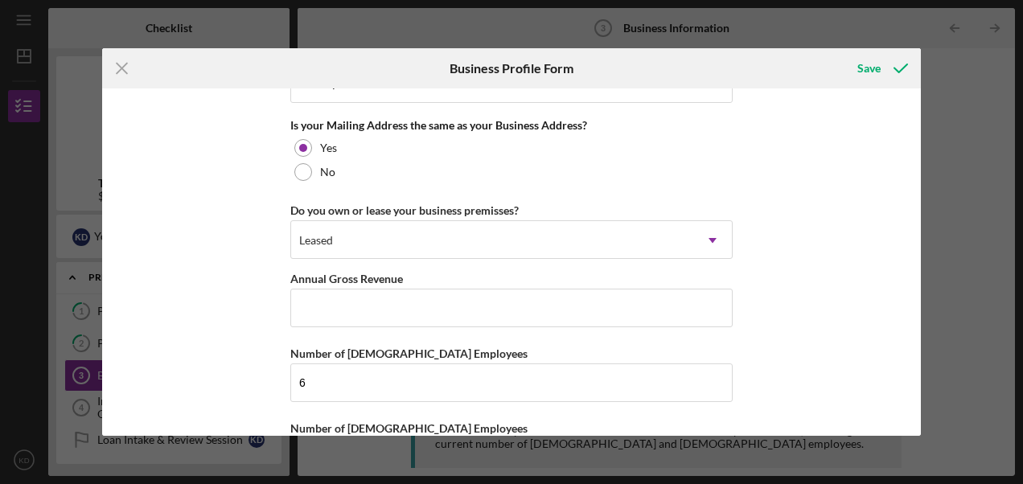
scroll to position [1288, 0]
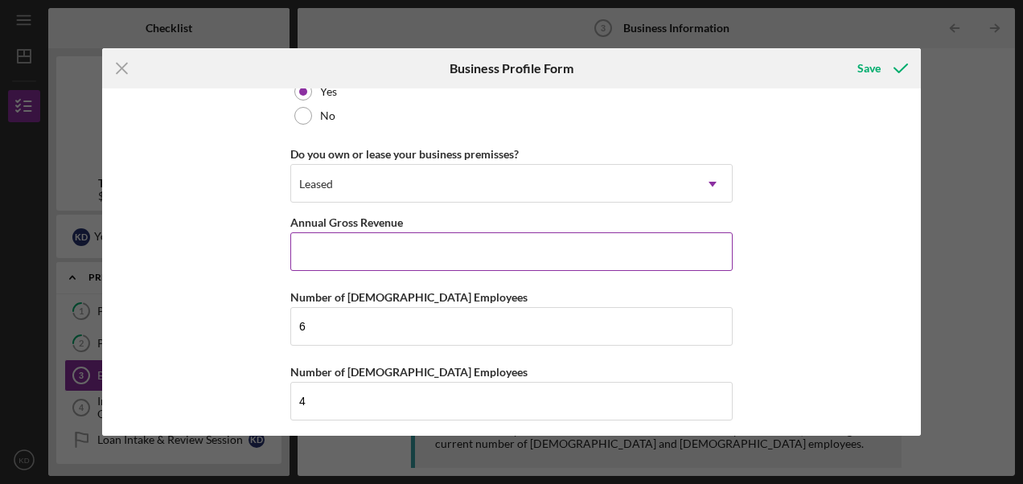
type input "[STREET_ADDRESS]"
click at [326, 243] on input "Annual Gross Revenue" at bounding box center [511, 251] width 442 height 39
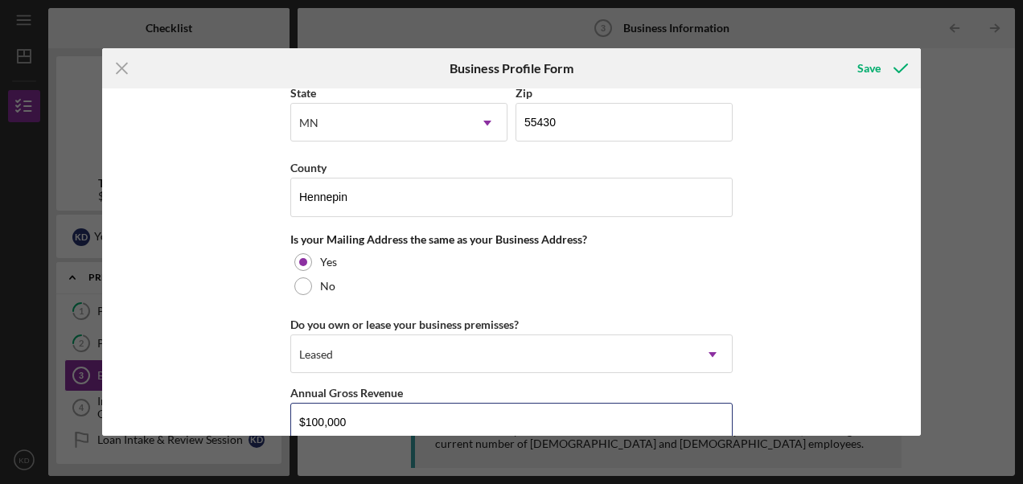
scroll to position [1047, 0]
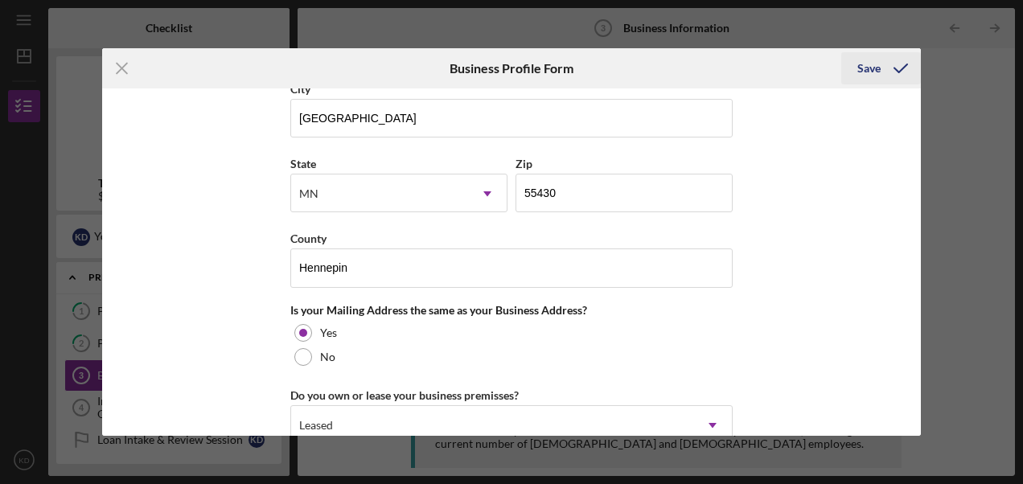
type input "$100,000"
click at [891, 69] on icon "submit" at bounding box center [900, 68] width 40 height 40
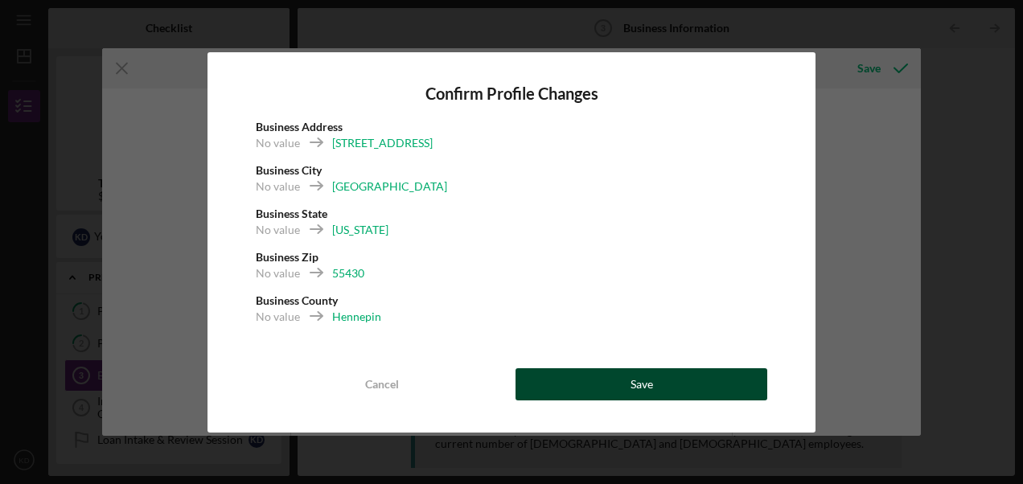
click at [577, 396] on button "Save" at bounding box center [641, 384] width 252 height 32
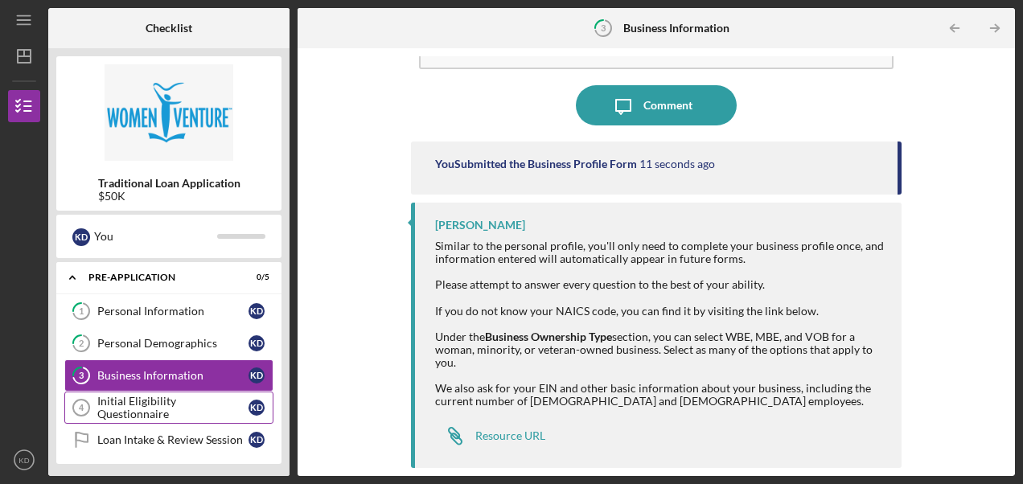
click at [175, 410] on div "Initial Eligibility Questionnaire" at bounding box center [172, 408] width 151 height 26
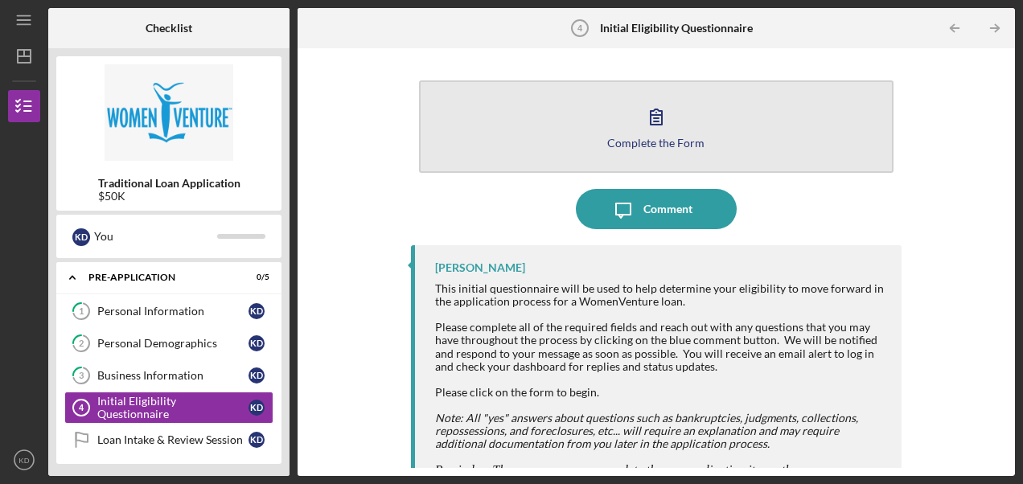
click at [639, 129] on icon "button" at bounding box center [656, 116] width 40 height 40
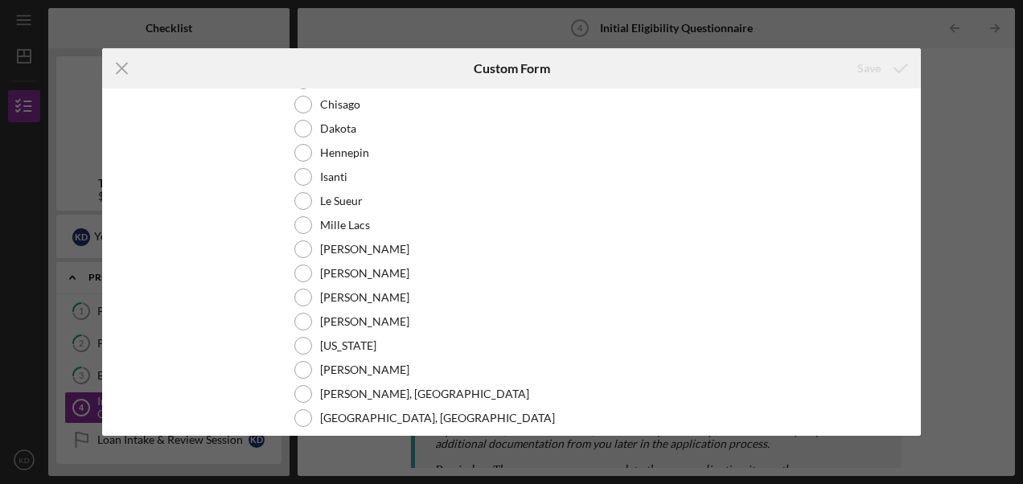
scroll to position [80, 0]
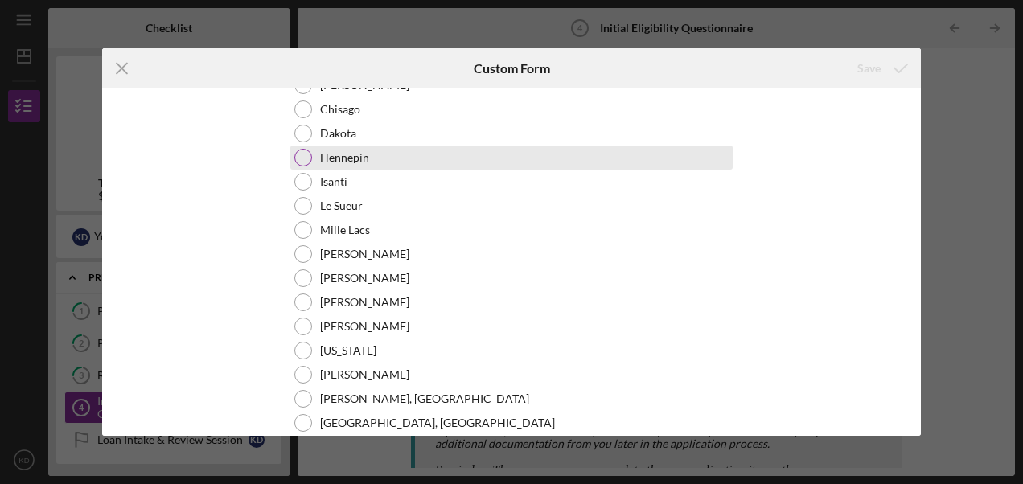
click at [301, 155] on div at bounding box center [303, 158] width 18 height 18
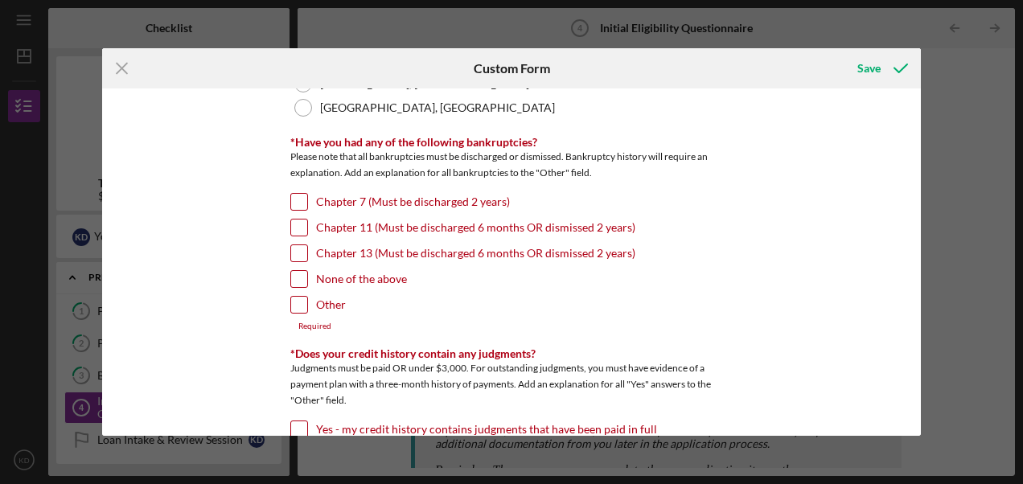
scroll to position [482, 0]
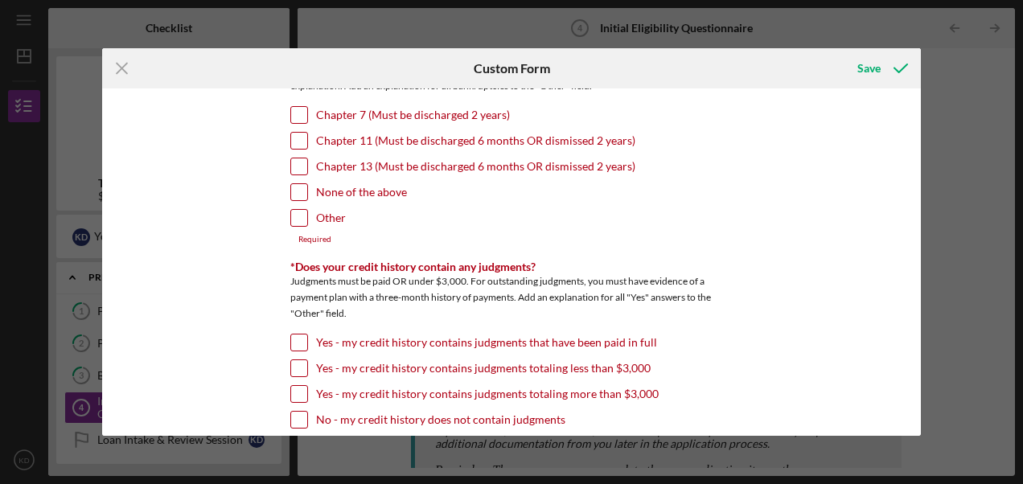
click at [297, 190] on input "None of the above" at bounding box center [299, 192] width 16 height 16
checkbox input "true"
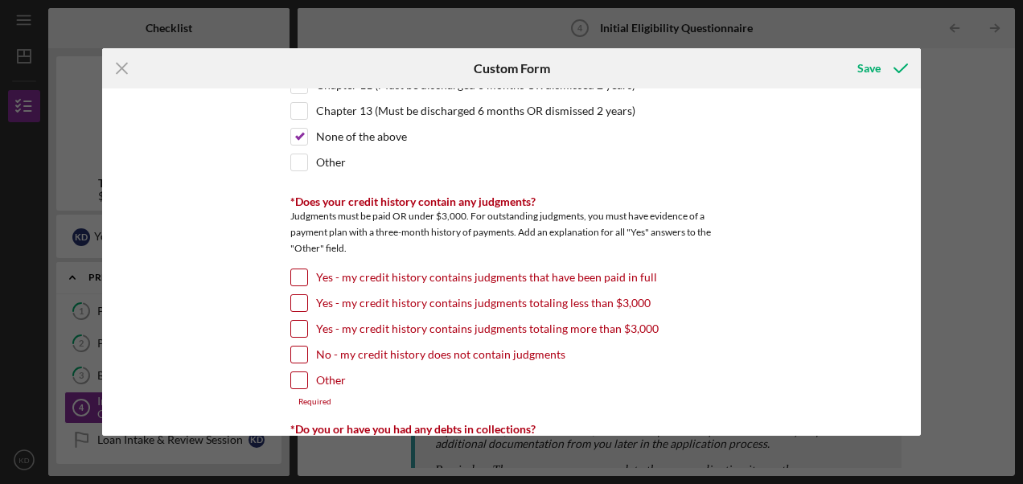
scroll to position [563, 0]
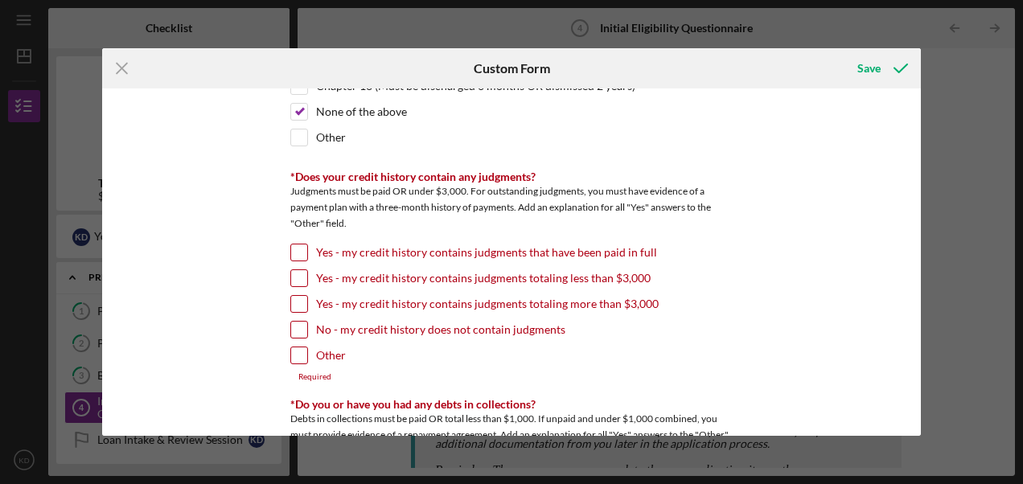
click at [298, 322] on input "No - my credit history does not contain judgments" at bounding box center [299, 330] width 16 height 16
checkbox input "true"
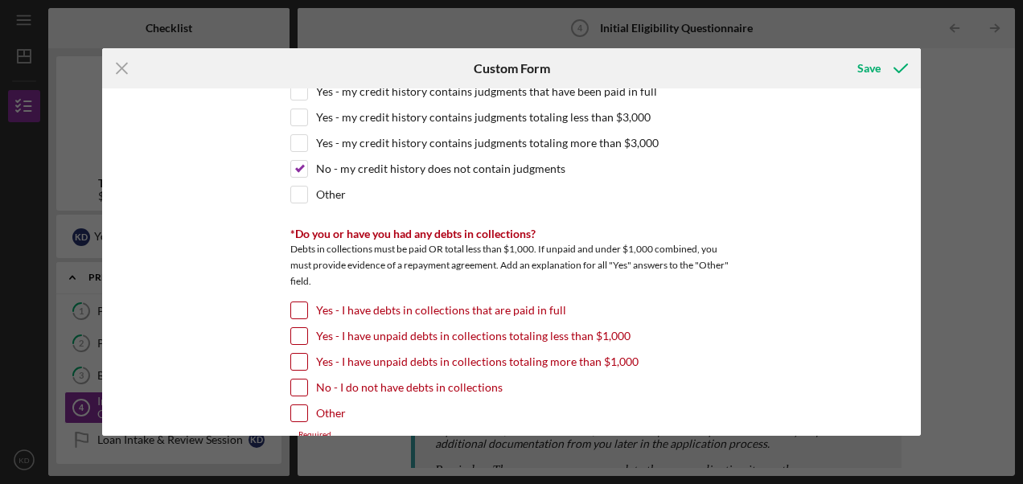
scroll to position [804, 0]
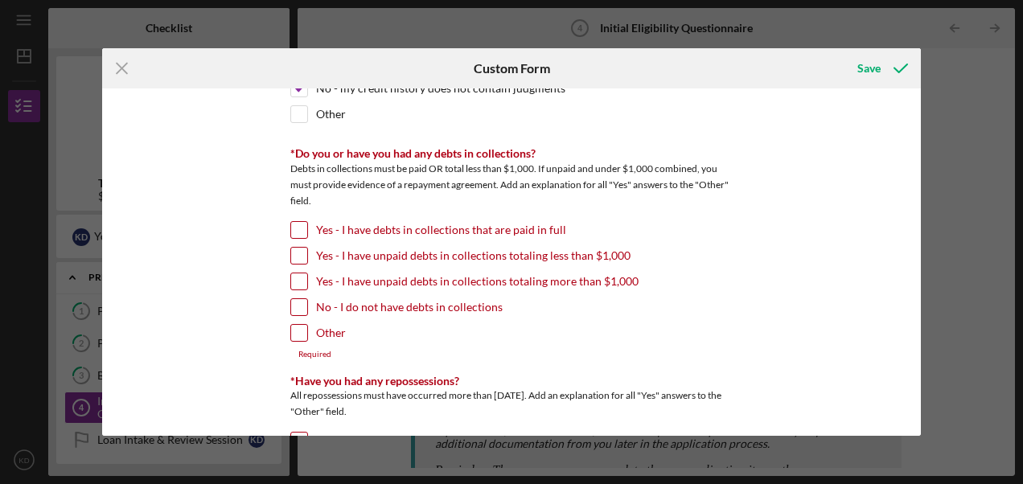
click at [298, 299] on input "No - I do not have debts in collections" at bounding box center [299, 307] width 16 height 16
checkbox input "true"
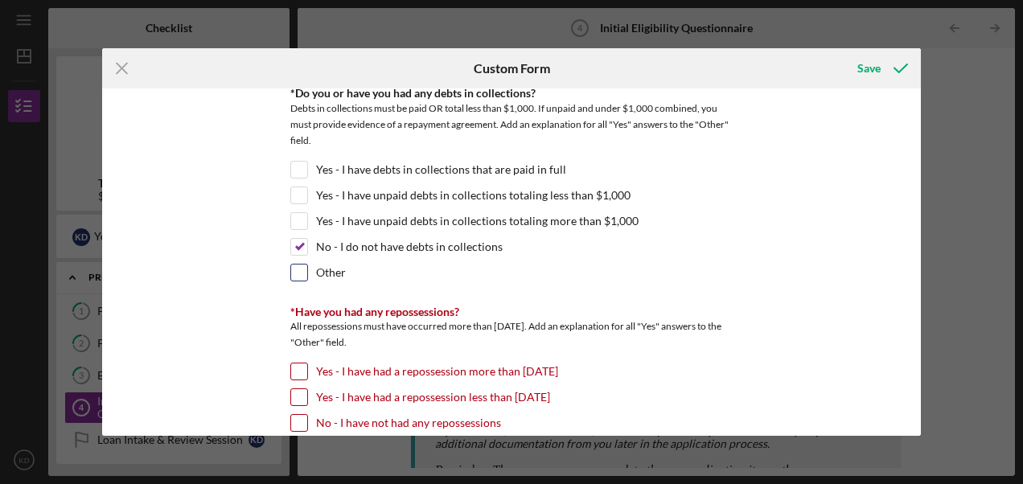
scroll to position [965, 0]
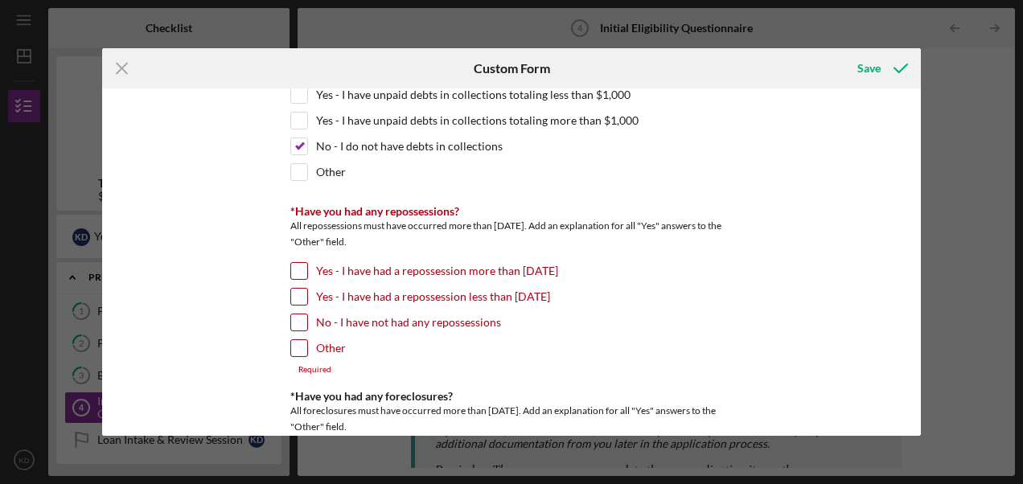
click at [292, 314] on input "No - I have not had any repossessions" at bounding box center [299, 322] width 16 height 16
checkbox input "true"
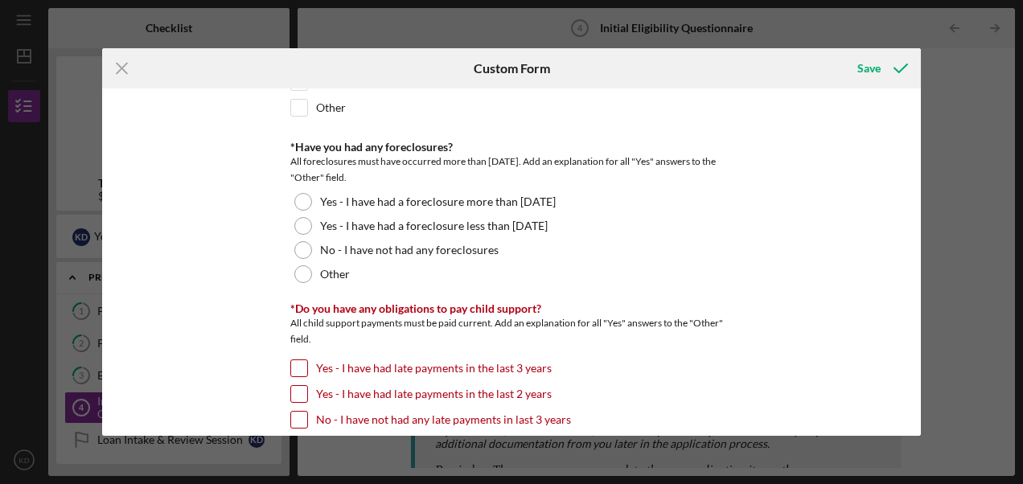
scroll to position [1206, 0]
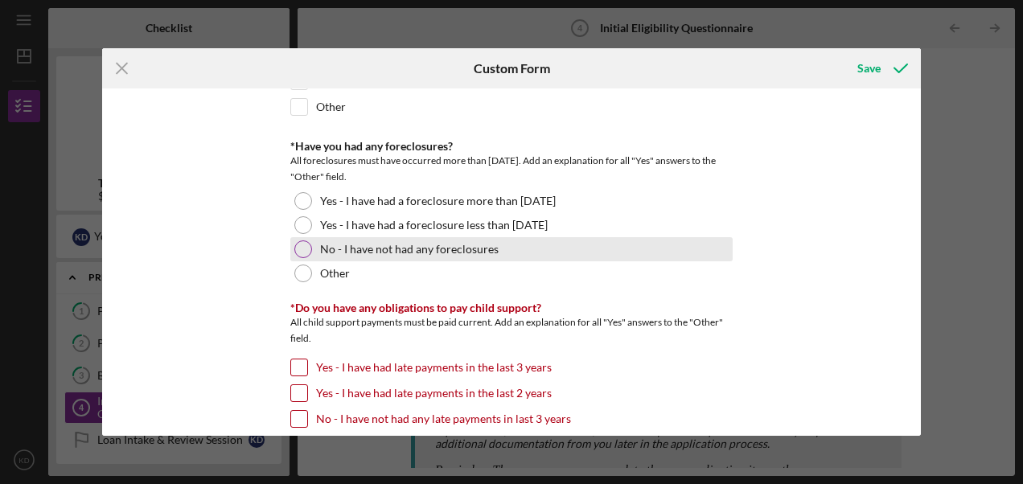
click at [297, 240] on div at bounding box center [303, 249] width 18 height 18
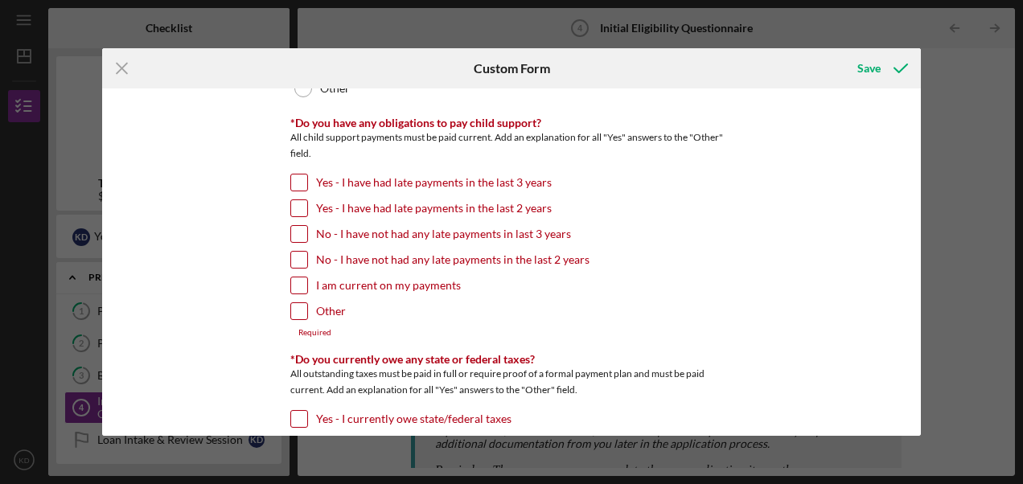
scroll to position [1367, 0]
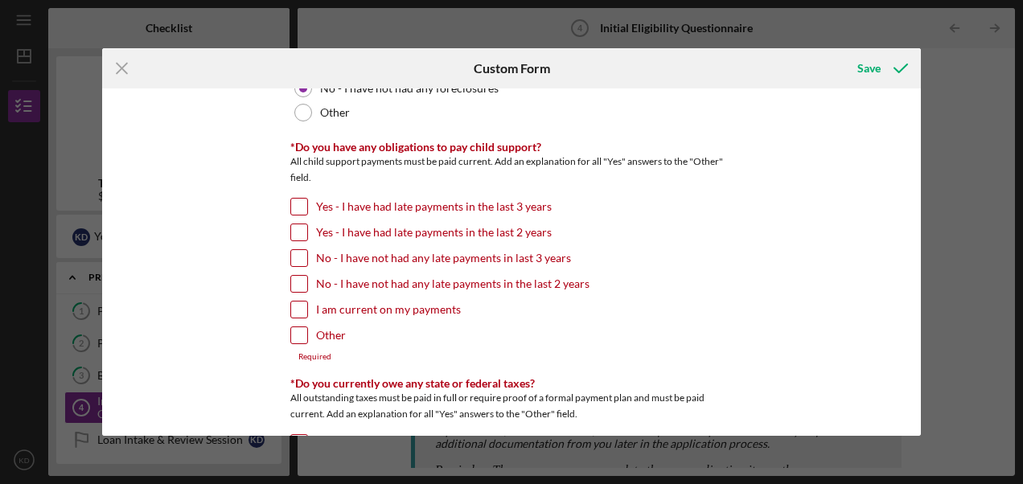
click at [293, 327] on input "Other" at bounding box center [299, 335] width 16 height 16
checkbox input "true"
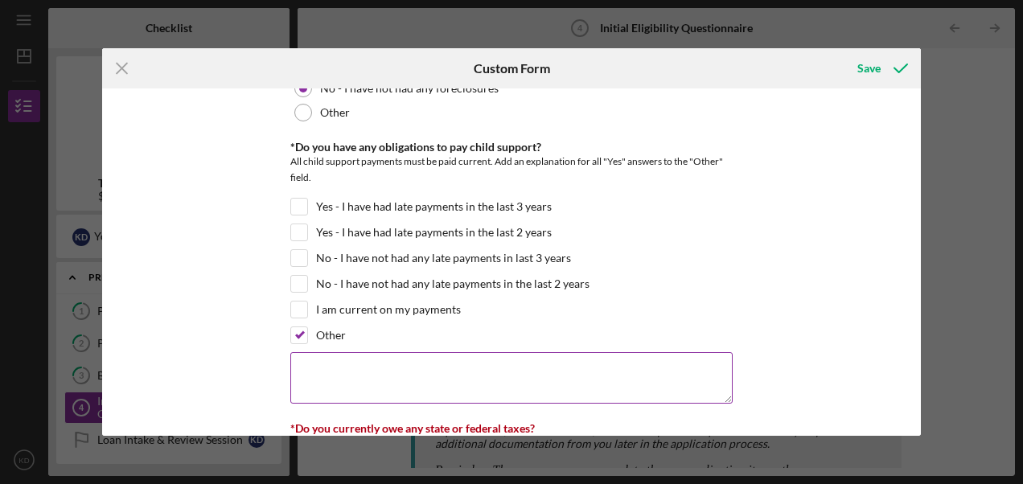
click at [376, 357] on textarea at bounding box center [511, 377] width 442 height 51
click at [333, 360] on textarea "Not on child support" at bounding box center [511, 377] width 442 height 51
click at [443, 365] on textarea "Never been on child support" at bounding box center [511, 377] width 442 height 51
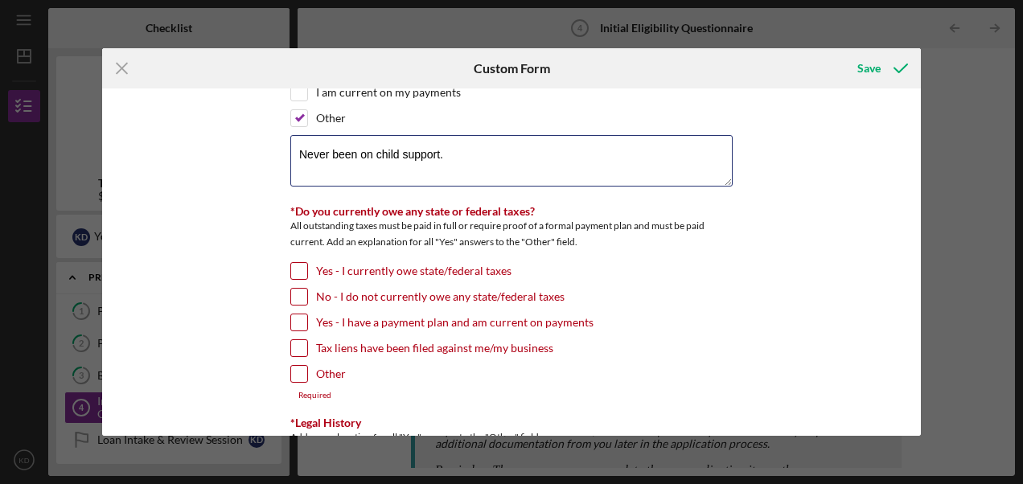
scroll to position [1608, 0]
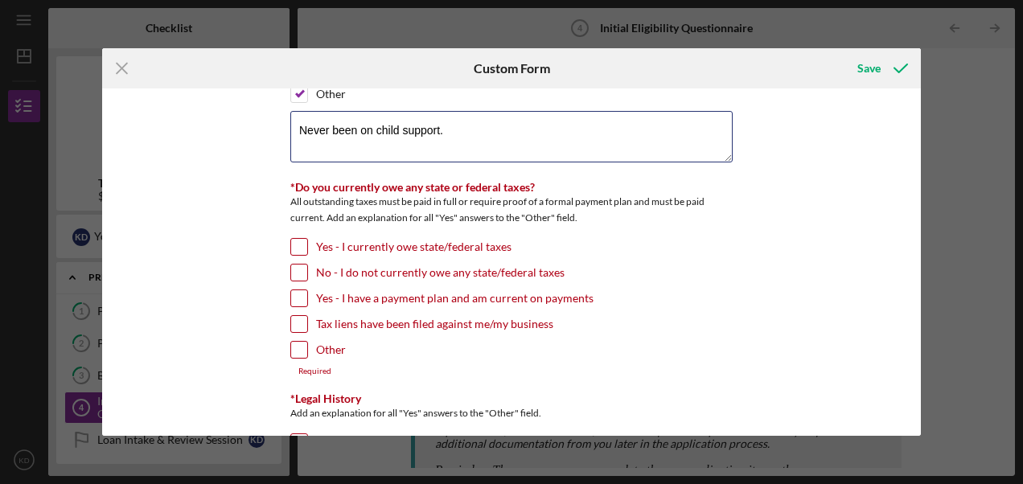
type textarea "Never been on child support."
click at [306, 264] on div "No - I do not currently owe any state/federal taxes" at bounding box center [511, 277] width 442 height 26
click at [293, 265] on input "No - I do not currently owe any state/federal taxes" at bounding box center [299, 273] width 16 height 16
checkbox input "true"
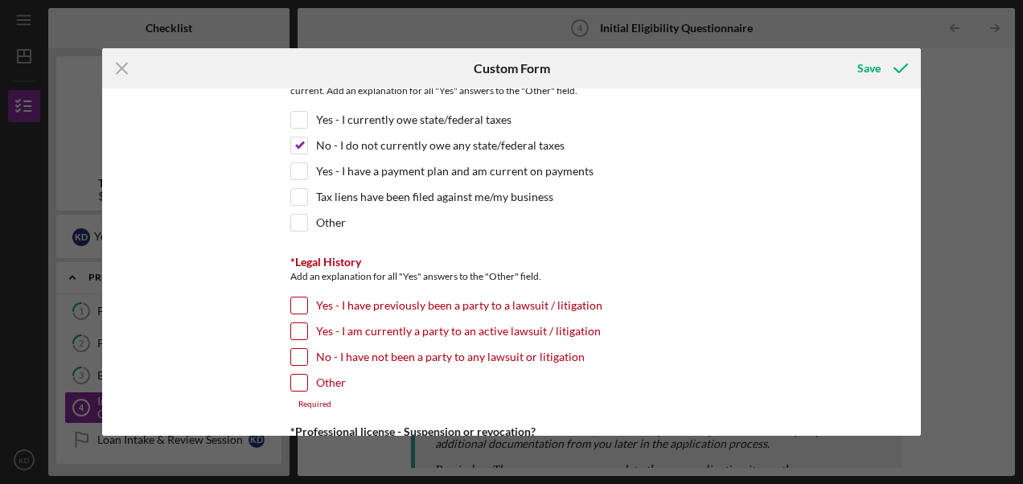
scroll to position [1769, 0]
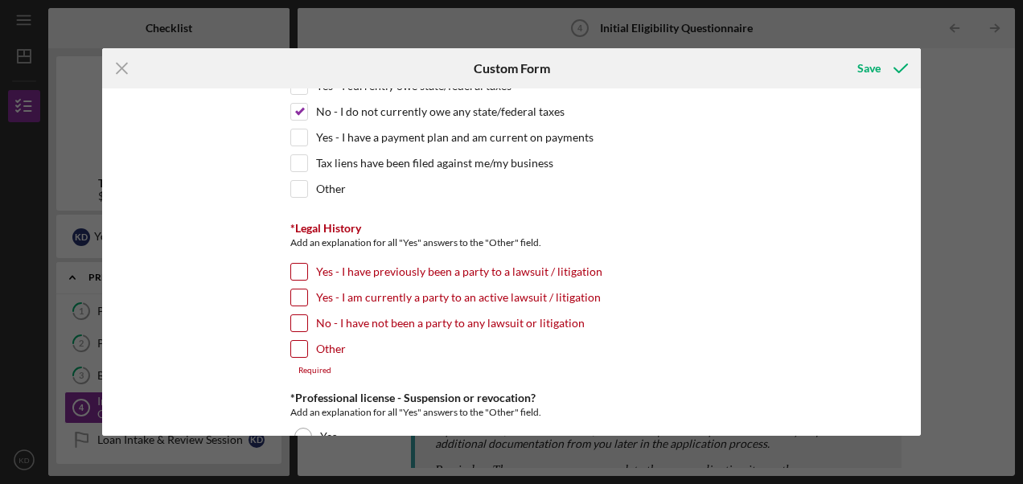
click at [305, 314] on div "No - I have not been a party to any lawsuit or litigation" at bounding box center [511, 327] width 442 height 26
click at [298, 315] on input "No - I have not been a party to any lawsuit or litigation" at bounding box center [299, 323] width 16 height 16
checkbox input "true"
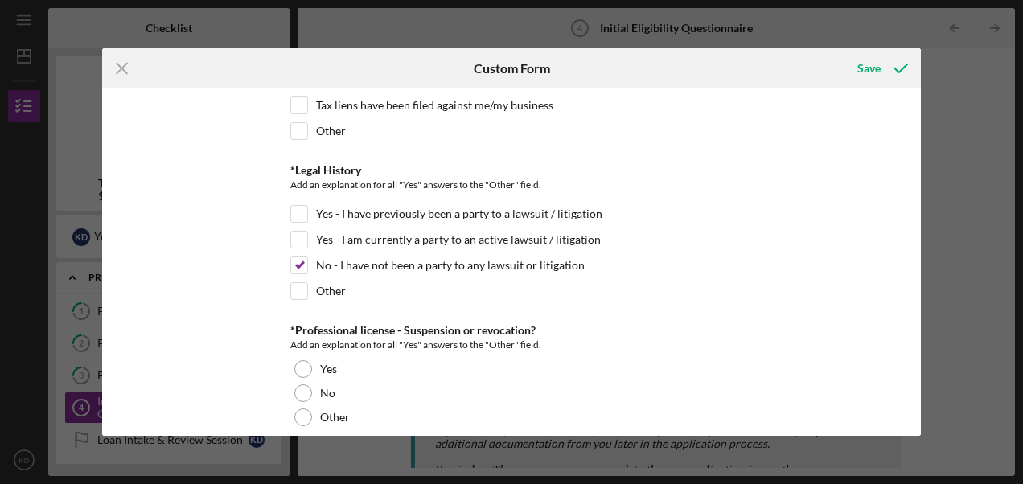
scroll to position [1930, 0]
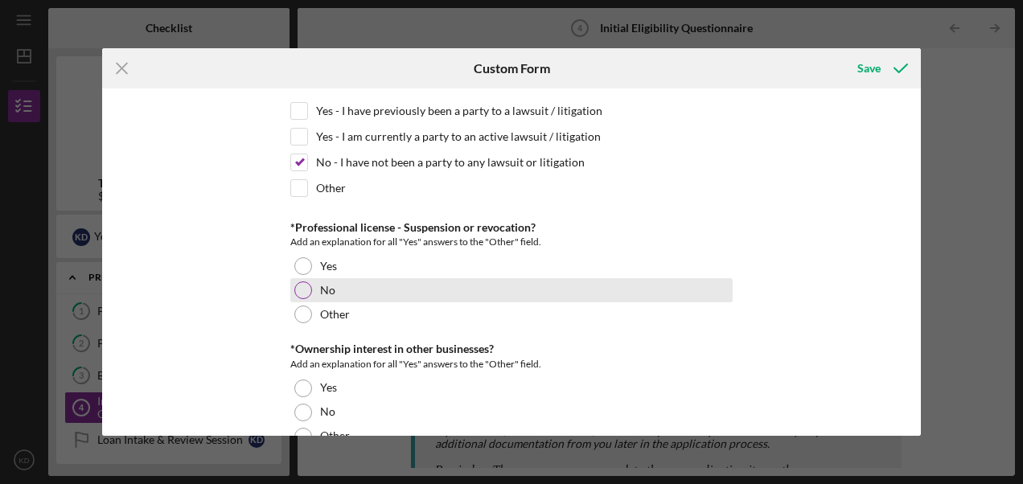
click at [302, 281] on div at bounding box center [303, 290] width 18 height 18
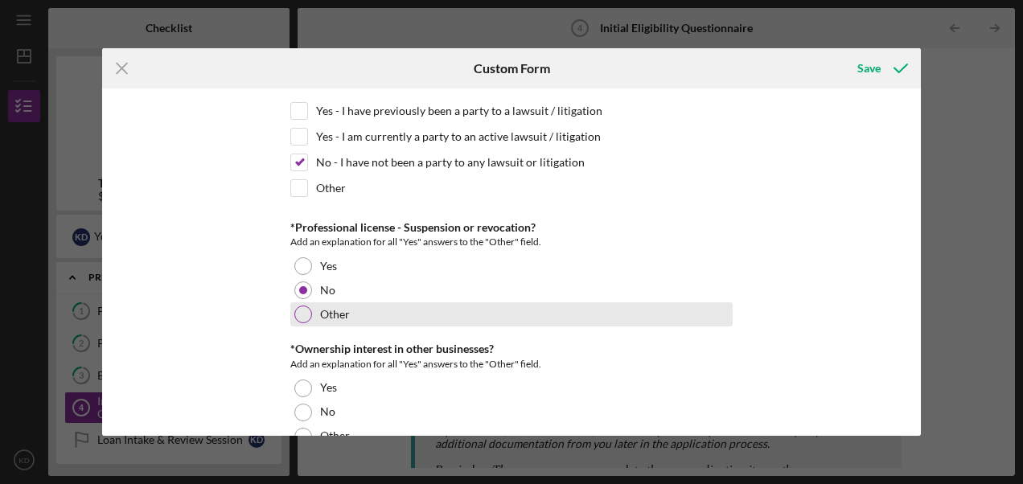
scroll to position [2091, 0]
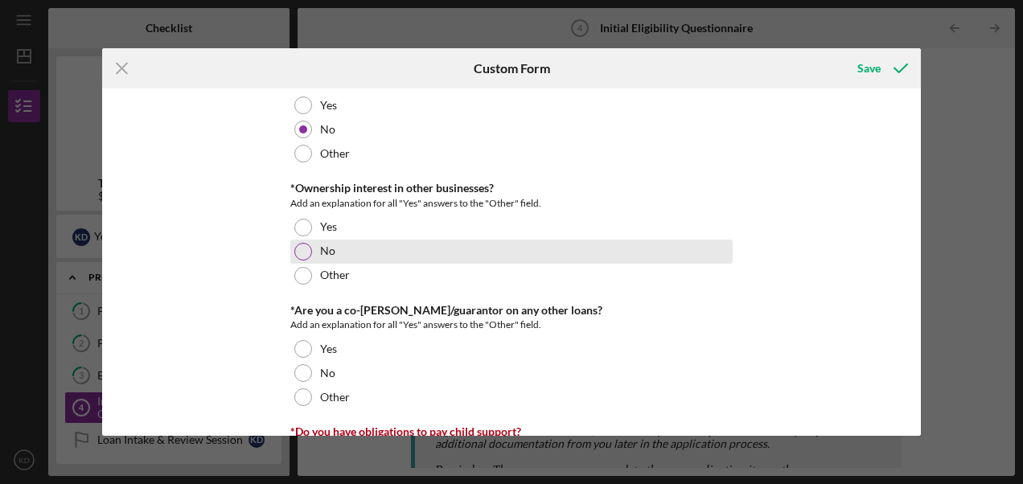
click at [299, 243] on div at bounding box center [303, 252] width 18 height 18
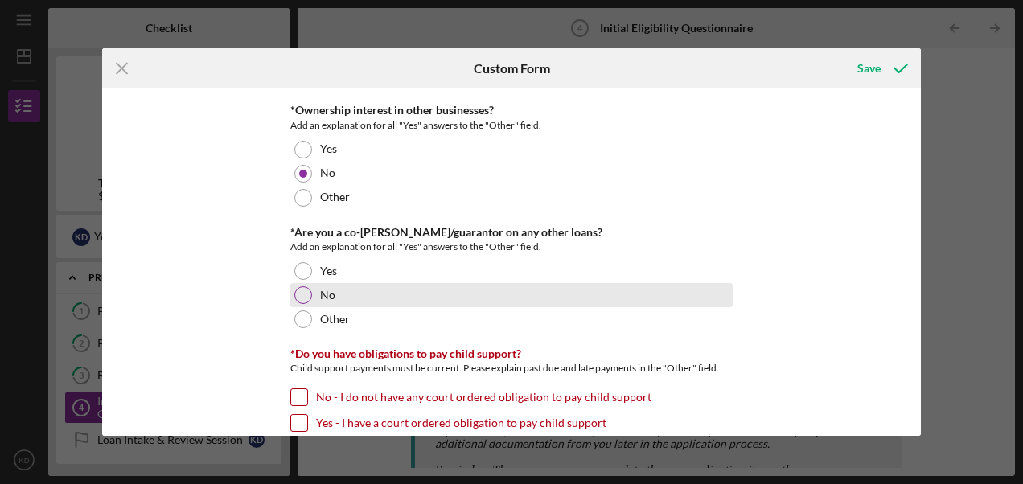
scroll to position [2171, 0]
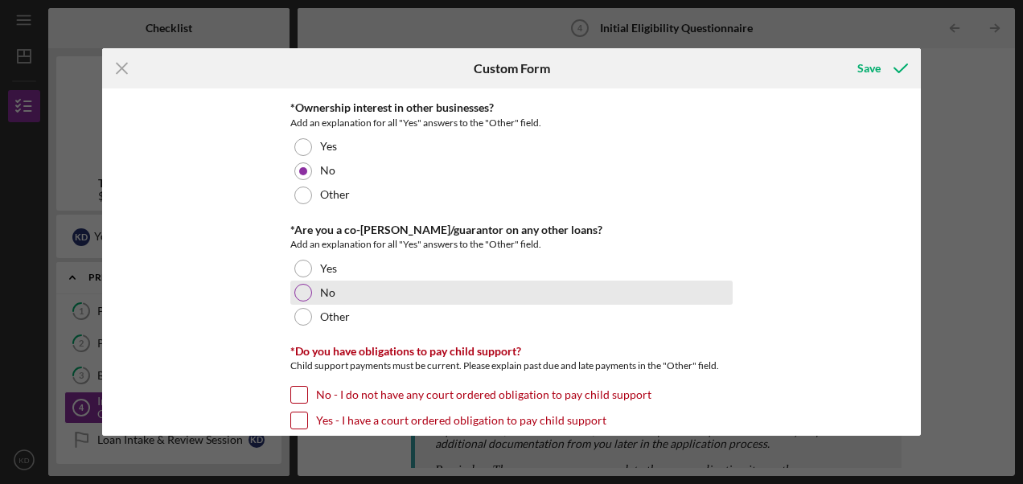
click at [296, 284] on div at bounding box center [303, 293] width 18 height 18
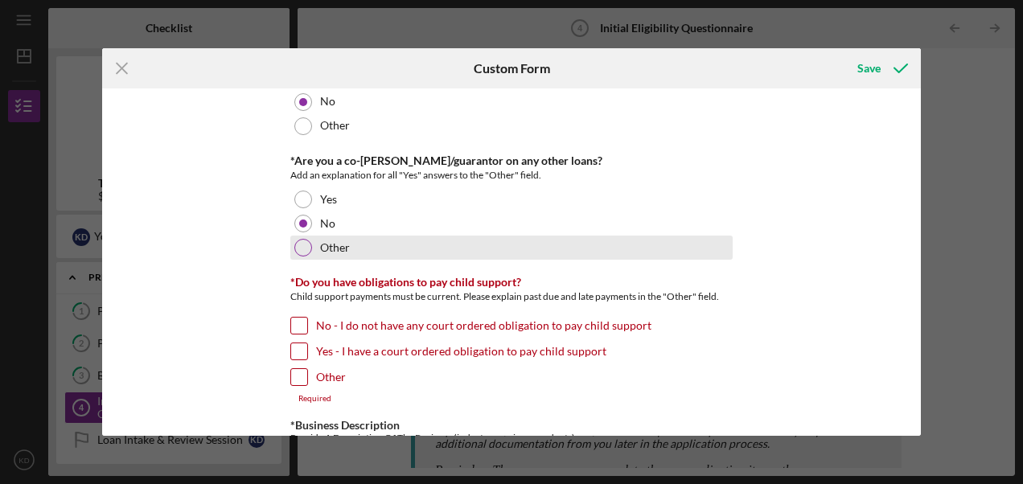
scroll to position [2332, 0]
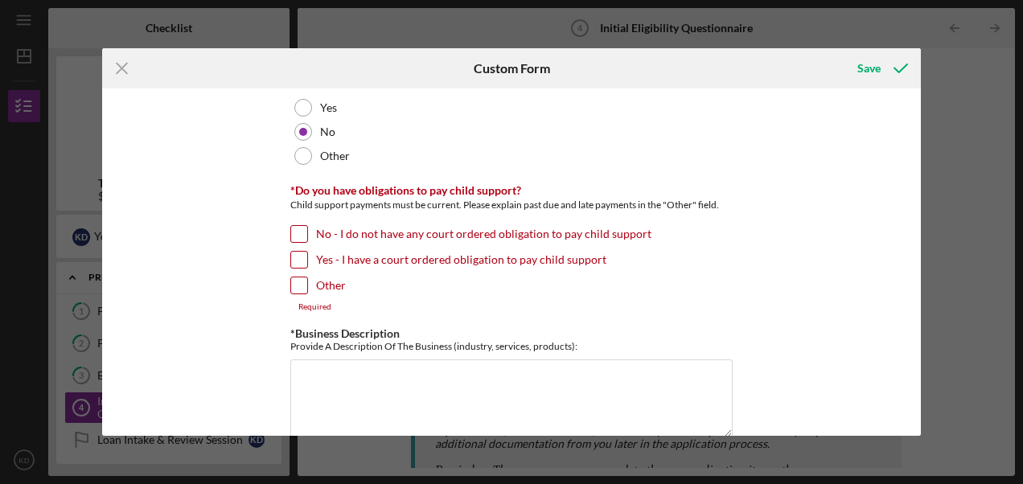
click at [316, 226] on label "No - I do not have any court ordered obligation to pay child support" at bounding box center [483, 234] width 335 height 16
click at [307, 226] on input "No - I do not have any court ordered obligation to pay child support" at bounding box center [299, 234] width 16 height 16
checkbox input "true"
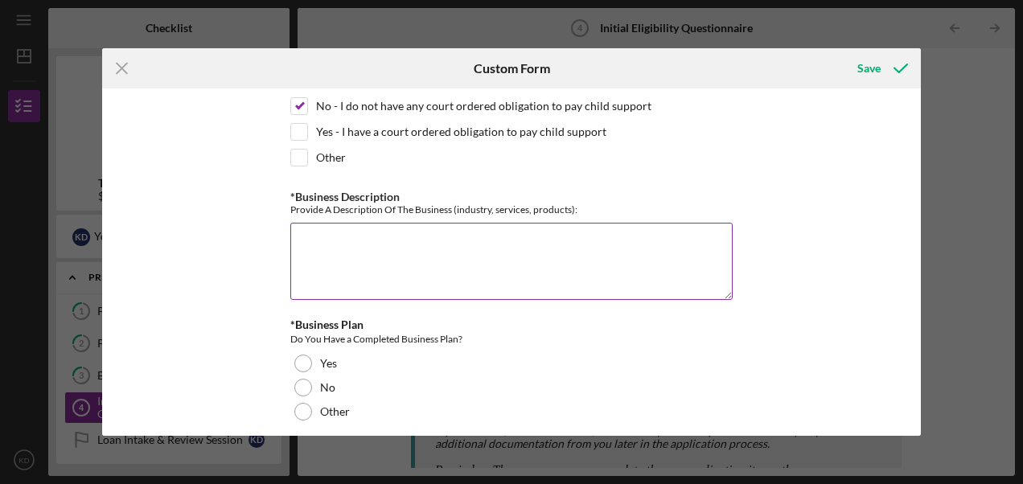
scroll to position [2493, 0]
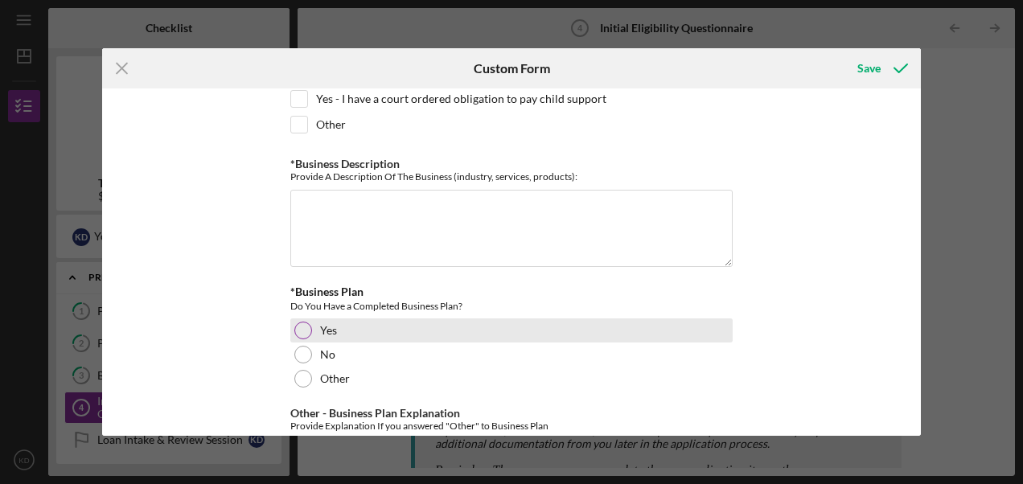
click at [302, 322] on div at bounding box center [303, 331] width 18 height 18
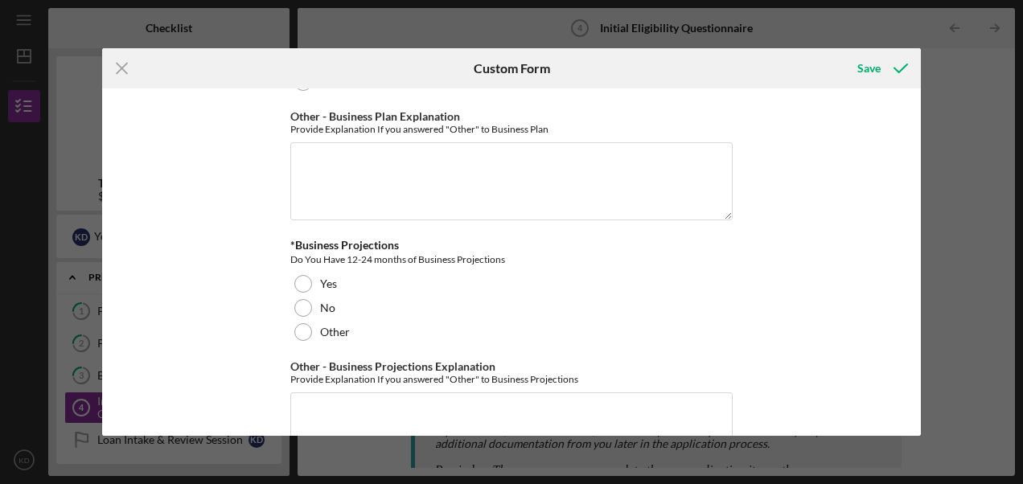
scroll to position [2814, 0]
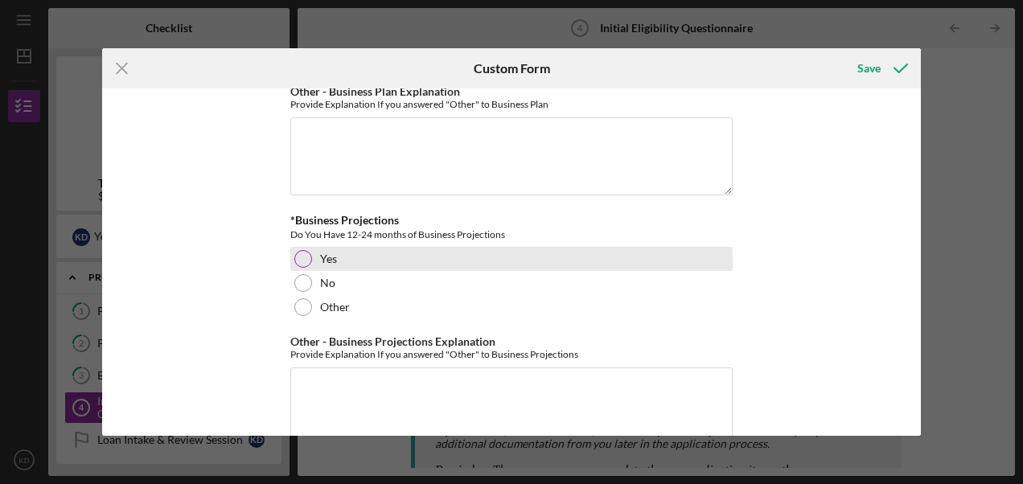
click at [298, 250] on div at bounding box center [303, 259] width 18 height 18
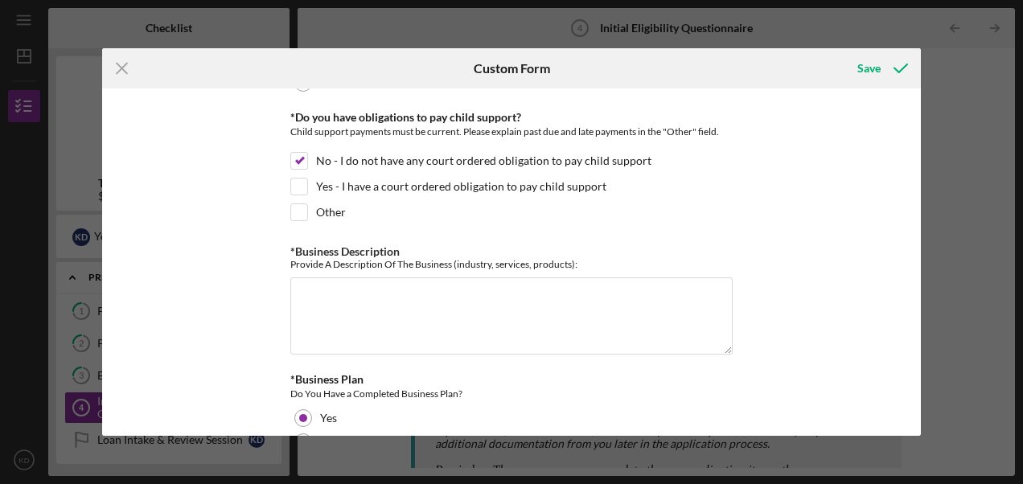
scroll to position [2472, 0]
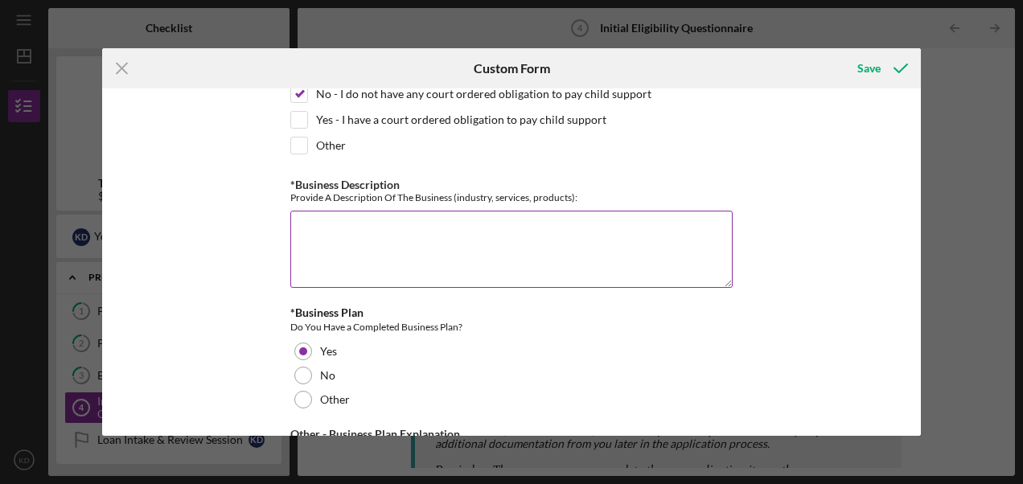
click at [299, 211] on textarea "*Business Description" at bounding box center [511, 249] width 442 height 77
paste textarea "businesses provide a safe and nurturing environment for children, offering acti…"
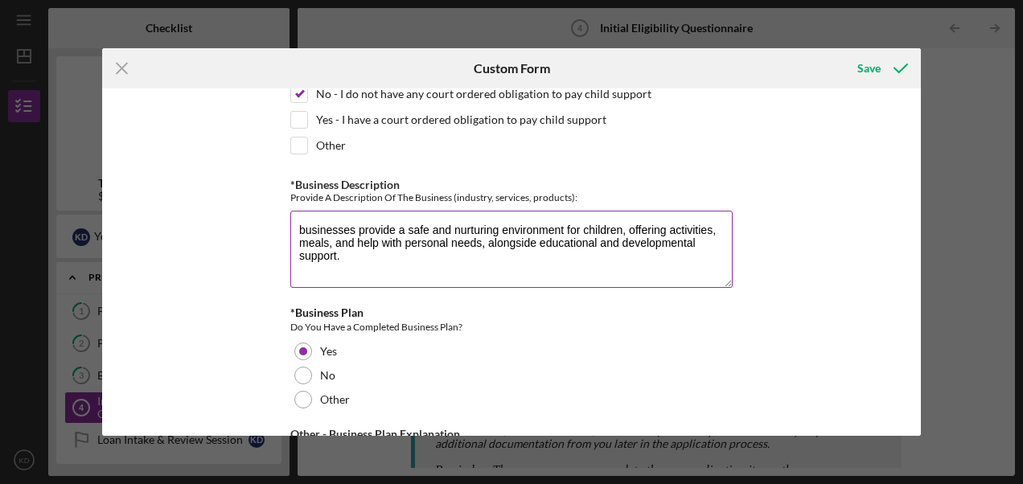
click at [350, 211] on textarea "businesses provide a safe and nurturing environment for children, offering acti…" at bounding box center [511, 249] width 442 height 77
click at [453, 212] on textarea "The Treasure [PERSON_NAME] ELC provide a safe and nurturing environment for chi…" at bounding box center [511, 249] width 442 height 77
click at [684, 211] on textarea "The Treasure [PERSON_NAME] ELC provides a safe and nurturing environment for ch…" at bounding box center [511, 249] width 442 height 77
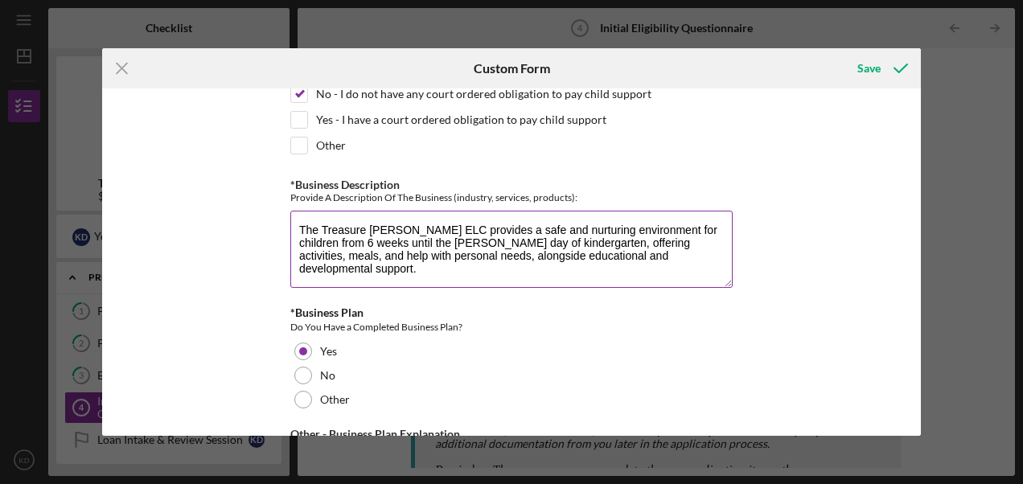
click at [380, 225] on textarea "The Treasure [PERSON_NAME] ELC provides a safe and nurturing environment for ch…" at bounding box center [511, 249] width 442 height 77
drag, startPoint x: 380, startPoint y: 223, endPoint x: 358, endPoint y: 244, distance: 30.7
click at [358, 244] on textarea "The Treasure [PERSON_NAME] ELC provides a safe and nurturing environment for ch…" at bounding box center [511, 249] width 442 height 77
click at [383, 220] on textarea "The Treasure [PERSON_NAME] ELC provides a safe and nurturing environment for ch…" at bounding box center [511, 249] width 442 height 77
click at [499, 227] on textarea "The Treasure [PERSON_NAME] ELC provides a safe and nurturing environment for ch…" at bounding box center [511, 249] width 442 height 77
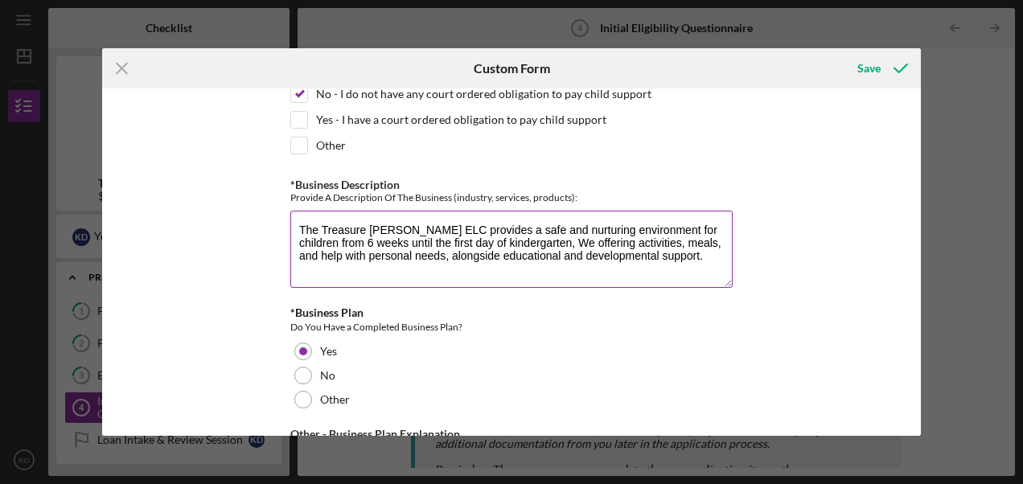
click at [552, 219] on textarea "The Treasure [PERSON_NAME] ELC provides a safe and nurturing environment for ch…" at bounding box center [511, 249] width 442 height 77
click at [590, 229] on textarea "The Treasure [PERSON_NAME] ELC provides a safe and nurturing environment for ch…" at bounding box center [511, 249] width 442 height 77
click at [595, 222] on textarea "The Treasure [PERSON_NAME] ELC provides a safe and nurturing environment for ch…" at bounding box center [511, 249] width 442 height 77
click at [669, 261] on textarea "The Treasure [PERSON_NAME] ELC provides a safe and nurturing environment for ch…" at bounding box center [511, 249] width 442 height 77
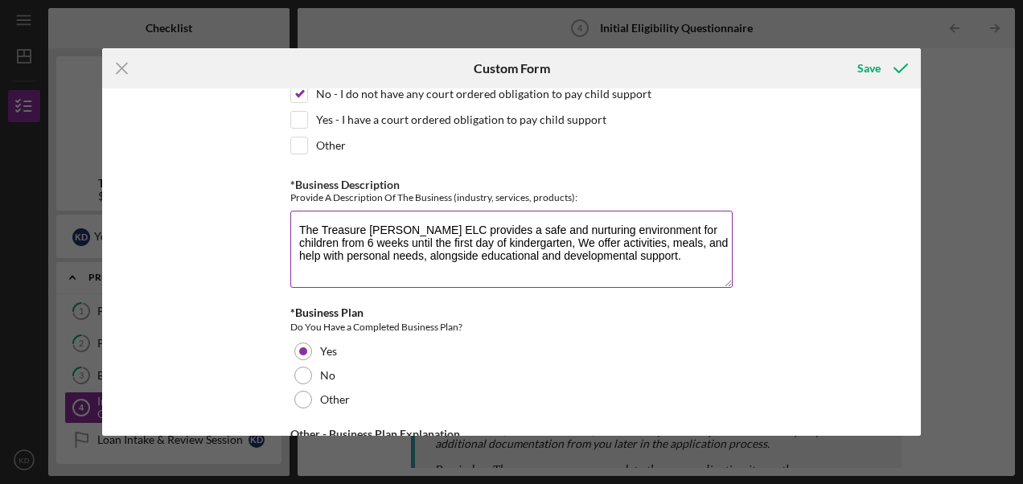
click at [593, 218] on textarea "The Treasure [PERSON_NAME] ELC provides a safe and nurturing environment for ch…" at bounding box center [511, 249] width 442 height 77
click at [344, 235] on textarea "The Treasure [PERSON_NAME] ELC provides a safe and nurturing environment for ch…" at bounding box center [511, 249] width 442 height 77
click at [427, 238] on textarea "The Treasure [PERSON_NAME] ELC provides a safe and nurturing environment for ch…" at bounding box center [511, 249] width 442 height 77
click at [594, 231] on textarea "The Treasure [PERSON_NAME] ELC provides a safe and nurturing environment for ch…" at bounding box center [511, 249] width 442 height 77
click at [564, 253] on textarea "The Treasure [PERSON_NAME] ELC provides a safe and nurturing environment for ch…" at bounding box center [511, 249] width 442 height 77
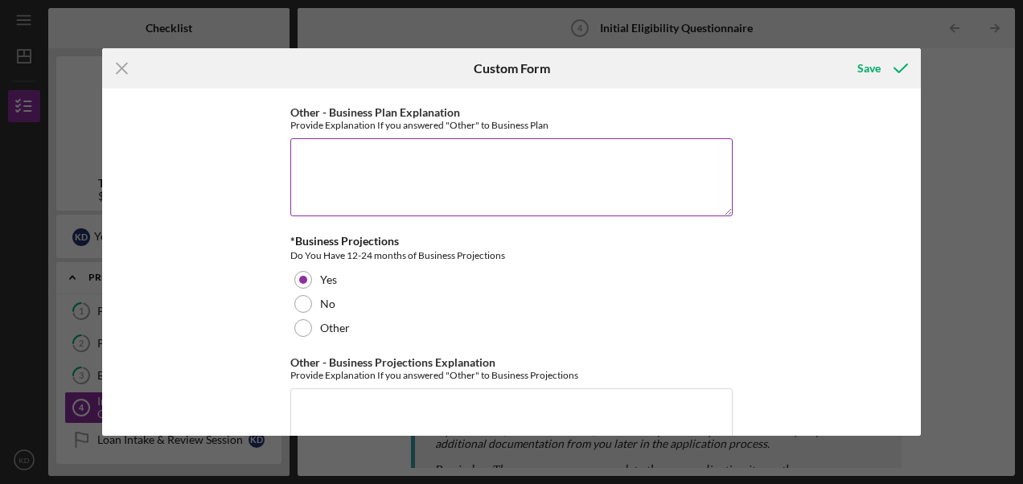
scroll to position [2954, 0]
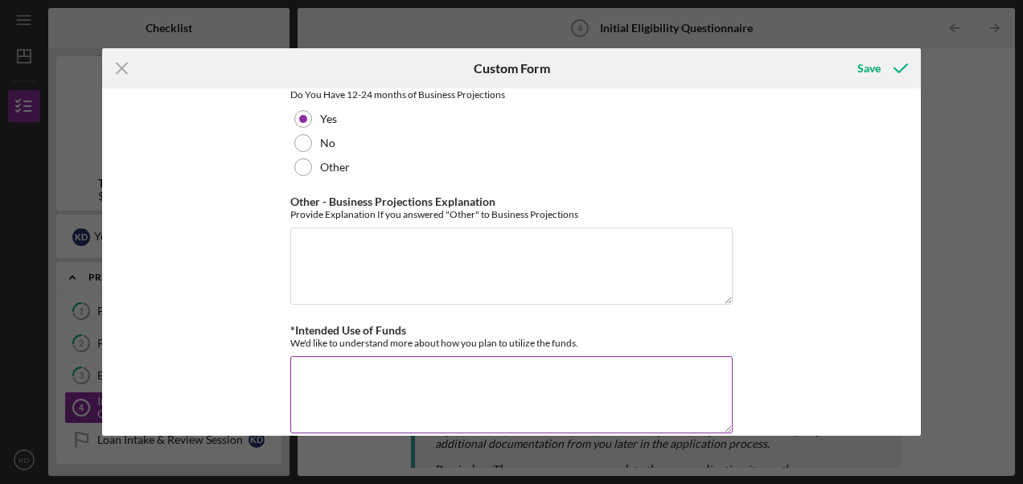
type textarea "The Treasure [PERSON_NAME] ELC provides a safe and nurturing environment for ch…"
click at [380, 367] on textarea "*Intended Use of Funds" at bounding box center [511, 394] width 442 height 77
click at [544, 356] on textarea "I will use to funds for payroll, rent, and startup cost." at bounding box center [511, 394] width 442 height 77
click at [547, 356] on textarea "I will use to funds for payroll, rent, and startup cost." at bounding box center [511, 394] width 442 height 77
click at [471, 356] on textarea "I will use to funds for payroll, rent, and startup costs." at bounding box center [511, 394] width 442 height 77
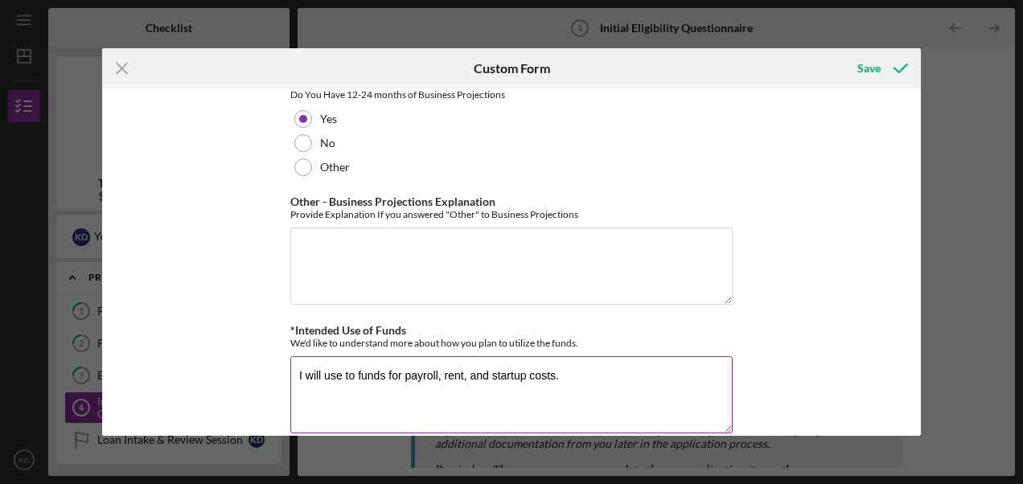
click at [466, 356] on textarea "I will use to funds for payroll, rent, and startup costs." at bounding box center [511, 394] width 442 height 77
click at [565, 356] on textarea "I will use to funds for payroll, rent, utilities, meals, and startup costs." at bounding box center [511, 394] width 442 height 77
type textarea "I will use to funds for payroll, rent, utilities, meals, and other startup cost…"
click at [875, 68] on div "Save" at bounding box center [868, 68] width 23 height 32
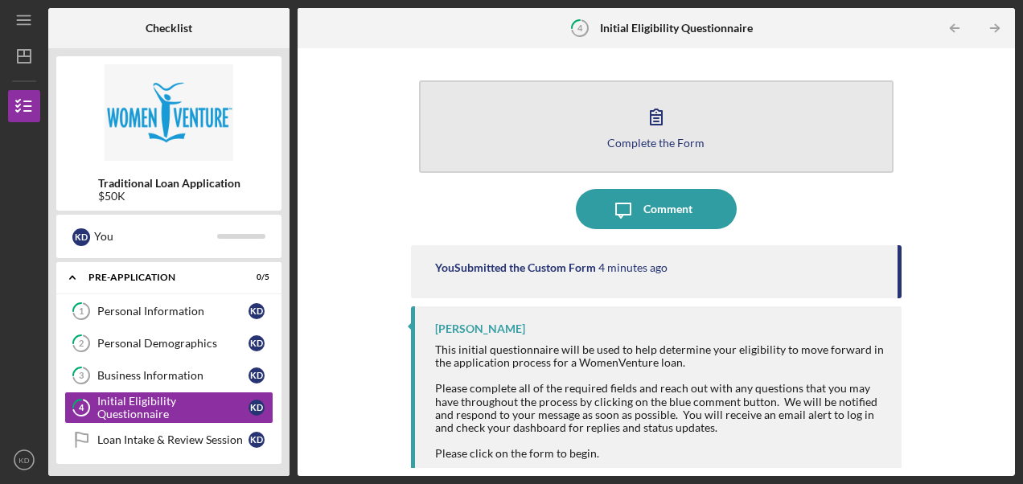
click at [659, 126] on icon "button" at bounding box center [656, 116] width 40 height 40
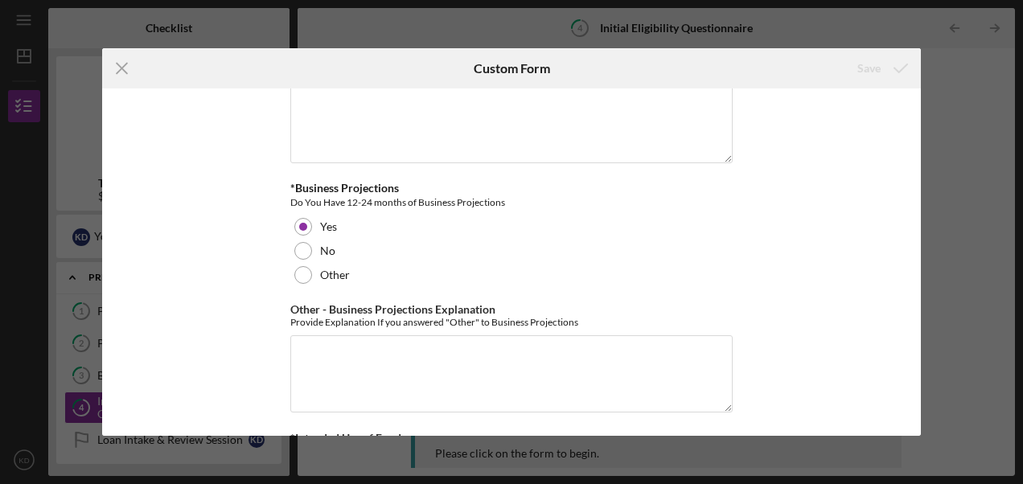
scroll to position [2954, 0]
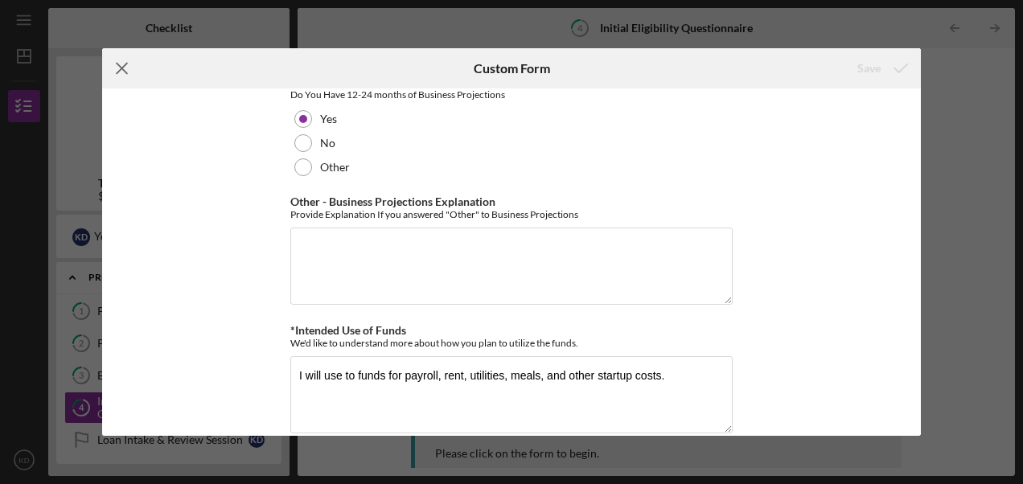
click at [122, 64] on icon "Icon/Menu Close" at bounding box center [122, 68] width 40 height 40
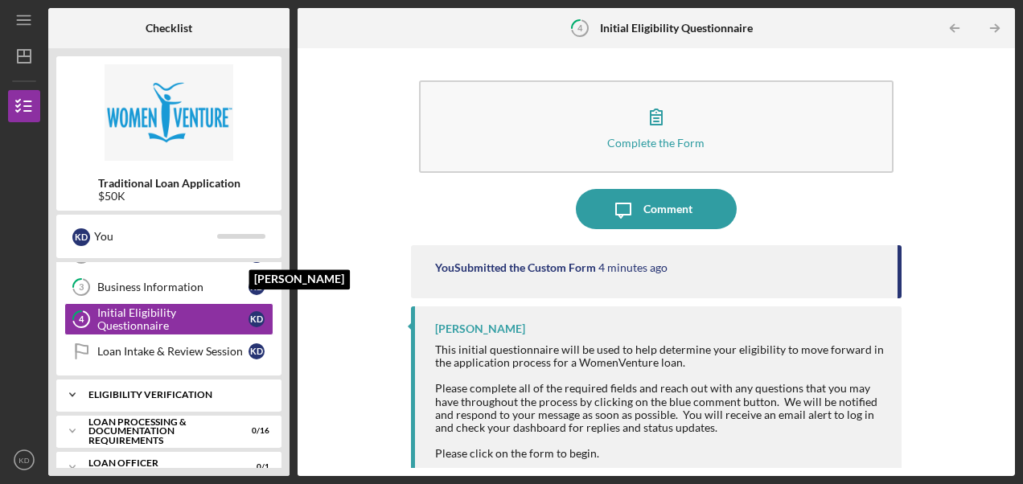
scroll to position [146, 0]
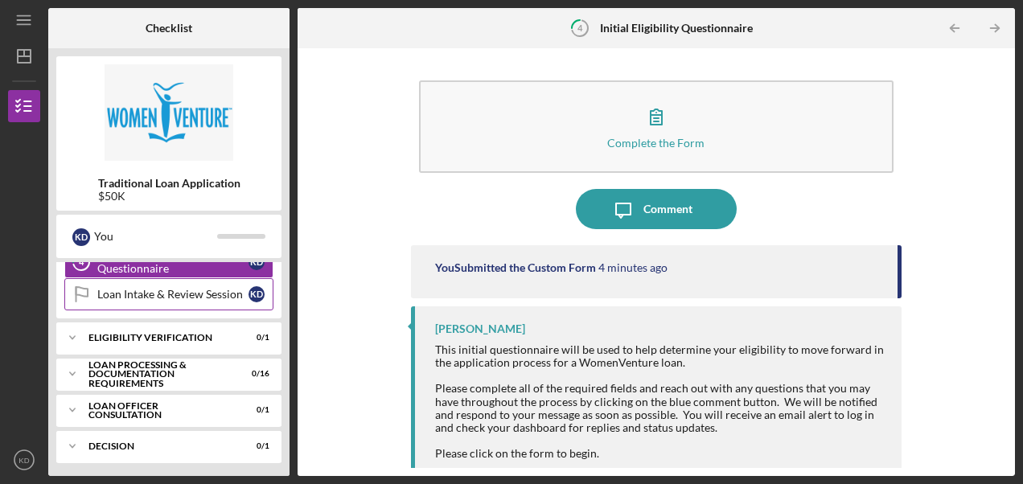
click at [141, 294] on div "Loan Intake & Review Session" at bounding box center [172, 294] width 151 height 13
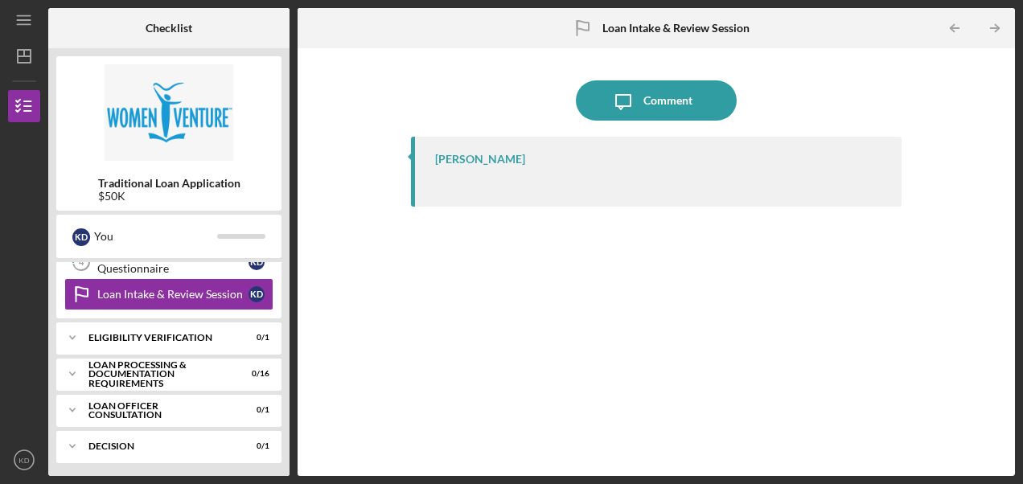
click at [466, 154] on div "[PERSON_NAME]" at bounding box center [480, 159] width 90 height 13
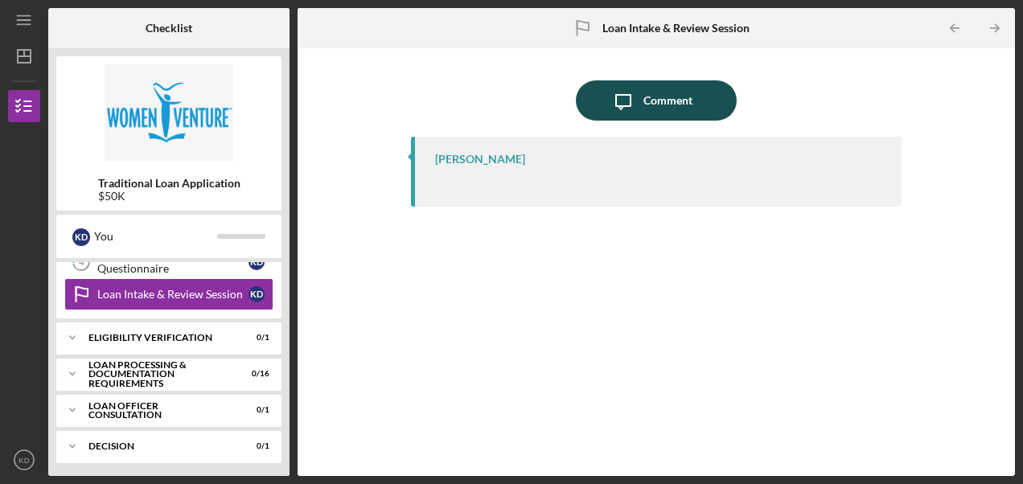
click at [684, 100] on div "Comment" at bounding box center [667, 100] width 49 height 40
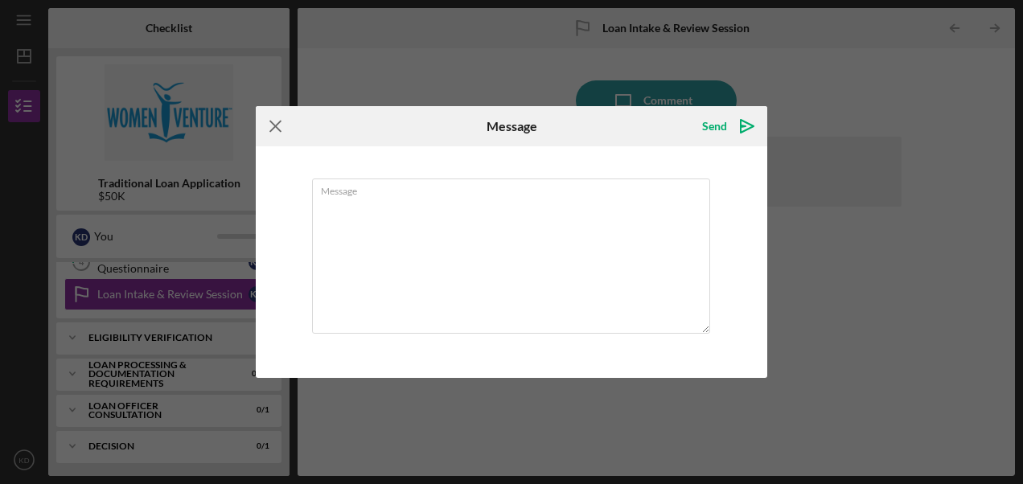
click at [277, 119] on icon "Icon/Menu Close" at bounding box center [276, 126] width 40 height 40
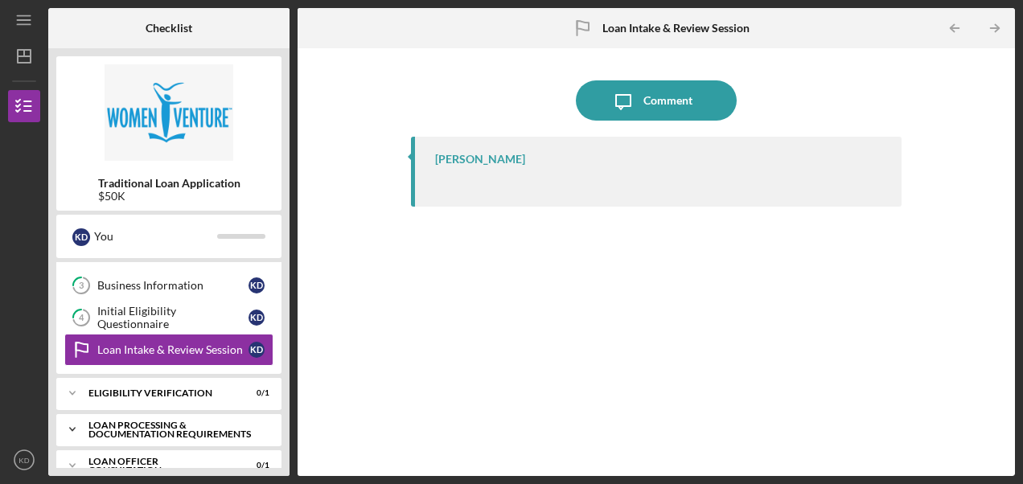
scroll to position [146, 0]
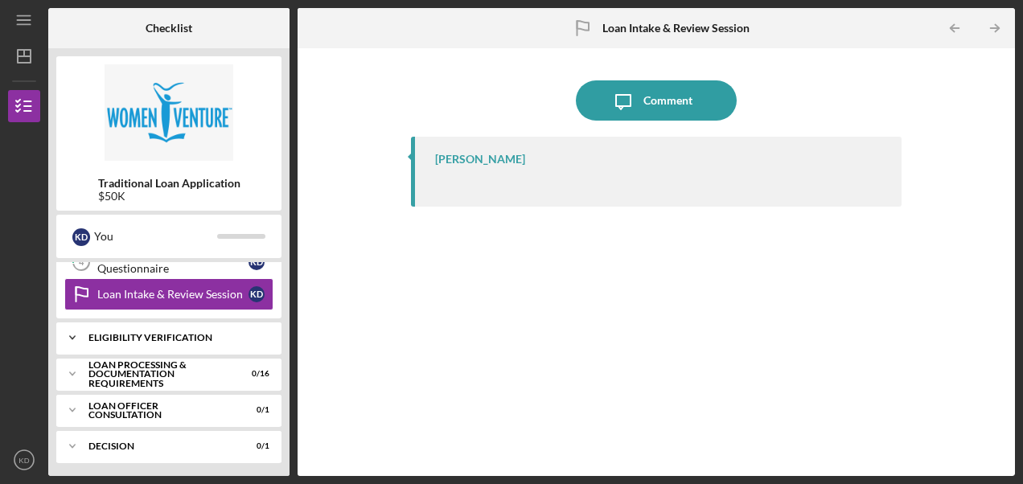
click at [200, 335] on div "Eligibility Verification" at bounding box center [174, 338] width 173 height 10
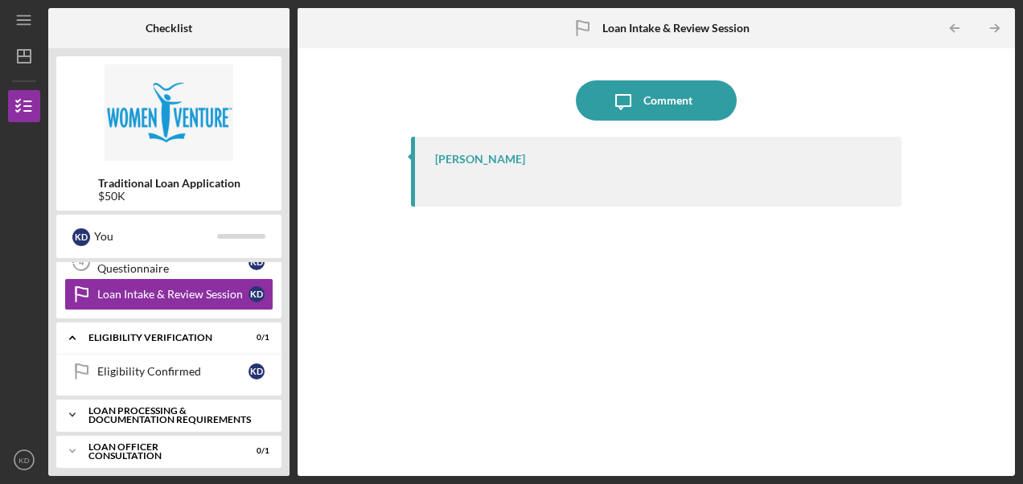
click at [182, 408] on div "Loan Processing & Documentation Requirements" at bounding box center [174, 415] width 173 height 18
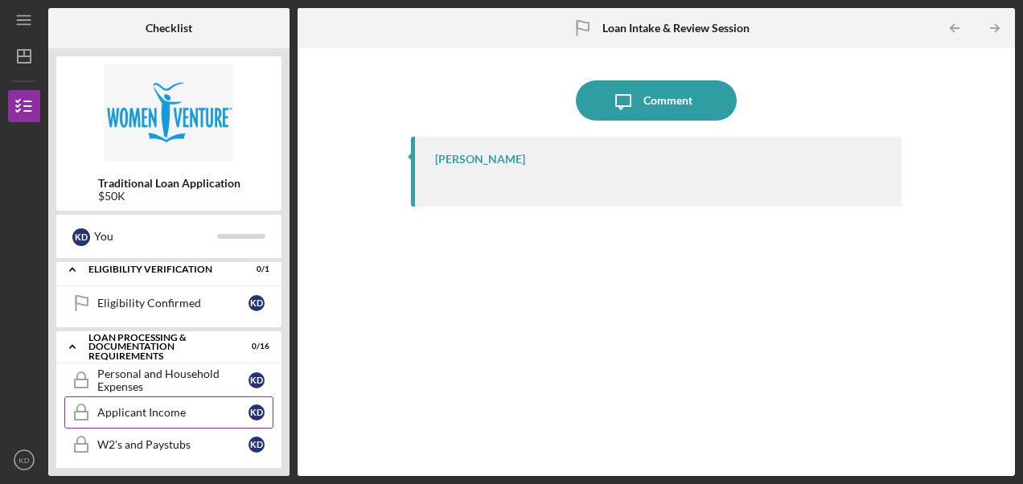
scroll to position [306, 0]
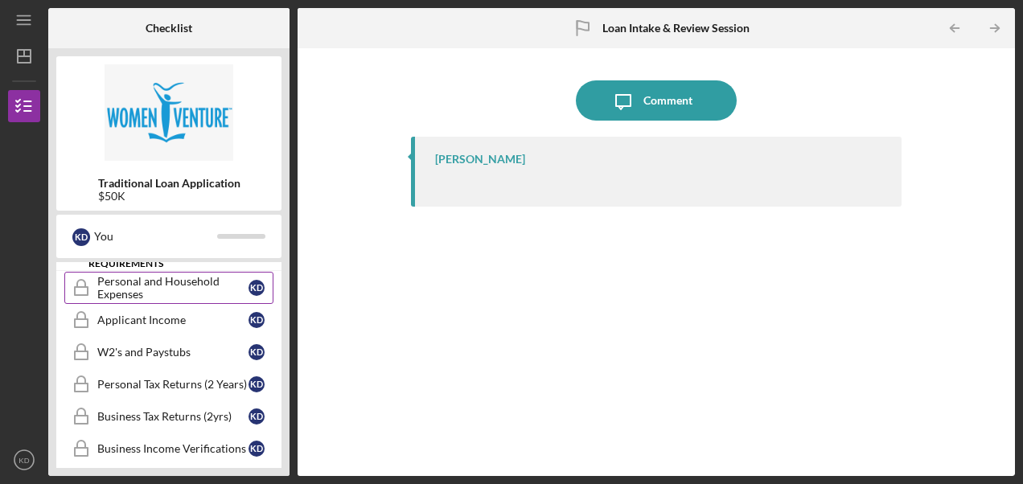
click at [151, 288] on div "Personal and Household Expenses" at bounding box center [172, 288] width 151 height 26
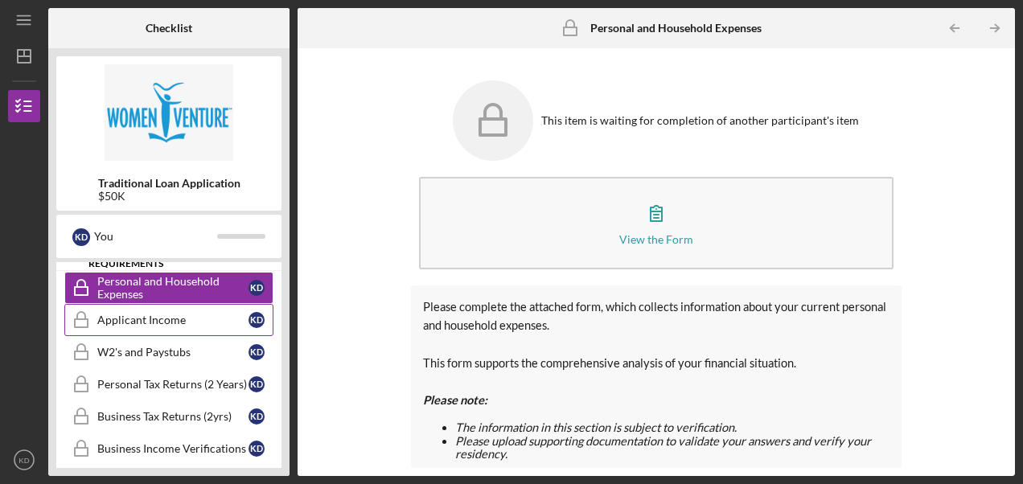
click at [174, 320] on div "Applicant Income" at bounding box center [172, 320] width 151 height 13
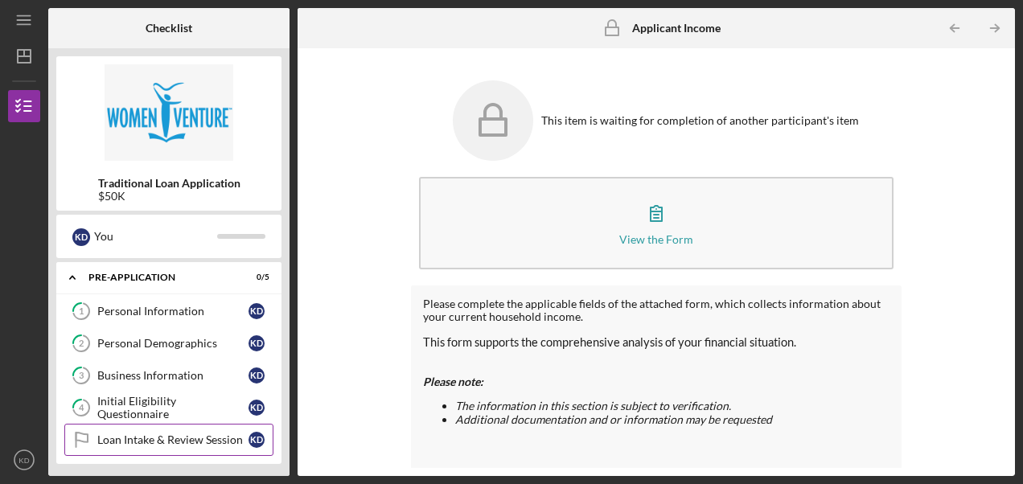
click at [232, 433] on div "Loan Intake & Review Session" at bounding box center [172, 439] width 151 height 13
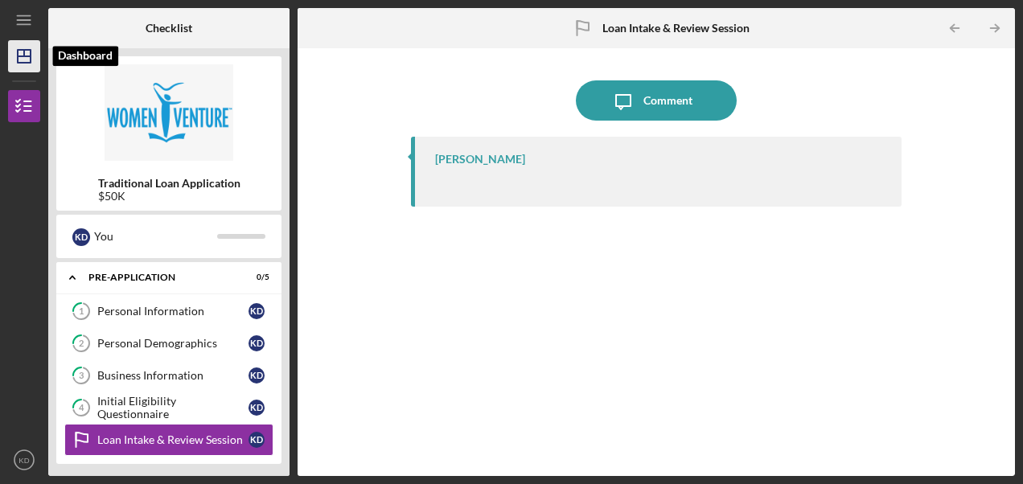
click at [34, 56] on icon "Icon/Dashboard" at bounding box center [24, 56] width 40 height 40
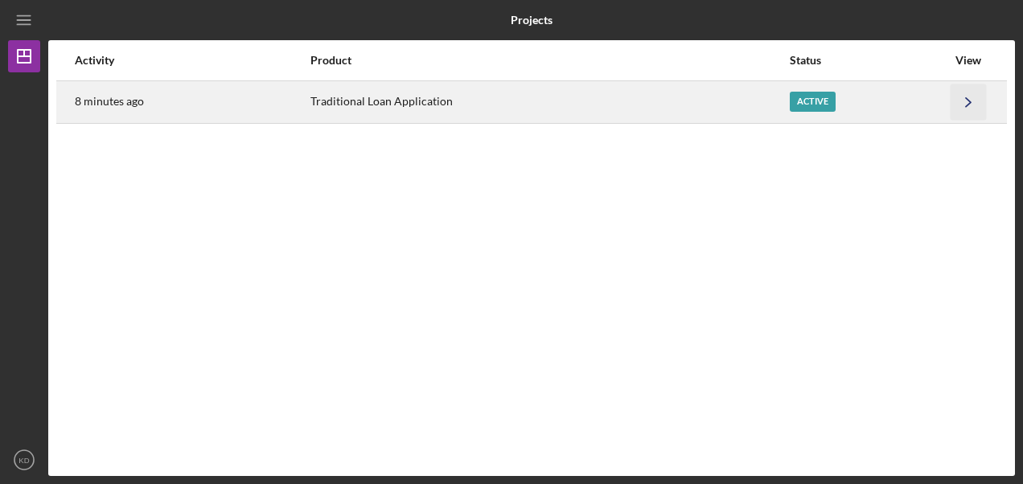
click at [976, 105] on icon "Icon/Navigate" at bounding box center [968, 102] width 36 height 36
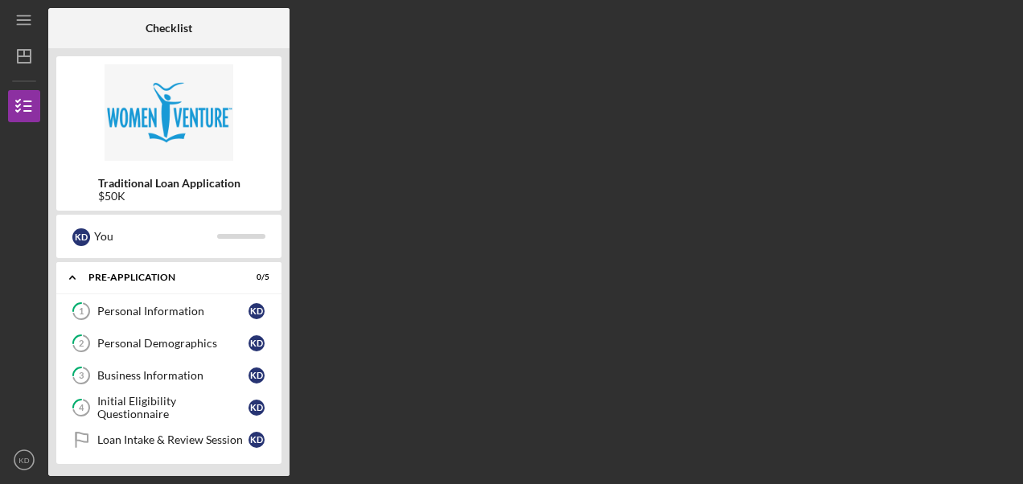
click at [642, 196] on div "Checklist Traditional Loan Application $50K K D You Icon/Expander Pre-Applicati…" at bounding box center [531, 242] width 966 height 468
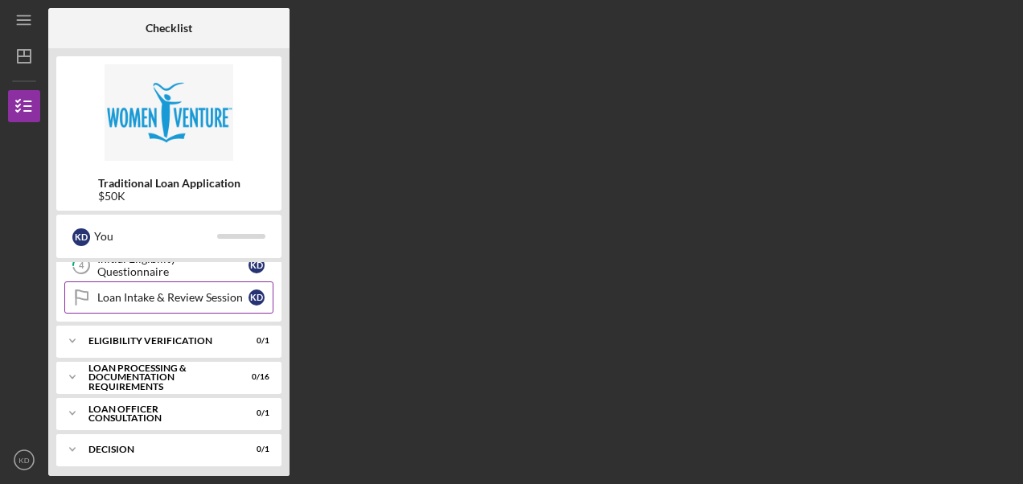
scroll to position [146, 0]
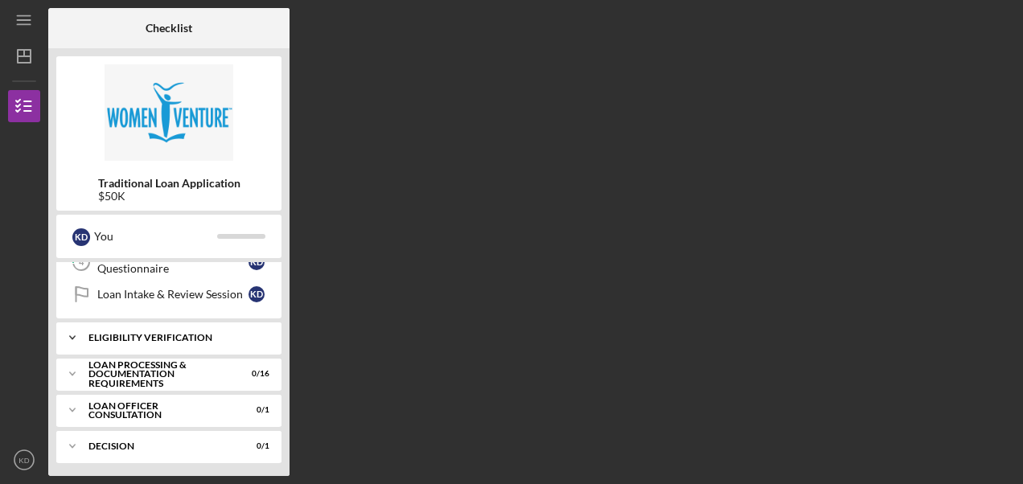
click at [167, 333] on div "Eligibility Verification" at bounding box center [174, 338] width 173 height 10
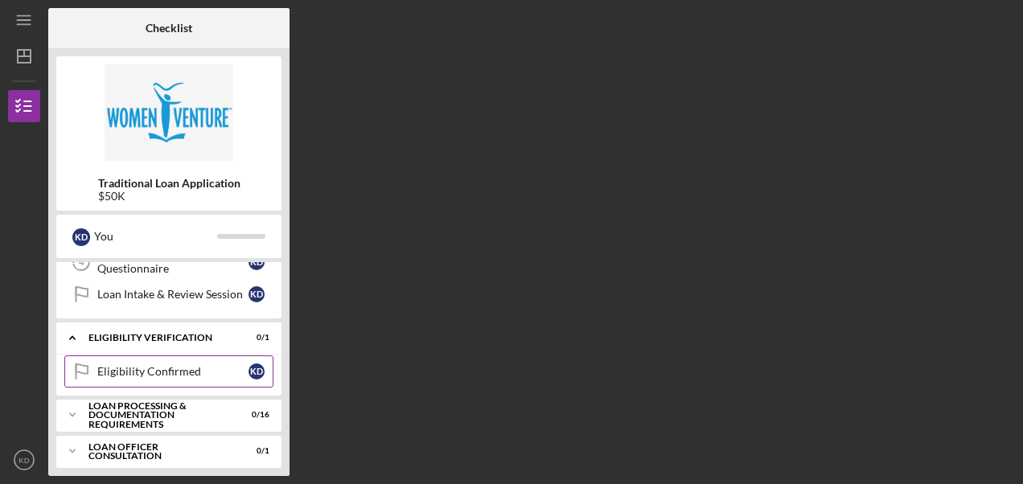
click at [219, 369] on div "Eligibility Confirmed" at bounding box center [172, 371] width 151 height 13
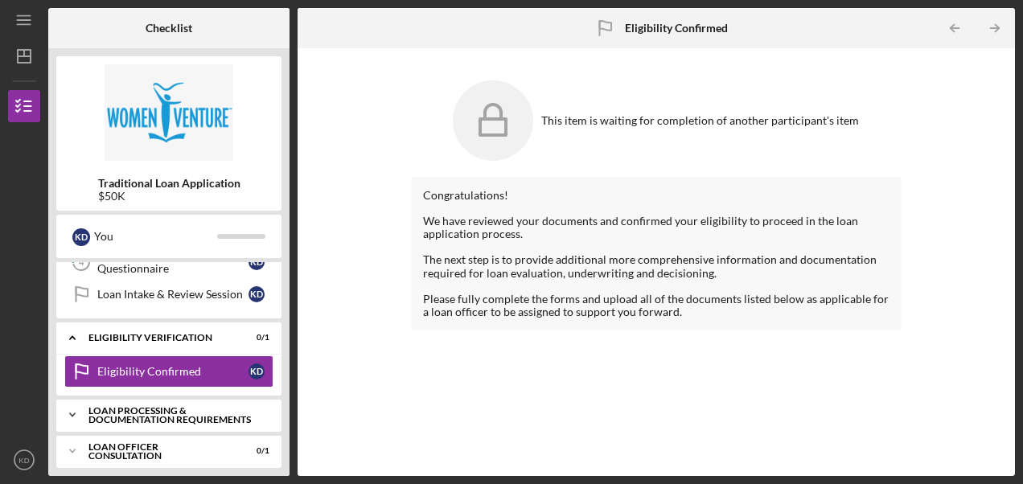
click at [145, 400] on div "Icon/Expander Loan Processing & Documentation Requirements 0 / 16" at bounding box center [168, 415] width 225 height 32
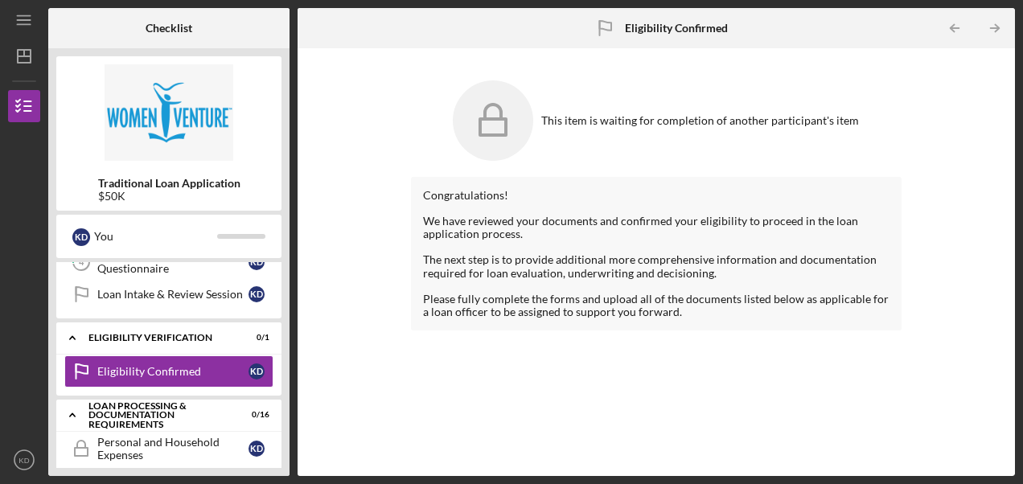
drag, startPoint x: 8, startPoint y: 21, endPoint x: 16, endPoint y: 15, distance: 9.8
click at [8, 21] on div "Icon/Menu" at bounding box center [24, 20] width 32 height 40
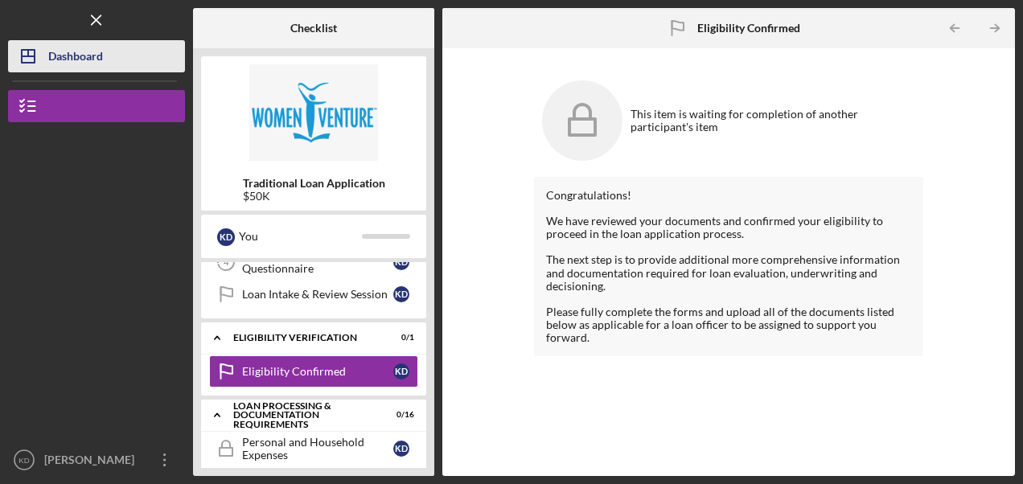
click at [89, 50] on div "Dashboard" at bounding box center [75, 58] width 55 height 36
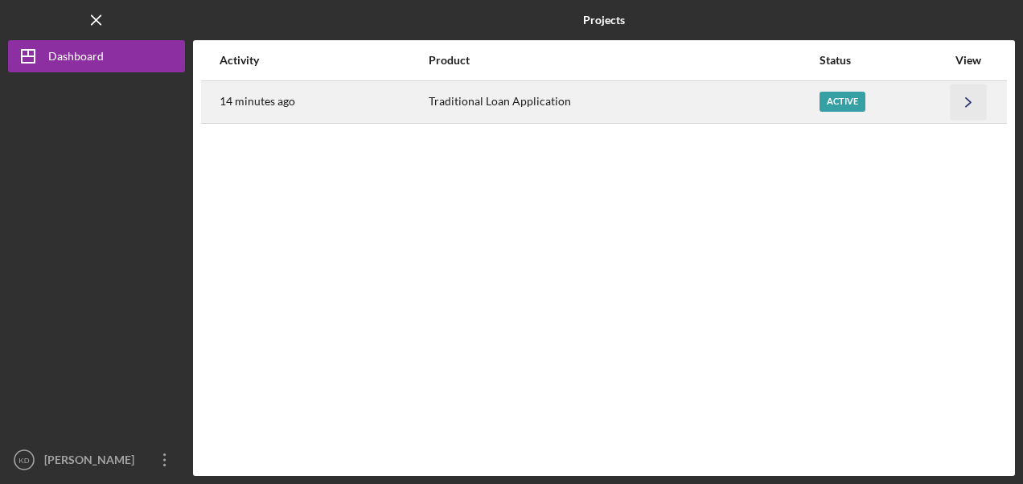
click at [973, 104] on icon "Icon/Navigate" at bounding box center [968, 102] width 36 height 36
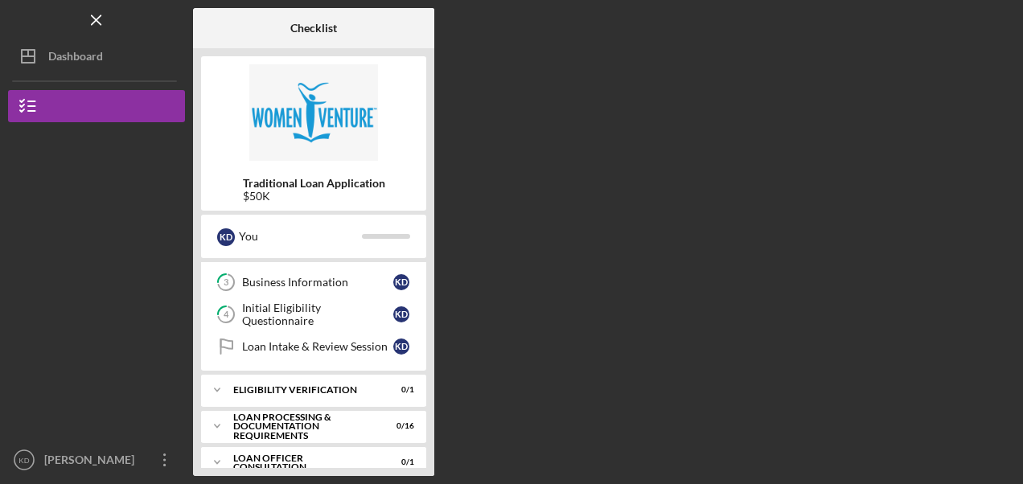
scroll to position [146, 0]
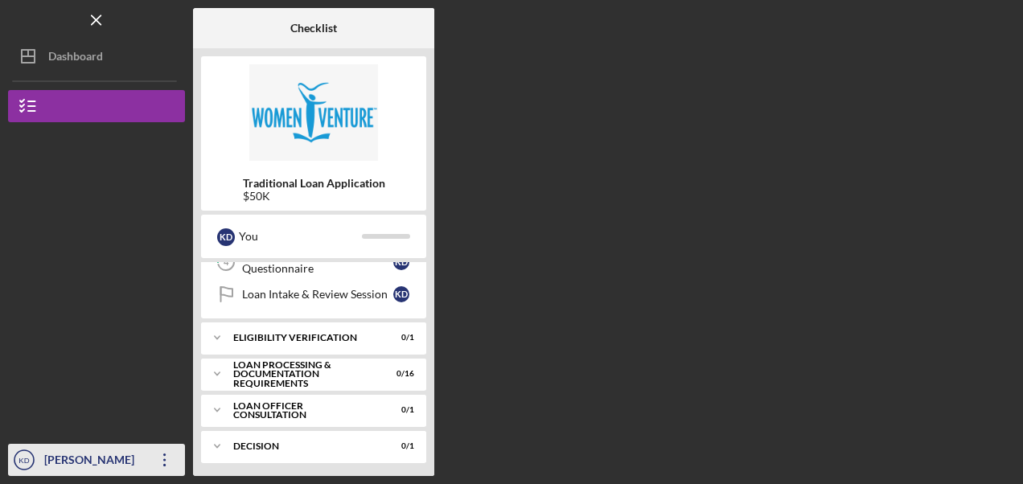
click at [162, 462] on icon "Icon/Overflow" at bounding box center [165, 460] width 40 height 40
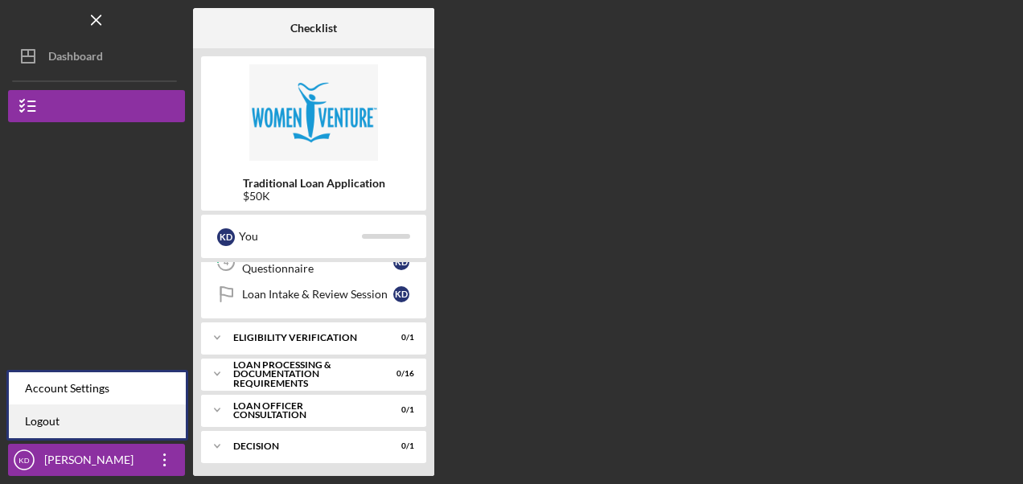
click at [54, 416] on link "Logout" at bounding box center [97, 421] width 177 height 33
